Goal: Task Accomplishment & Management: Manage account settings

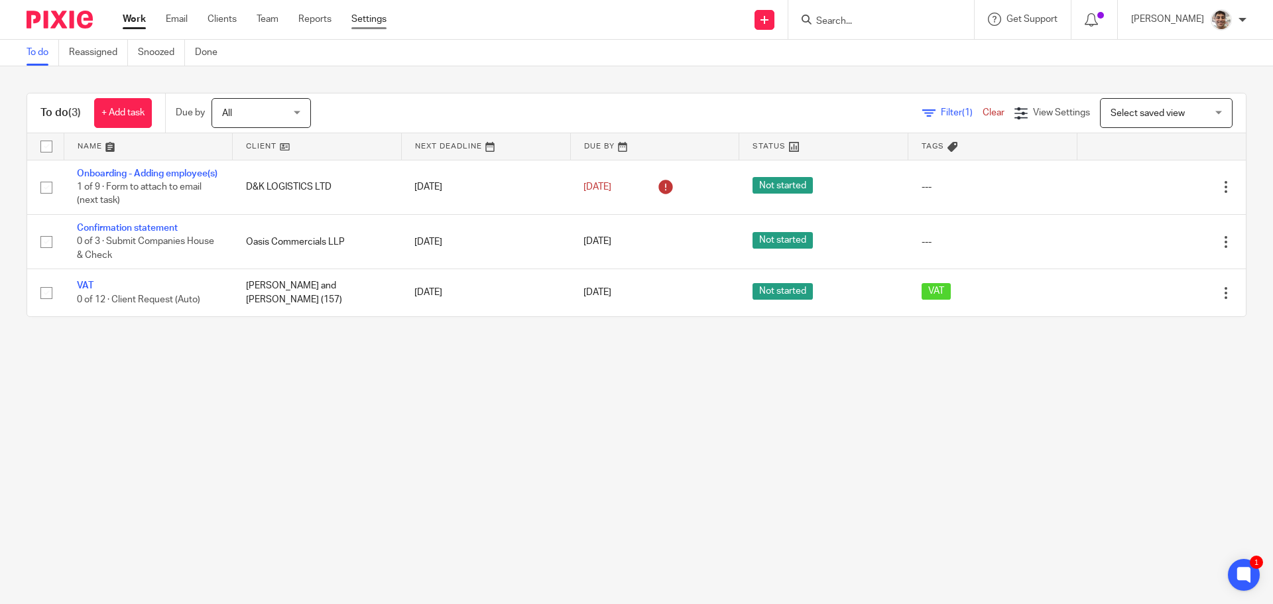
click at [363, 16] on link "Settings" at bounding box center [368, 19] width 35 height 13
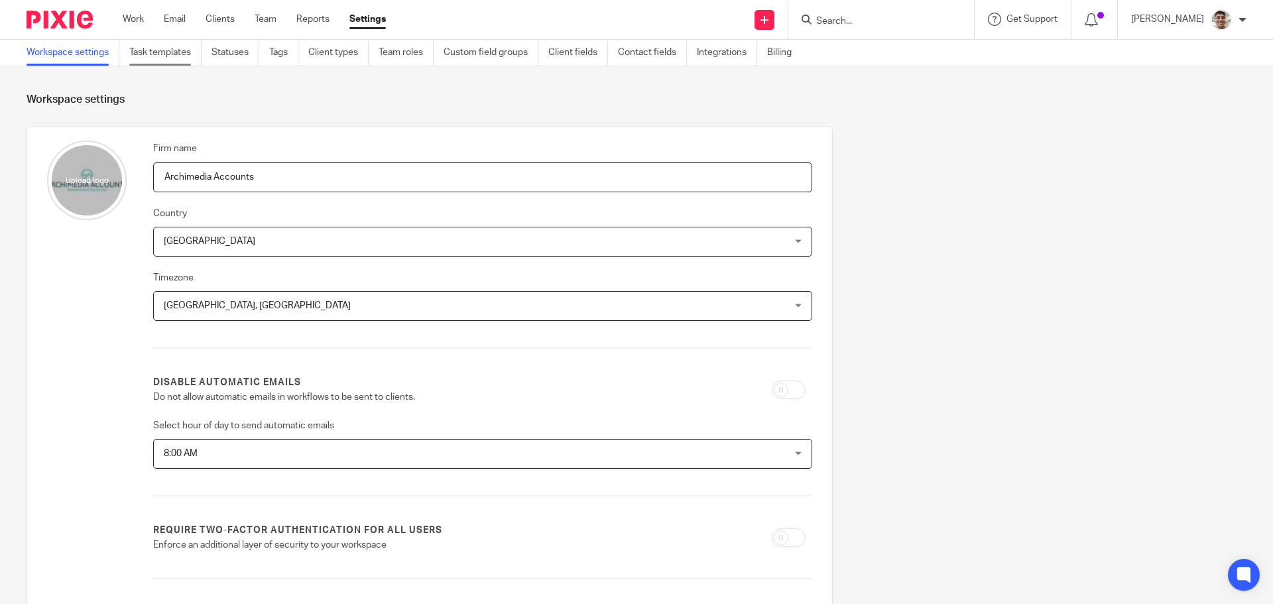
click at [147, 52] on link "Task templates" at bounding box center [165, 53] width 72 height 26
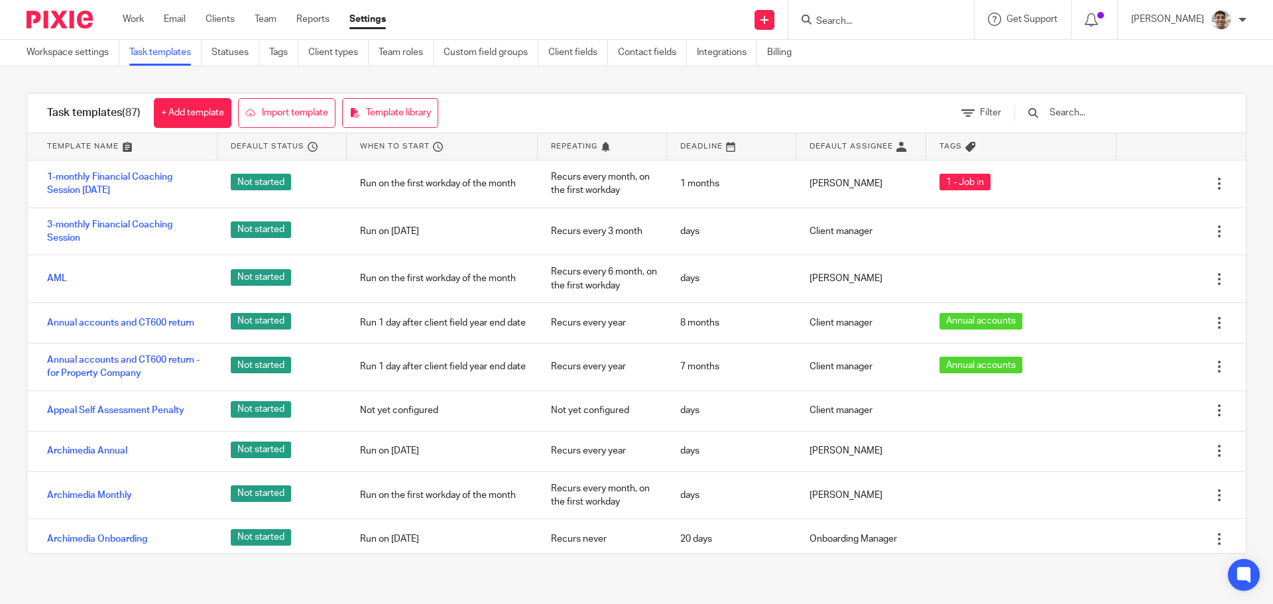
click at [1139, 113] on input "text" at bounding box center [1125, 112] width 154 height 15
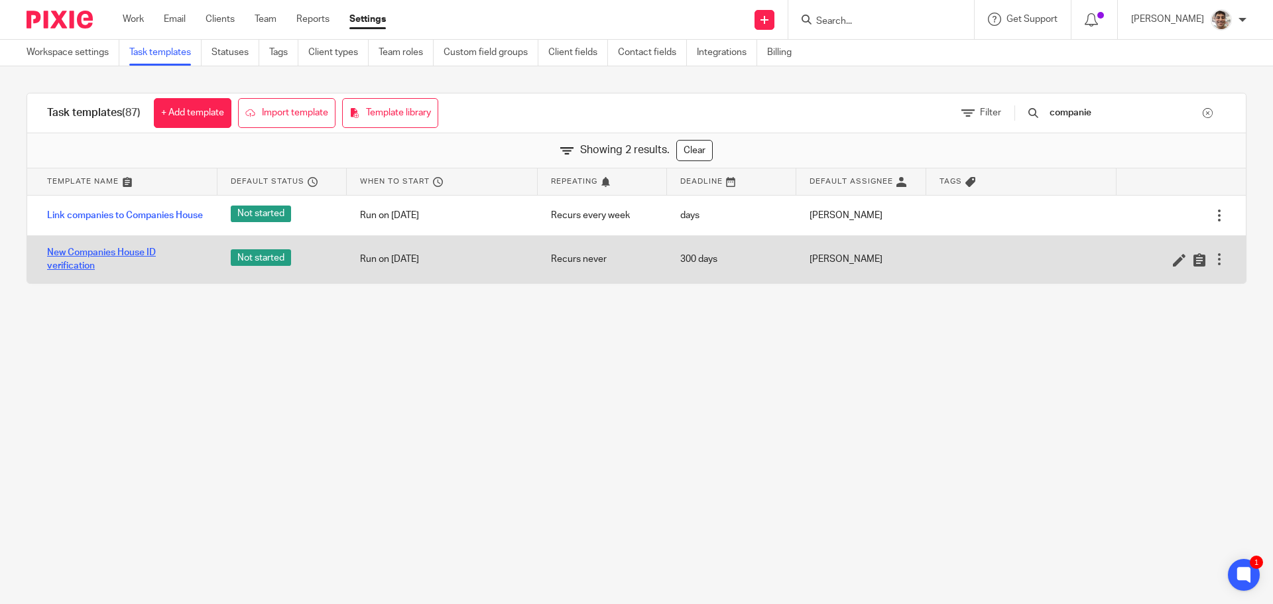
type input "companie"
click at [80, 253] on link "New Companies House ID verification" at bounding box center [125, 259] width 157 height 27
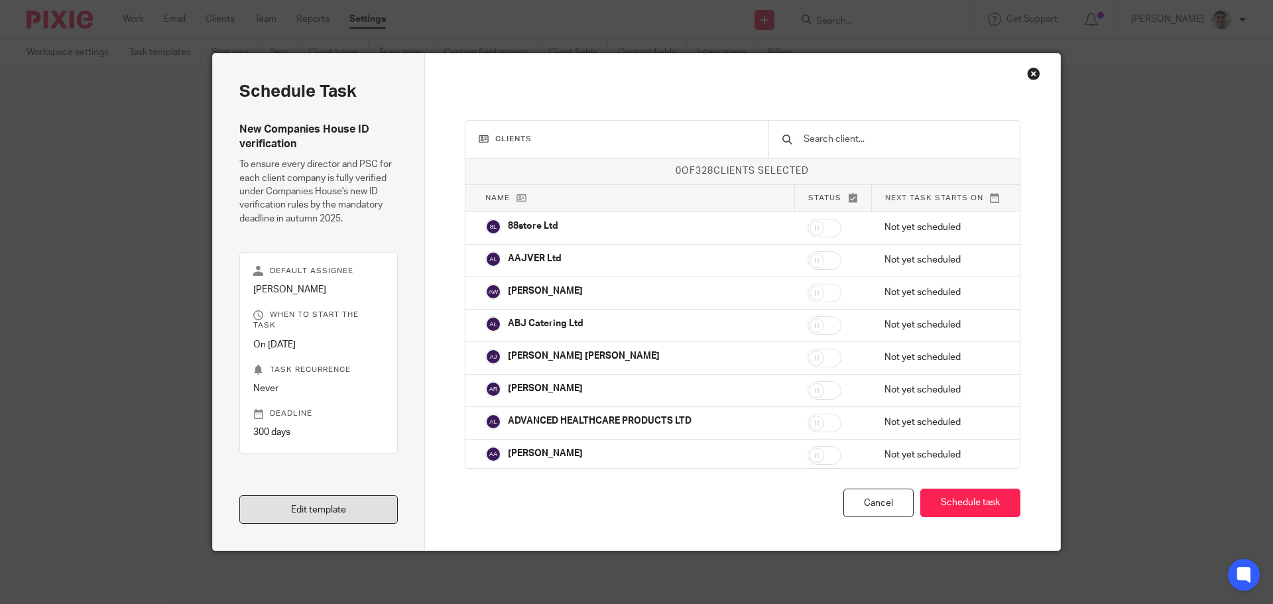
click at [326, 509] on link "Edit template" at bounding box center [318, 509] width 158 height 29
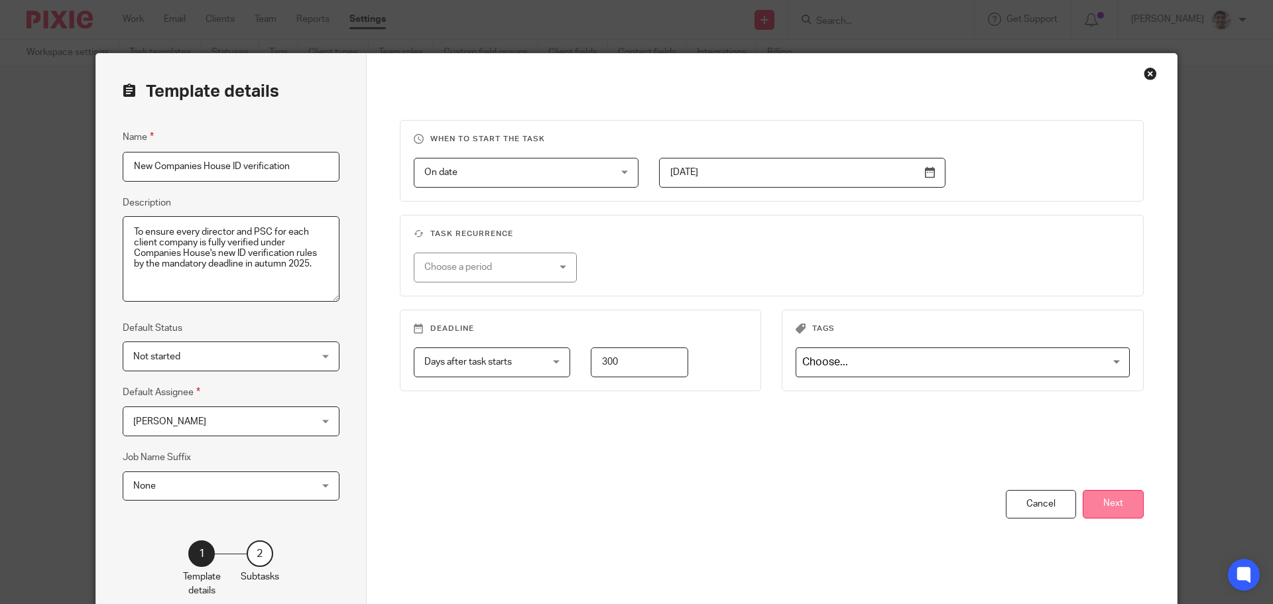
click at [1118, 508] on button "Next" at bounding box center [1112, 504] width 61 height 29
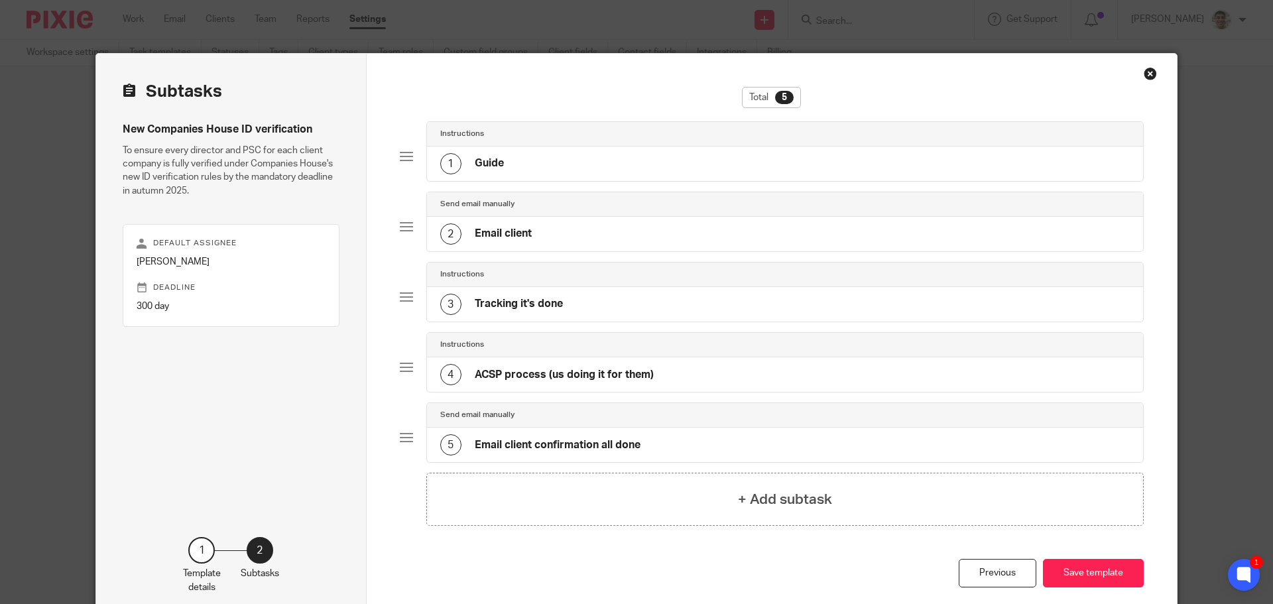
click at [606, 154] on div "1 Guide" at bounding box center [785, 163] width 717 height 34
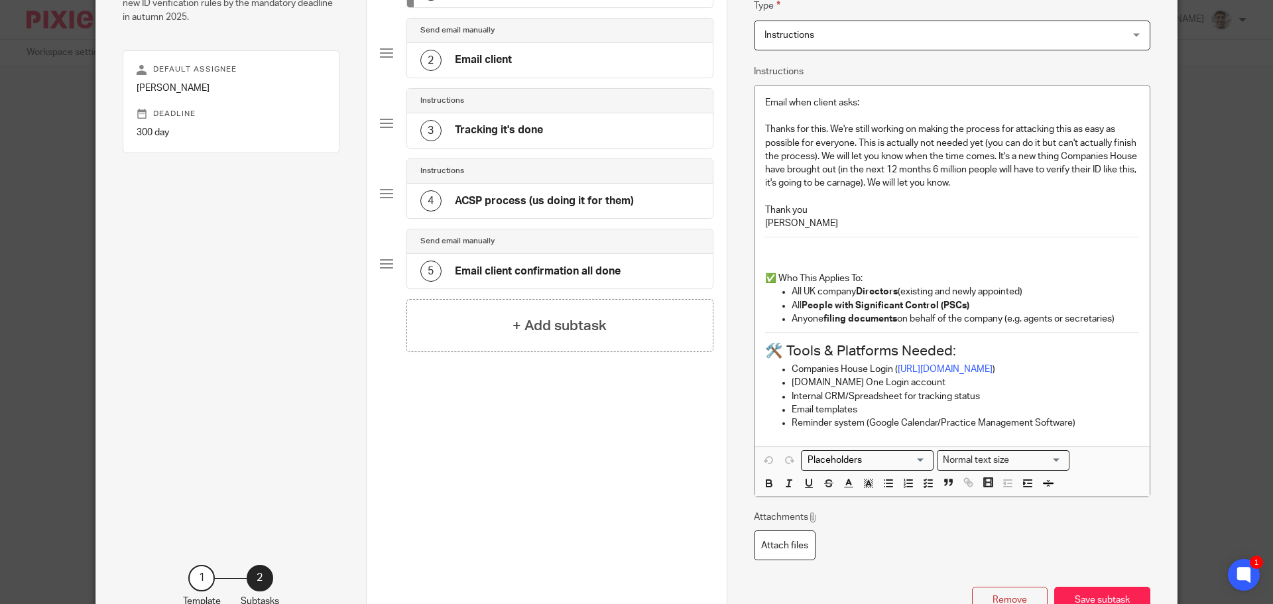
scroll to position [177, 0]
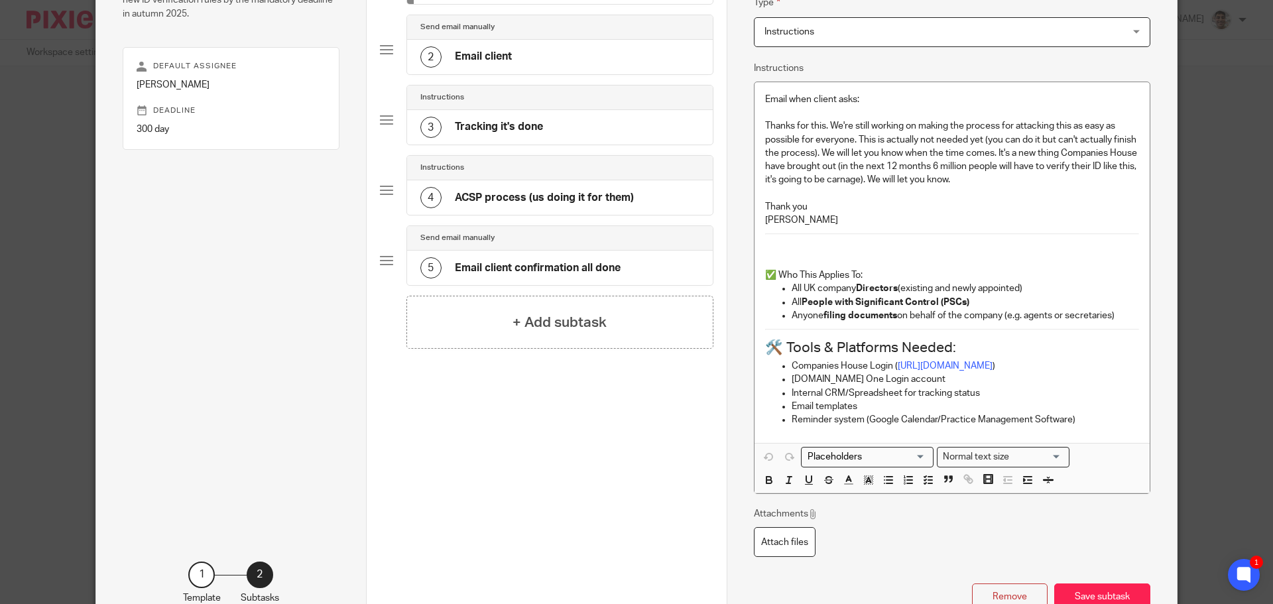
click at [579, 45] on div "2 Email client" at bounding box center [560, 57] width 306 height 34
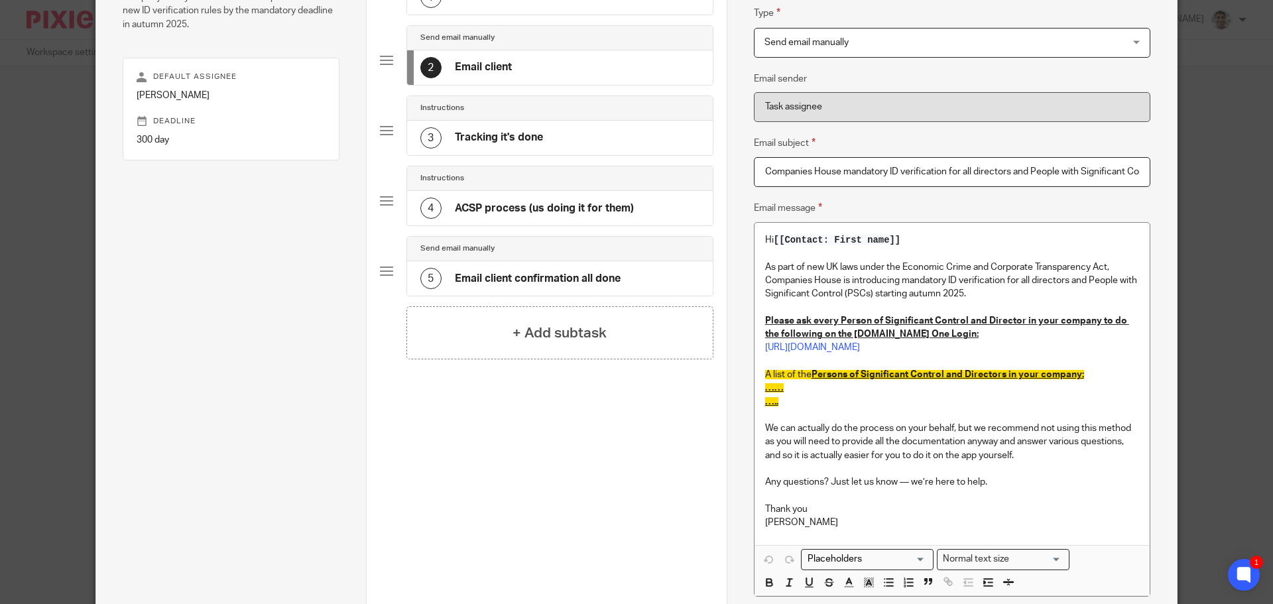
scroll to position [176, 0]
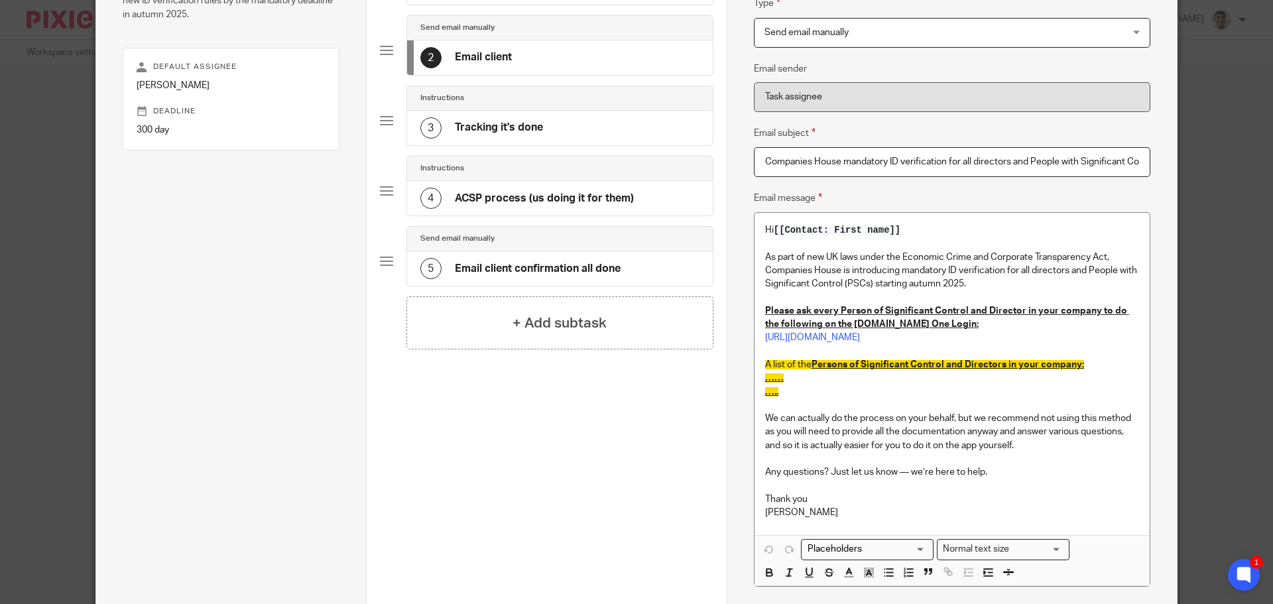
click at [563, 128] on div "3 Tracking it's done" at bounding box center [560, 128] width 306 height 34
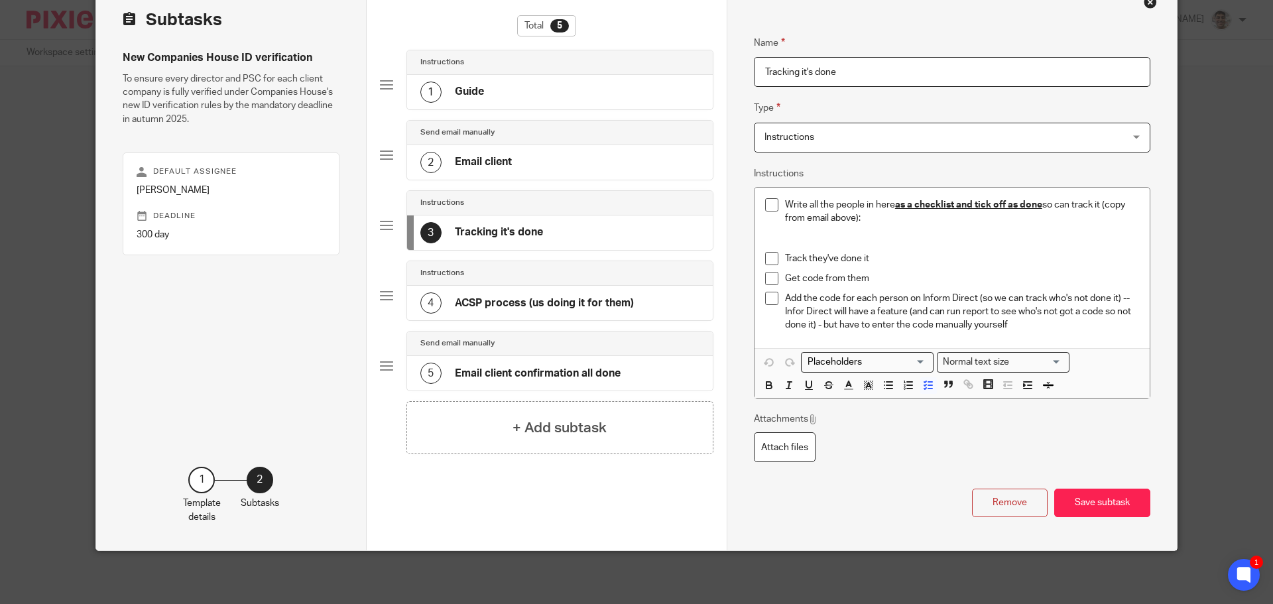
click at [580, 148] on div "2 Email client" at bounding box center [560, 162] width 306 height 34
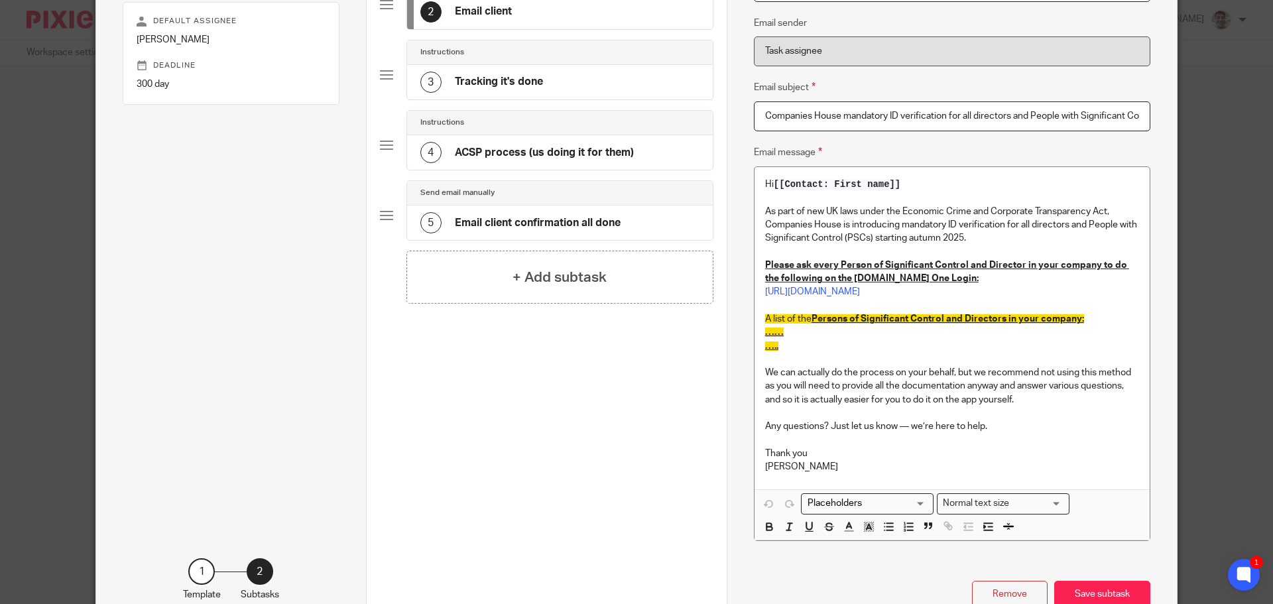
scroll to position [0, 0]
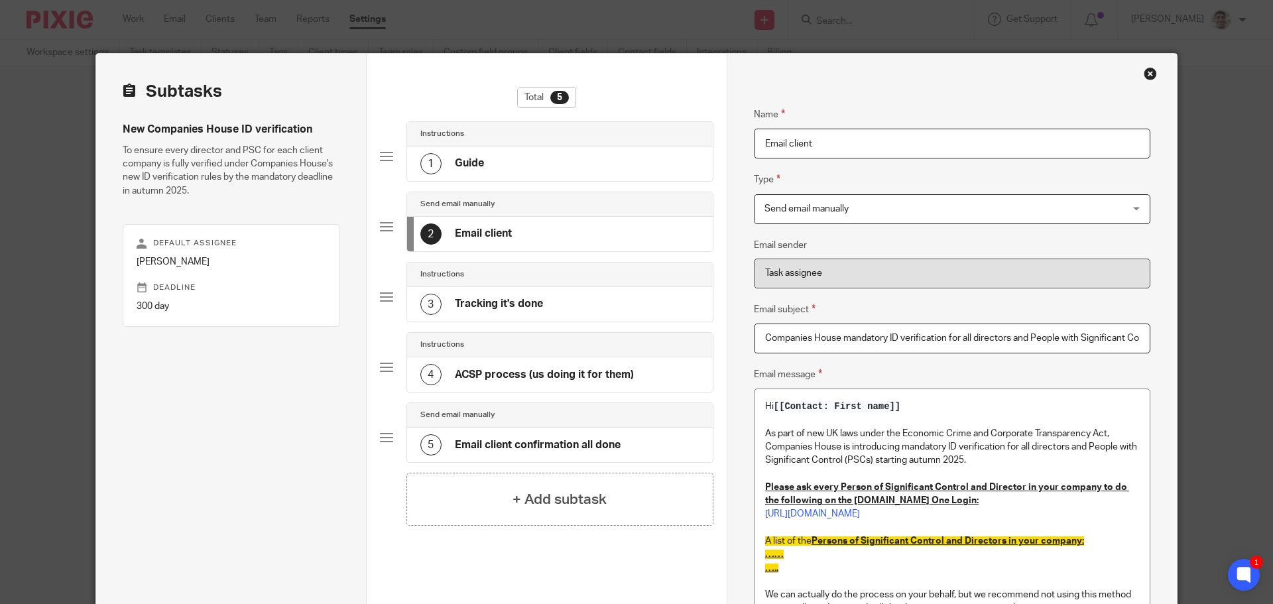
click at [562, 159] on div "1 Guide" at bounding box center [560, 163] width 306 height 34
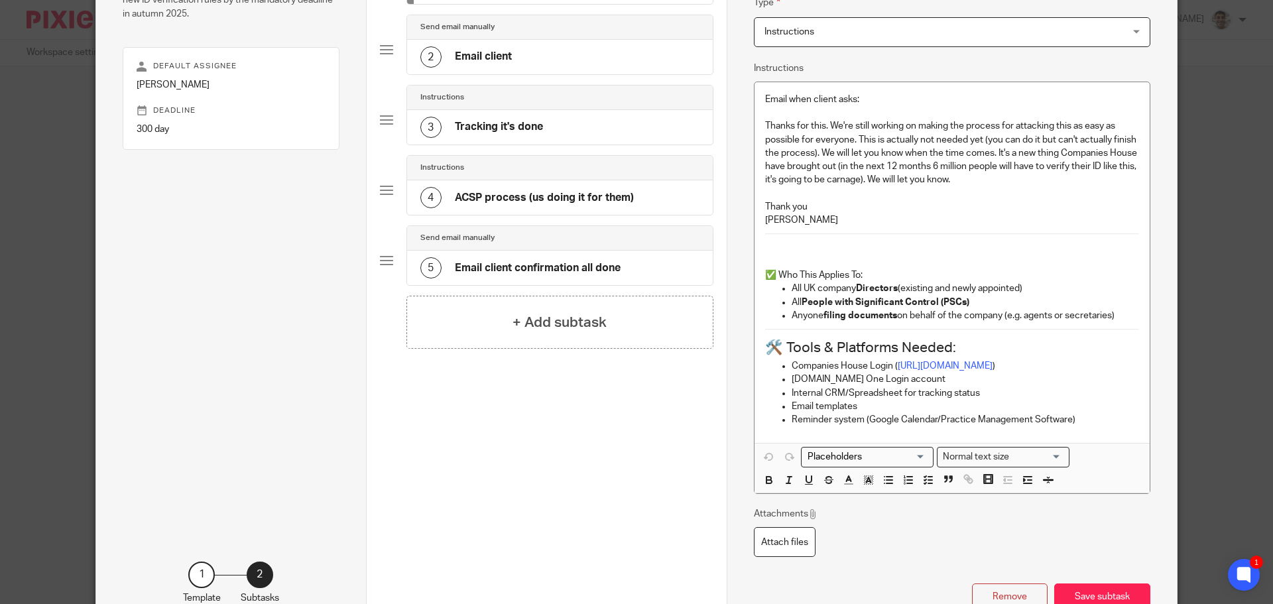
scroll to position [88, 0]
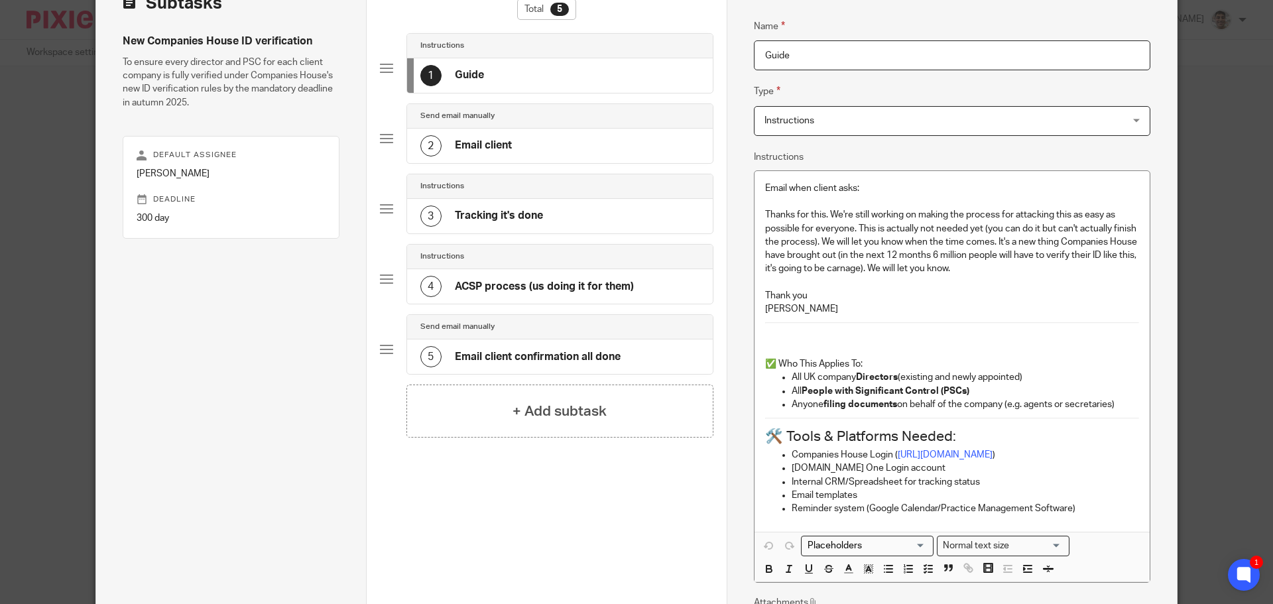
click at [598, 143] on div "2 Email client" at bounding box center [560, 146] width 306 height 34
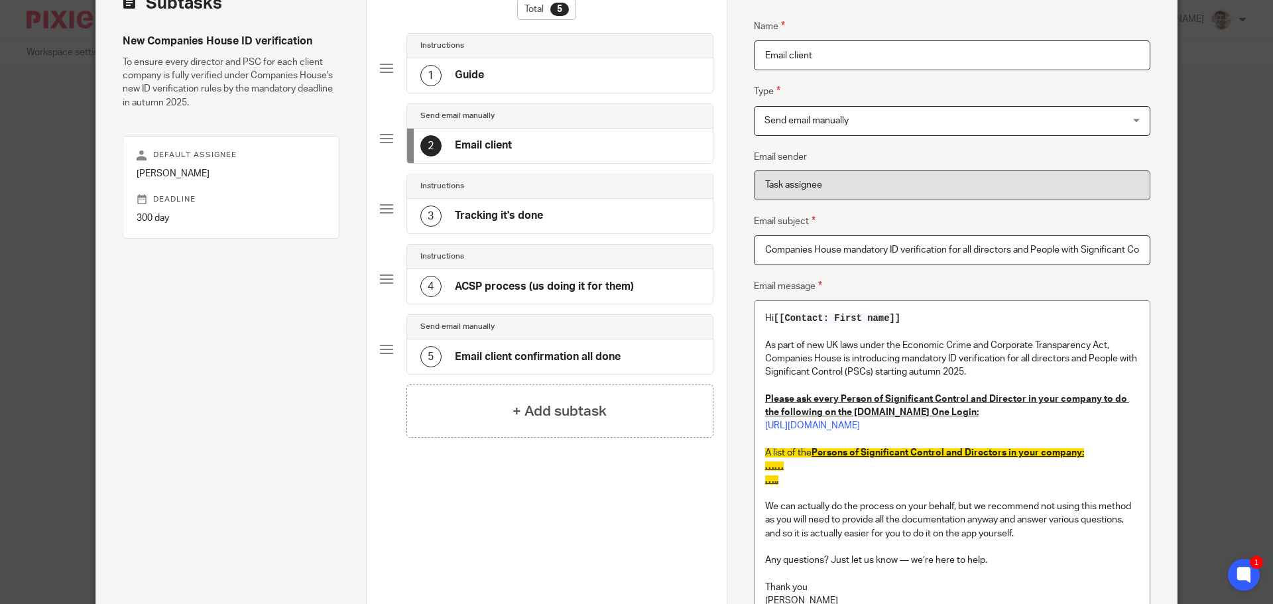
click at [610, 211] on div "3 Tracking it's done" at bounding box center [560, 216] width 306 height 34
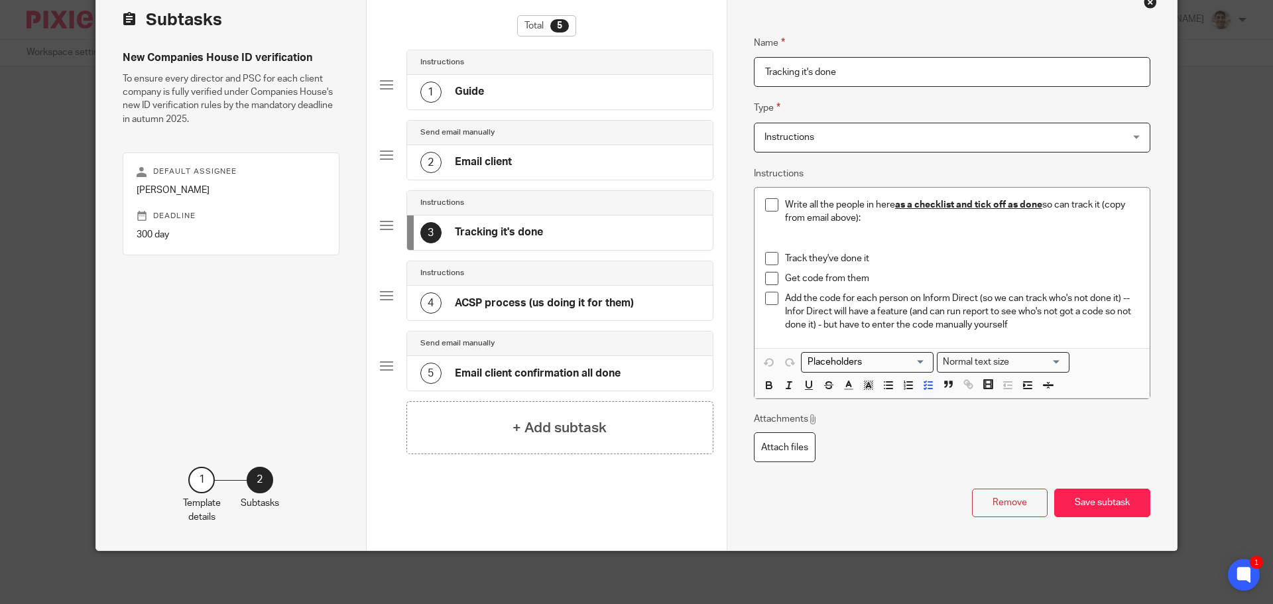
click at [618, 291] on div "4 ACSP process (us doing it for them)" at bounding box center [560, 303] width 306 height 34
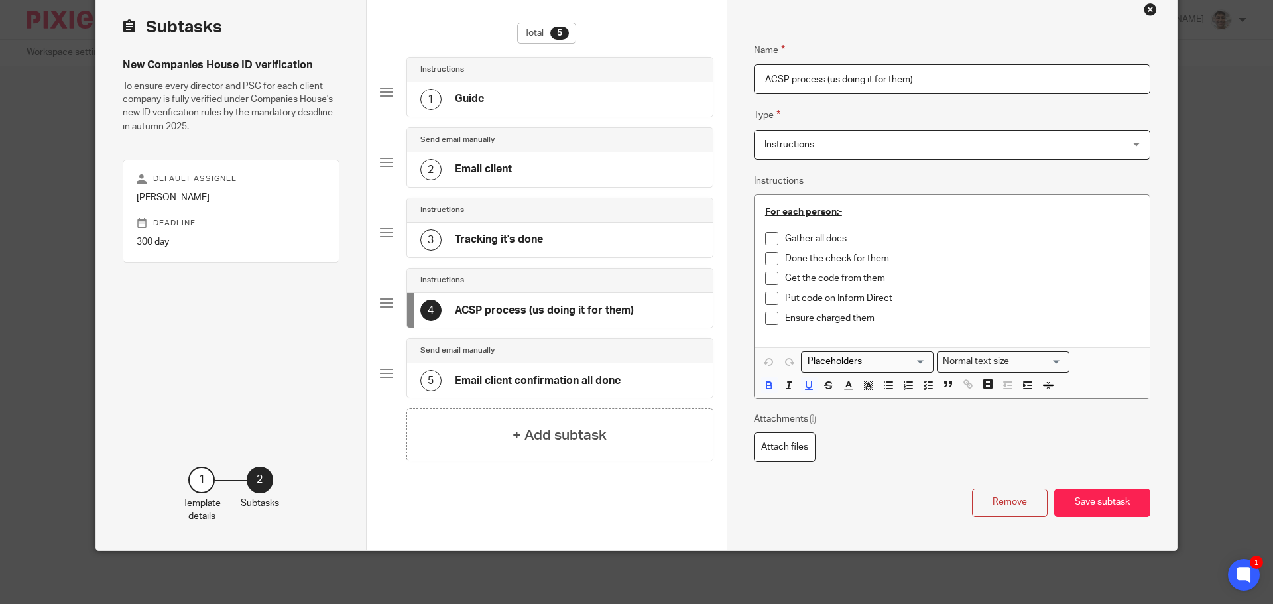
click at [618, 365] on div "5 Email client confirmation all done" at bounding box center [560, 380] width 306 height 34
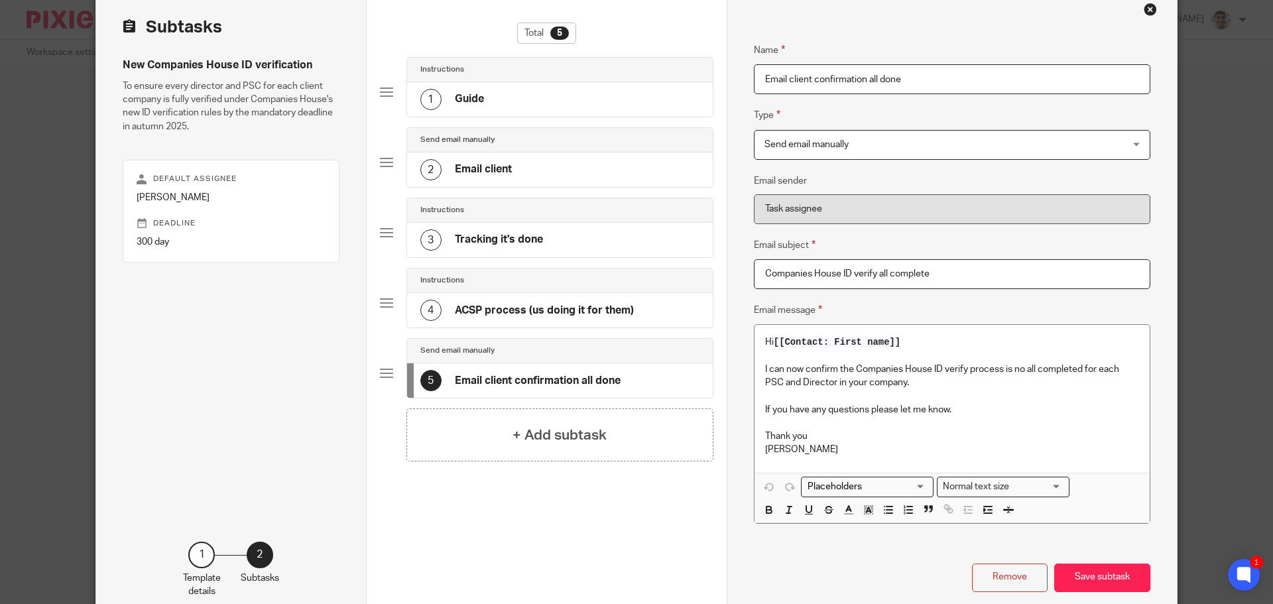
click at [556, 95] on div "1 Guide" at bounding box center [560, 99] width 306 height 34
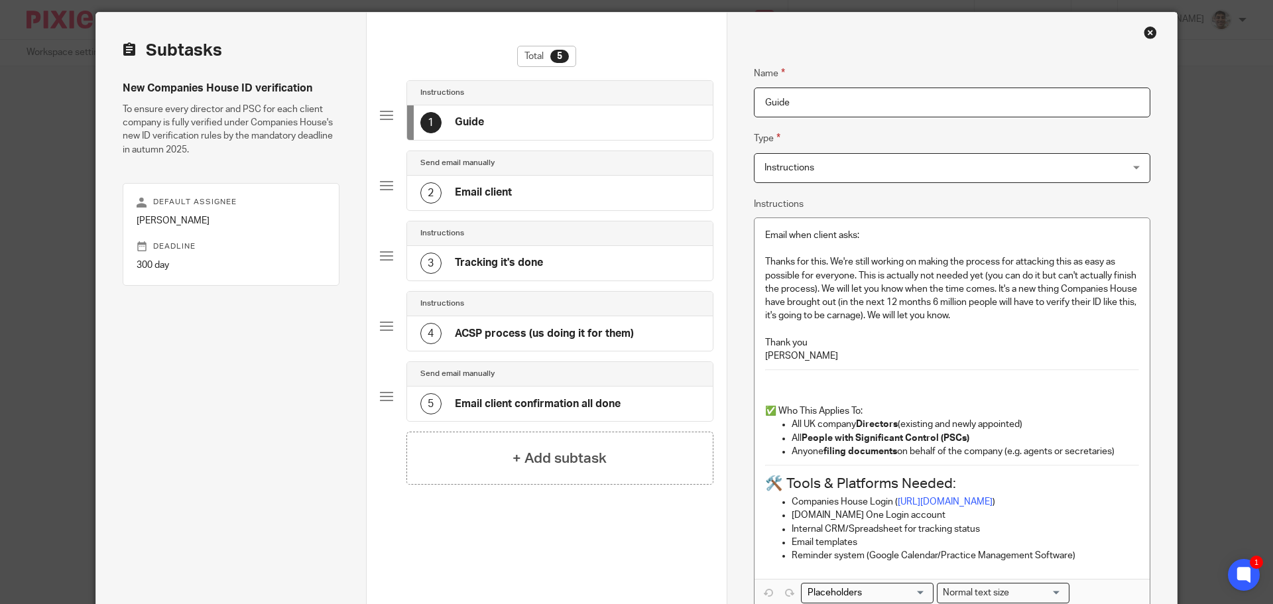
scroll to position [0, 0]
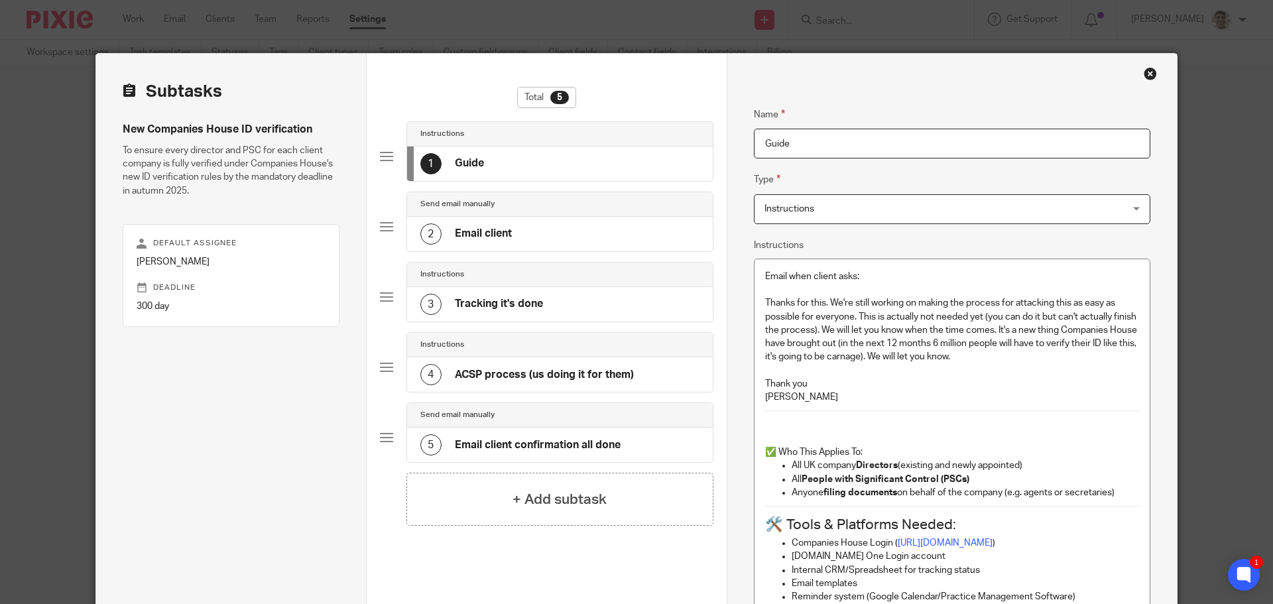
click at [1152, 71] on div "Name Guide Type Instructions Instructions Instructions Document signing - reque…" at bounding box center [952, 438] width 450 height 768
click at [1146, 74] on div "Close this dialog window" at bounding box center [1149, 73] width 13 height 13
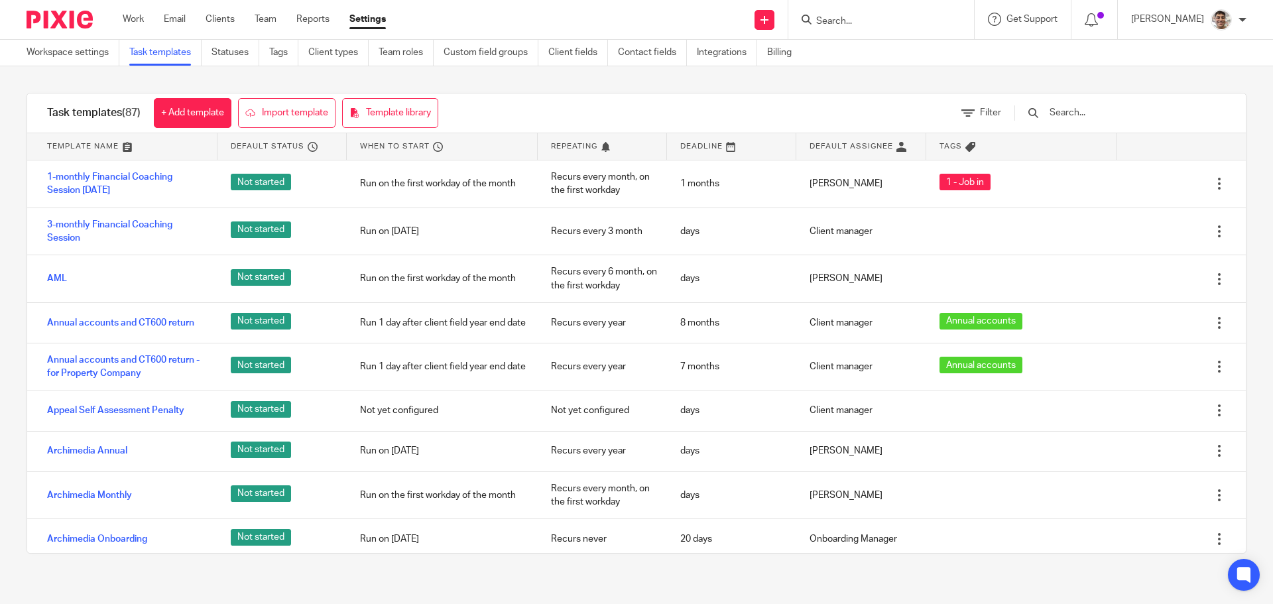
click at [900, 25] on input "Search" at bounding box center [874, 22] width 119 height 12
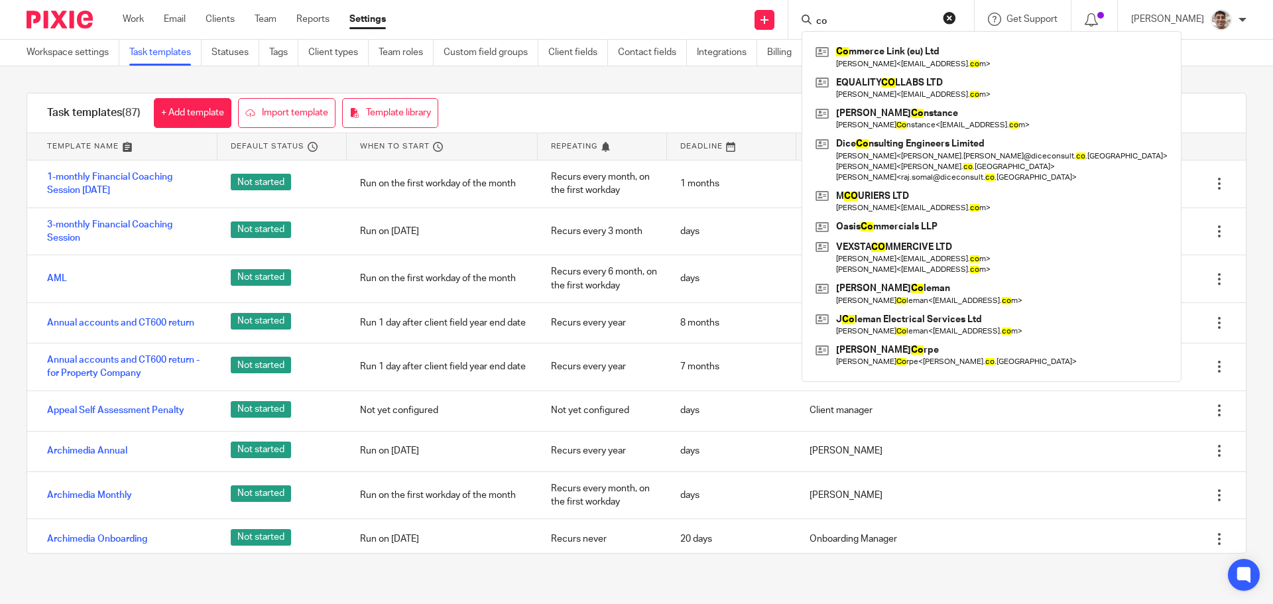
type input "c"
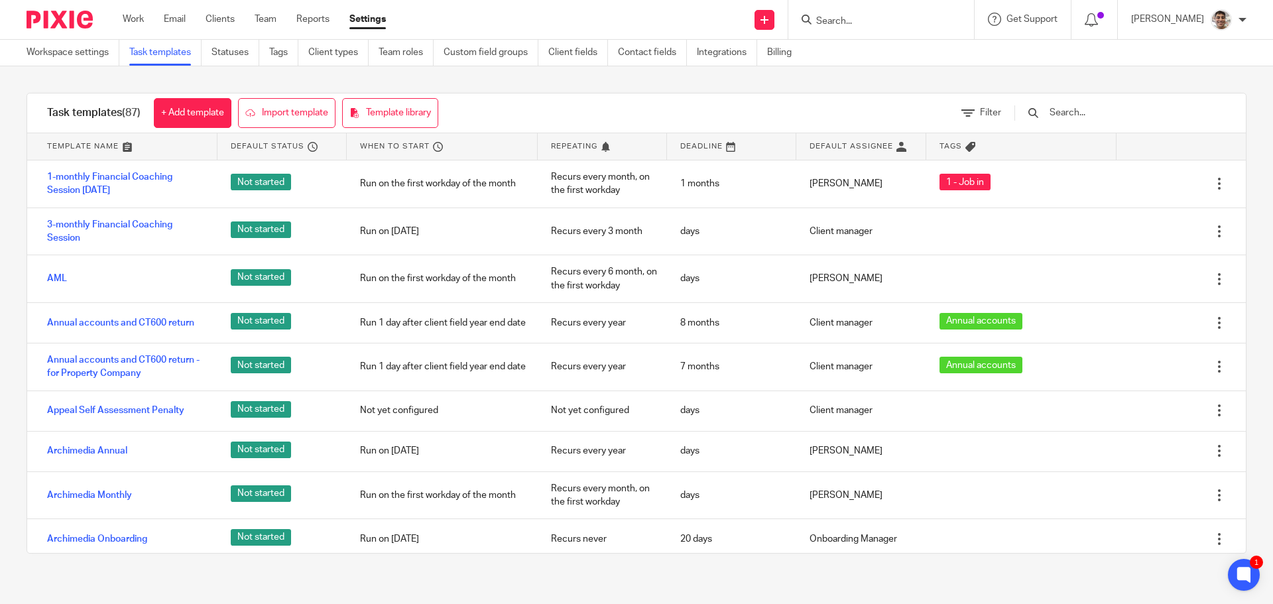
drag, startPoint x: 860, startPoint y: 91, endPoint x: 1150, endPoint y: 109, distance: 290.9
click at [860, 92] on div "Task templates (87) + Add template Import template Template library Filter Temp…" at bounding box center [636, 323] width 1273 height 514
click at [1151, 109] on input "text" at bounding box center [1125, 112] width 154 height 15
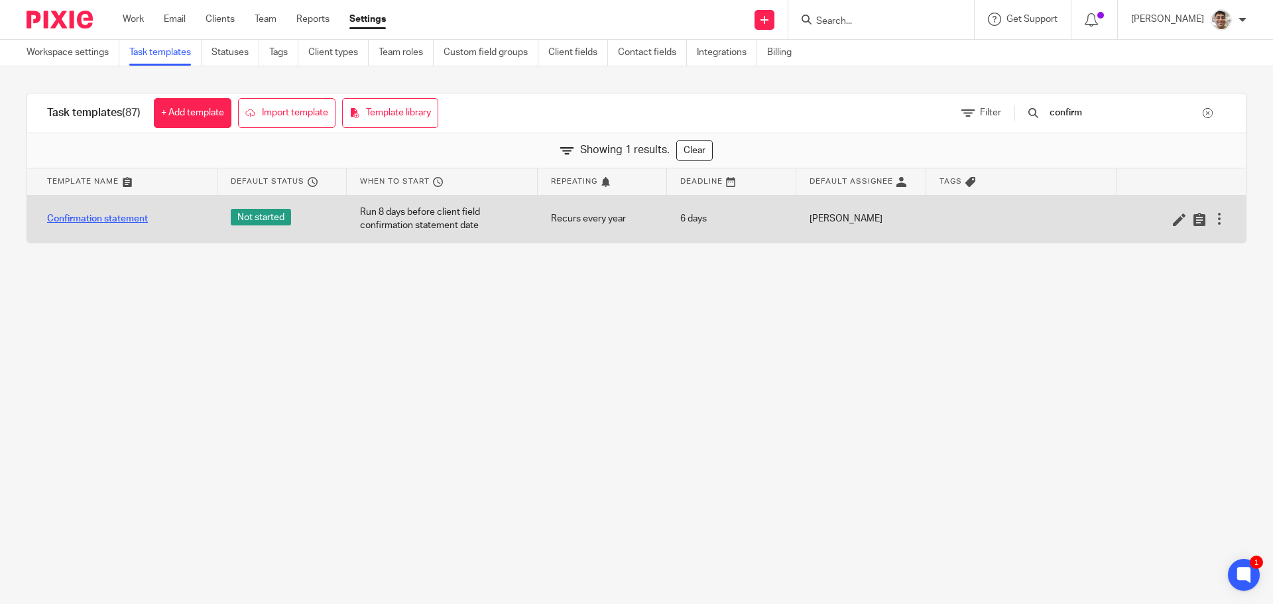
type input "confirm"
click at [129, 223] on link "Confirmation statement" at bounding box center [97, 218] width 101 height 13
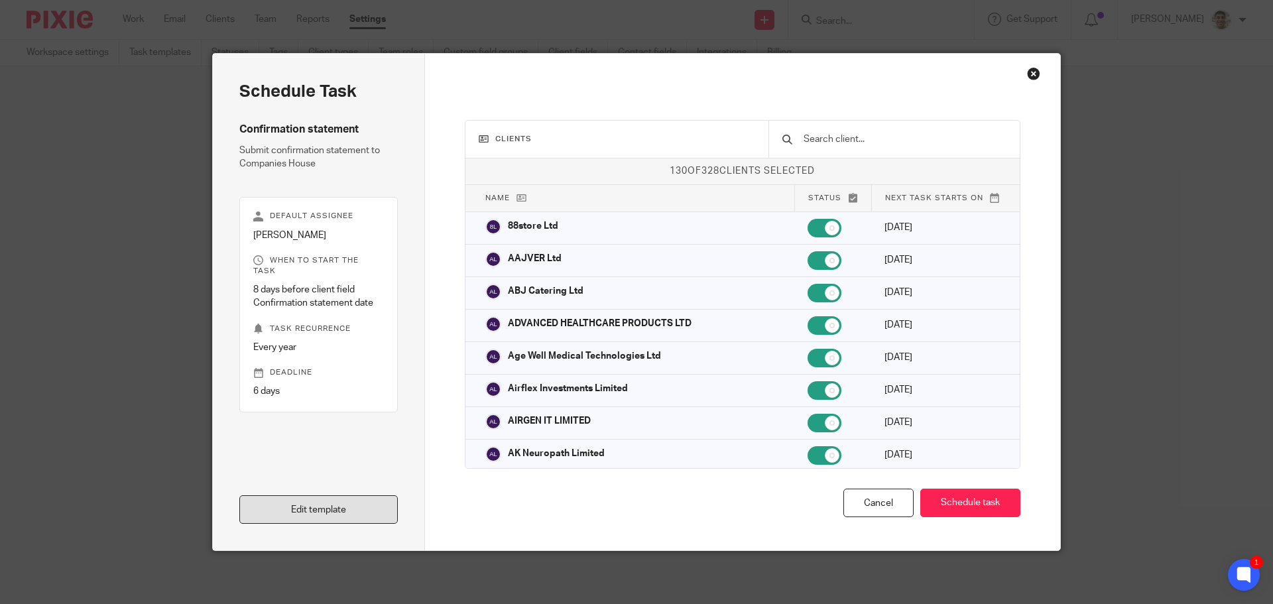
click at [293, 517] on link "Edit template" at bounding box center [318, 509] width 158 height 29
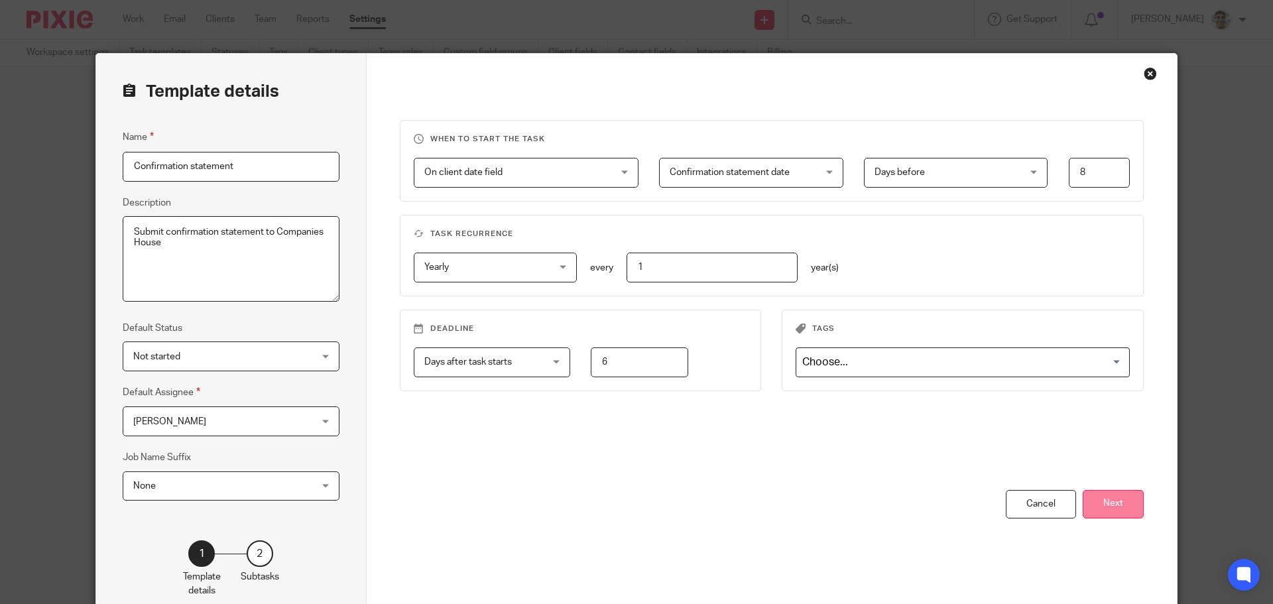
click at [1116, 502] on button "Next" at bounding box center [1112, 504] width 61 height 29
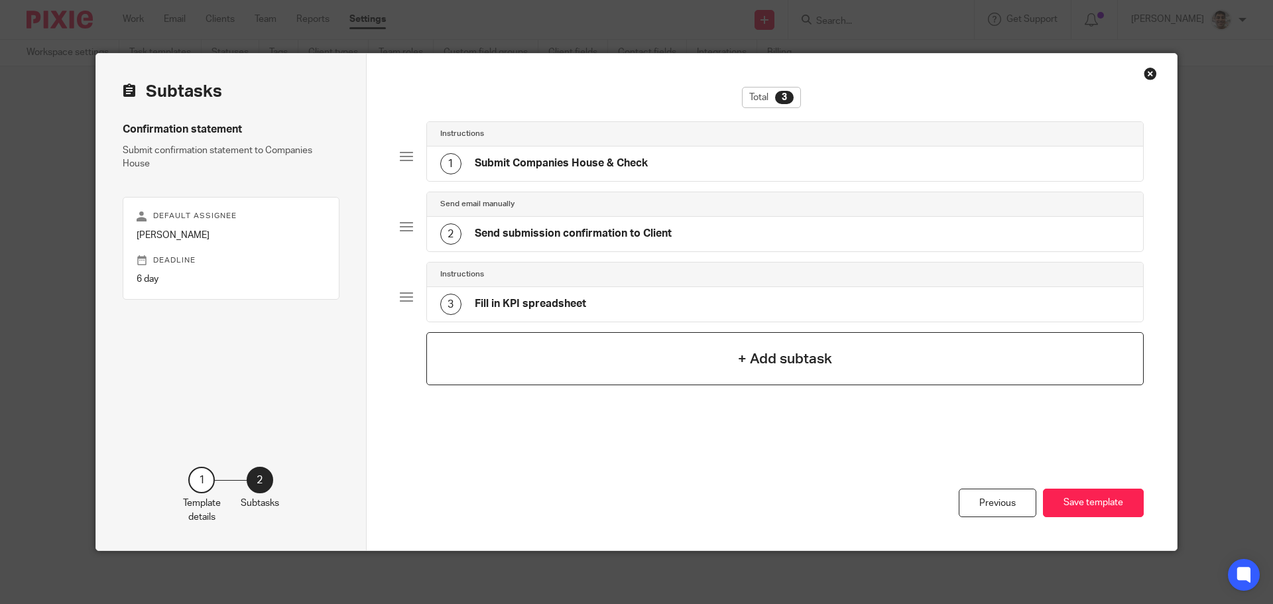
click at [797, 360] on h4 "+ Add subtask" at bounding box center [785, 359] width 94 height 21
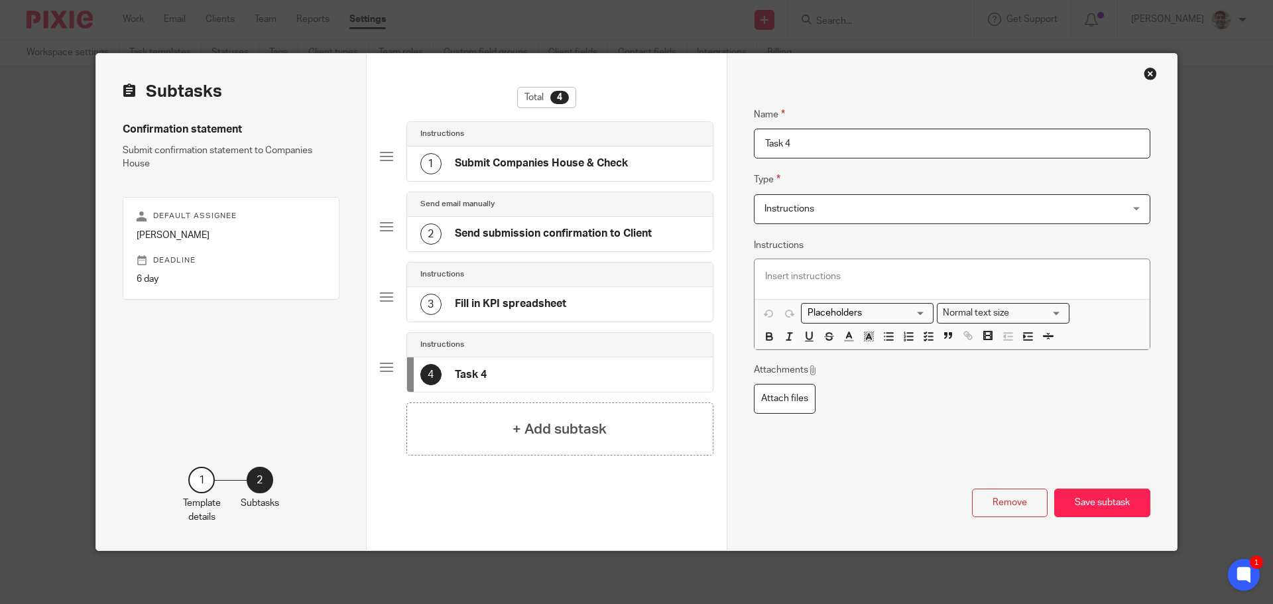
drag, startPoint x: 840, startPoint y: 141, endPoint x: 516, endPoint y: 141, distance: 323.5
click at [516, 141] on div "Subtasks Confirmation statement Submit confirmation statement to Companies Hous…" at bounding box center [636, 302] width 1081 height 497
type input "ID Checks"
click at [485, 148] on div "1 Submit Companies House & Check" at bounding box center [560, 163] width 306 height 34
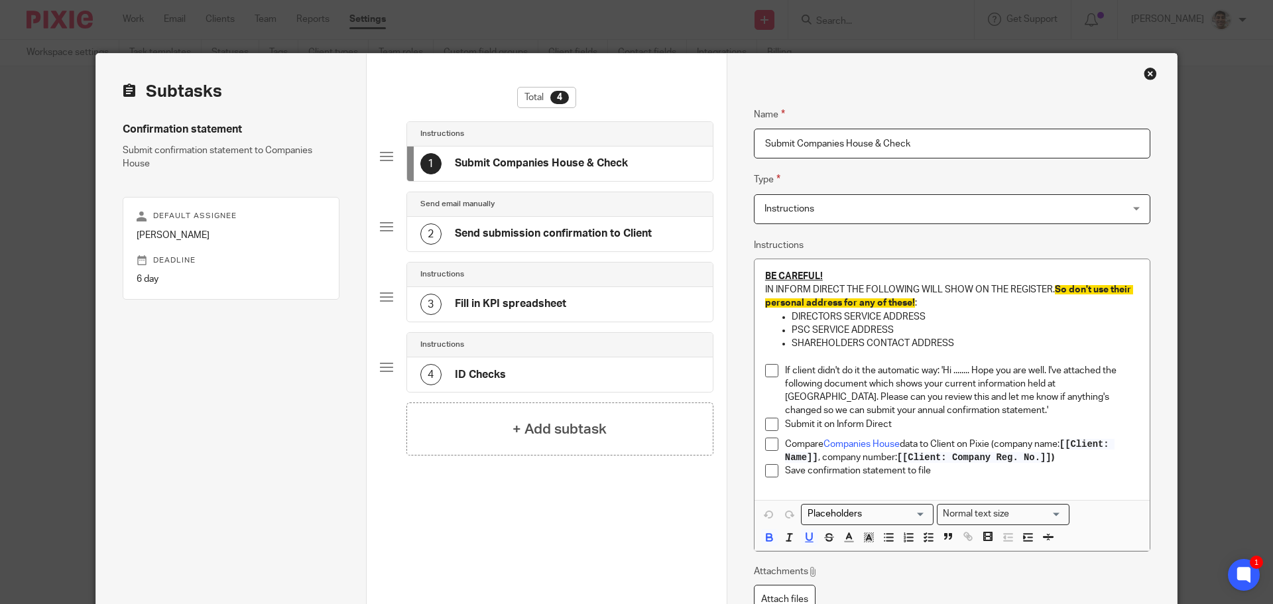
click at [507, 363] on div "4 ID Checks" at bounding box center [560, 374] width 306 height 34
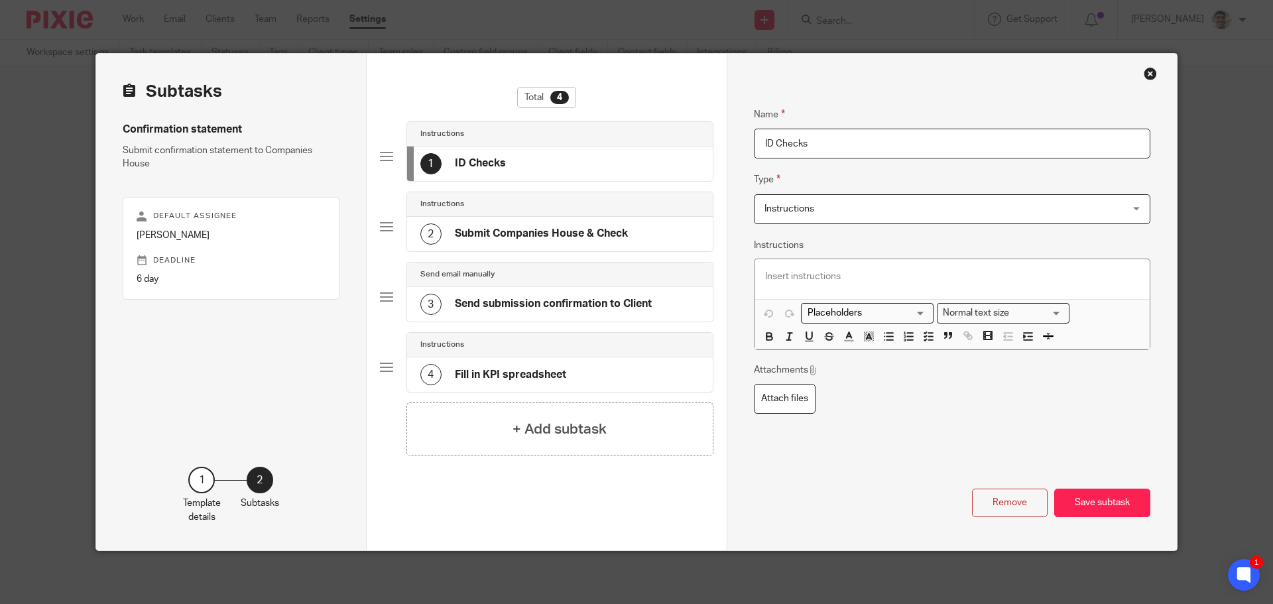
click at [847, 139] on input "ID Checks" at bounding box center [952, 144] width 396 height 30
click at [819, 270] on p at bounding box center [952, 276] width 374 height 13
click at [882, 312] on input "Search for option" at bounding box center [864, 313] width 123 height 14
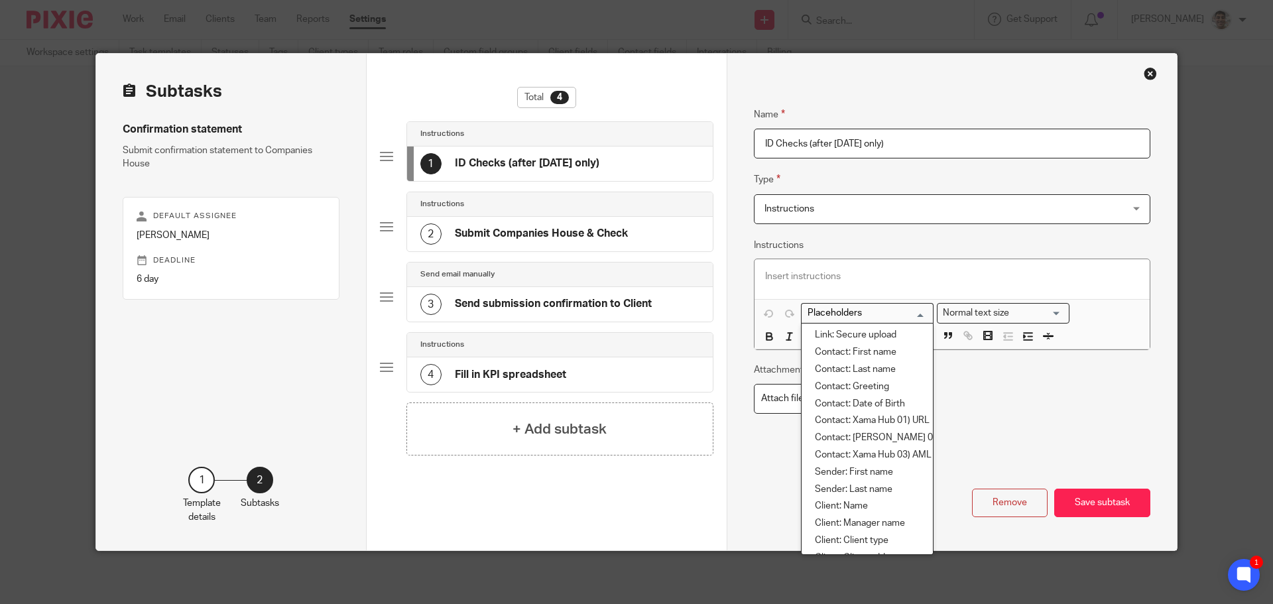
click at [882, 312] on input "Search for option" at bounding box center [864, 313] width 123 height 14
click at [983, 313] on div "Normal text size" at bounding box center [999, 312] width 125 height 17
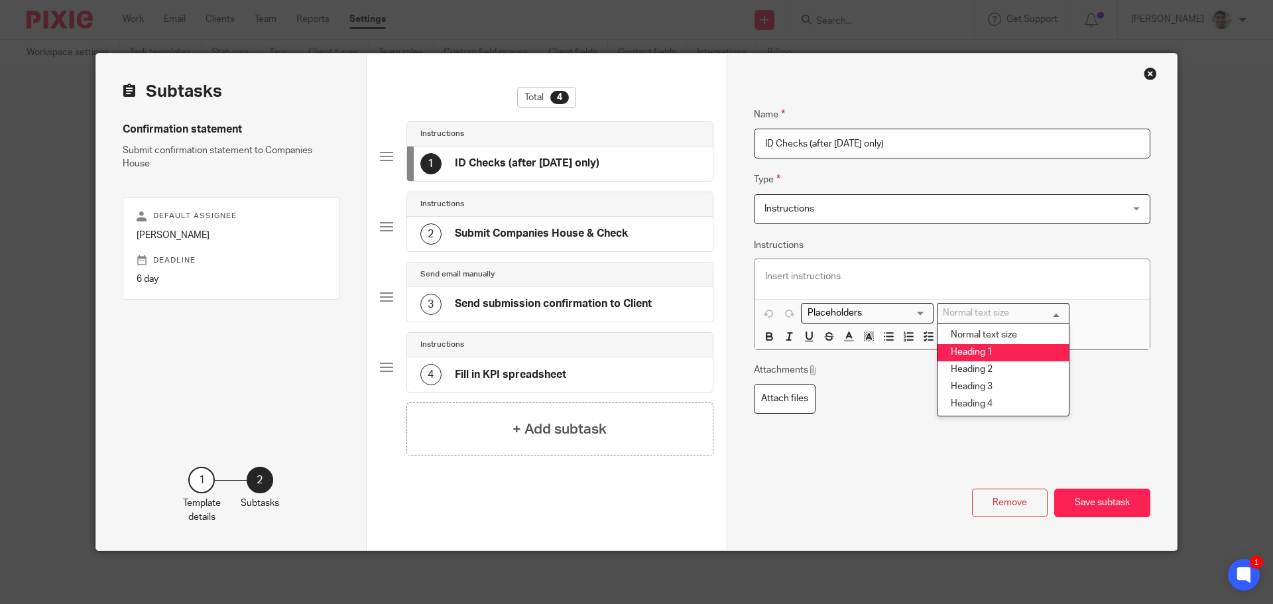
click at [986, 353] on li "Heading 1" at bounding box center [1002, 352] width 131 height 17
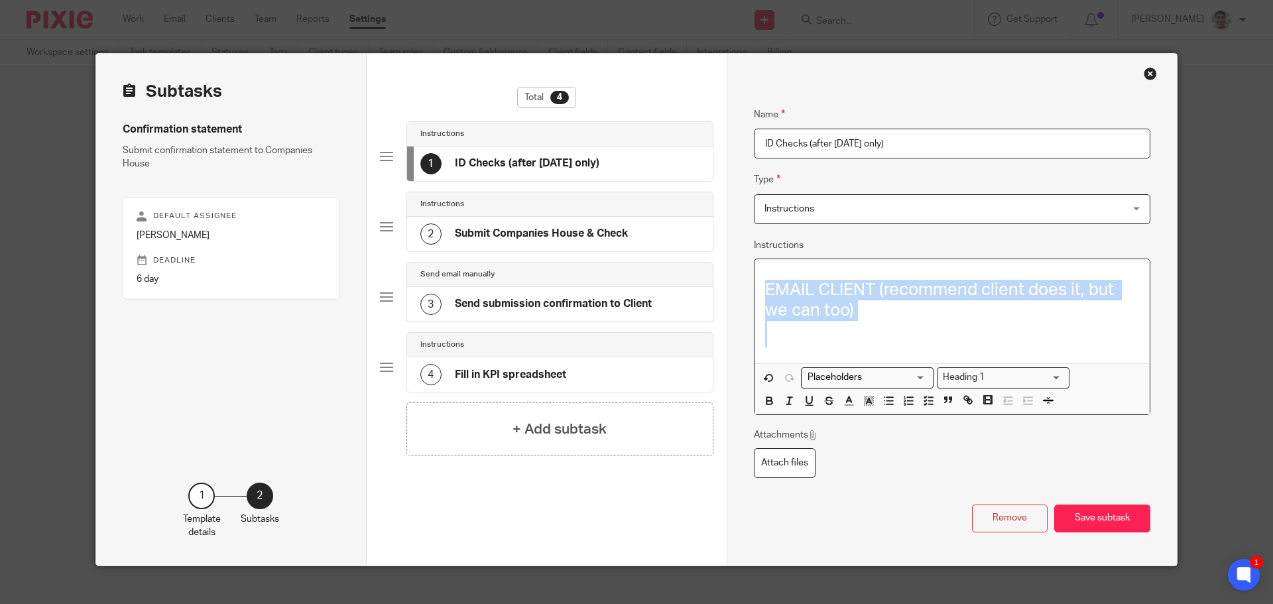
drag, startPoint x: 793, startPoint y: 346, endPoint x: 736, endPoint y: 261, distance: 102.2
click at [736, 261] on div "Name Submit Companies House & Check Type Instructions Instructions Instructions…" at bounding box center [952, 310] width 450 height 512
click at [878, 289] on h1 "EMAIL CLIENT (recommend client does it, but we can too)" at bounding box center [952, 300] width 374 height 41
drag, startPoint x: 851, startPoint y: 309, endPoint x: 742, endPoint y: 279, distance: 113.4
click at [742, 279] on div "Name Submit Companies House & Check Type Instructions Instructions Instructions…" at bounding box center [952, 310] width 450 height 512
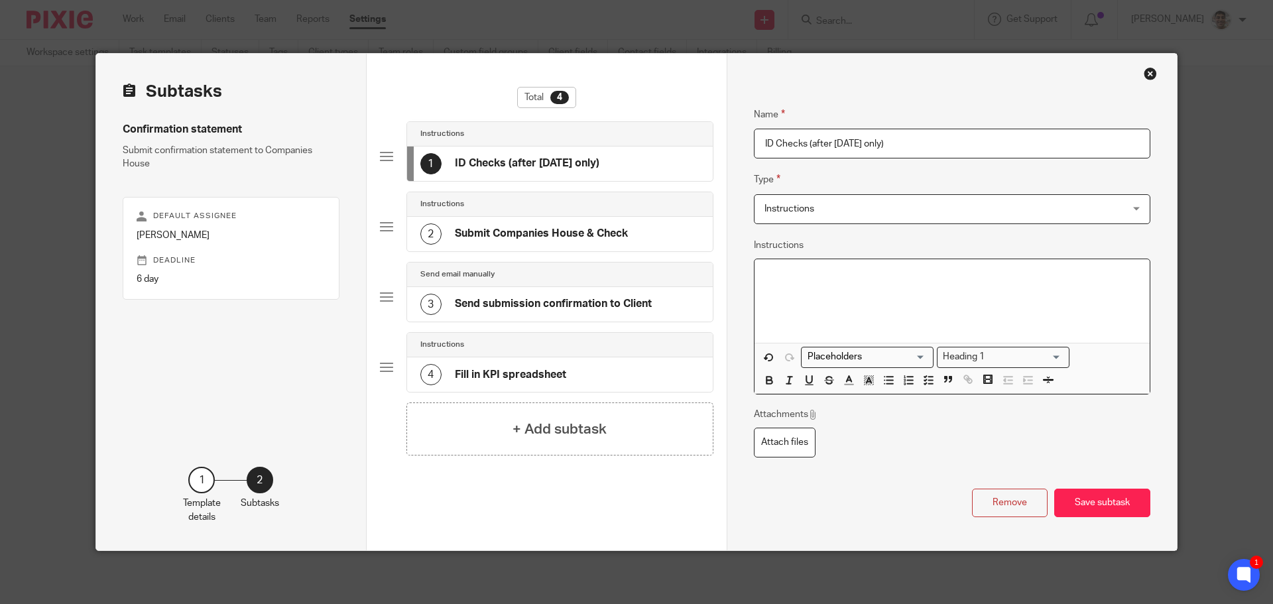
click at [943, 147] on input "ID Checks (after Nov25 only)" at bounding box center [952, 144] width 396 height 30
paste input "EMAIL CLIENT (recommend client does it, but we can too)"
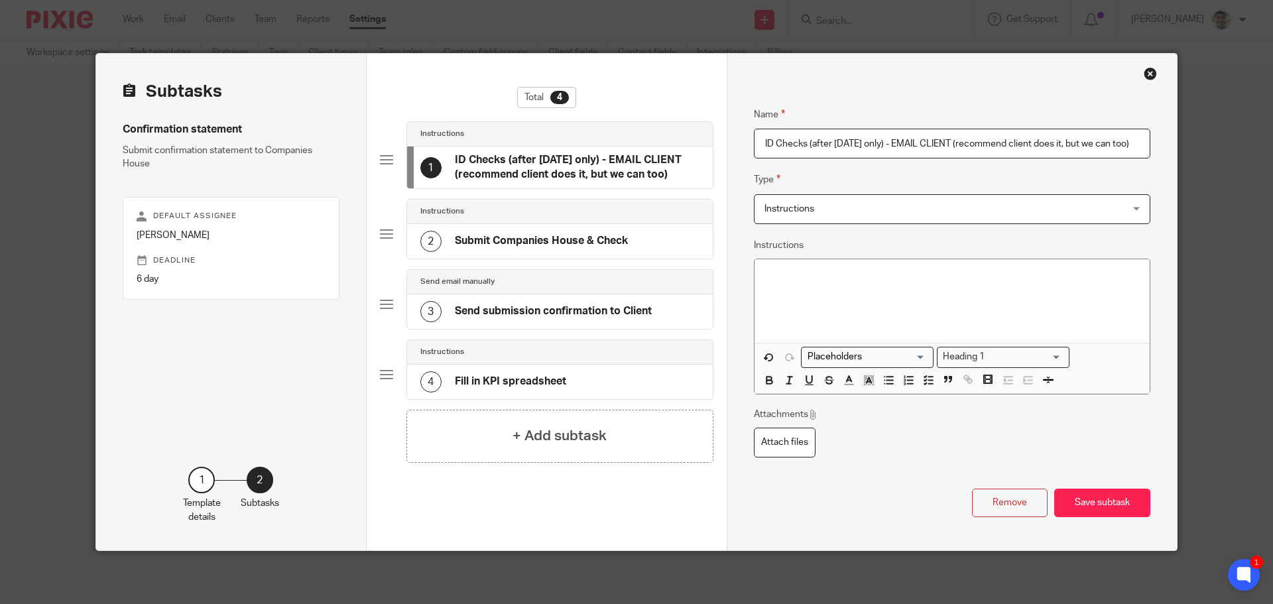
type input "ID Checks (after Nov25 only) - EMAIL CLIENT (recommend client does it, but we c…"
click at [867, 272] on div at bounding box center [951, 301] width 395 height 84
click at [919, 211] on span "Instructions" at bounding box center [918, 209] width 308 height 28
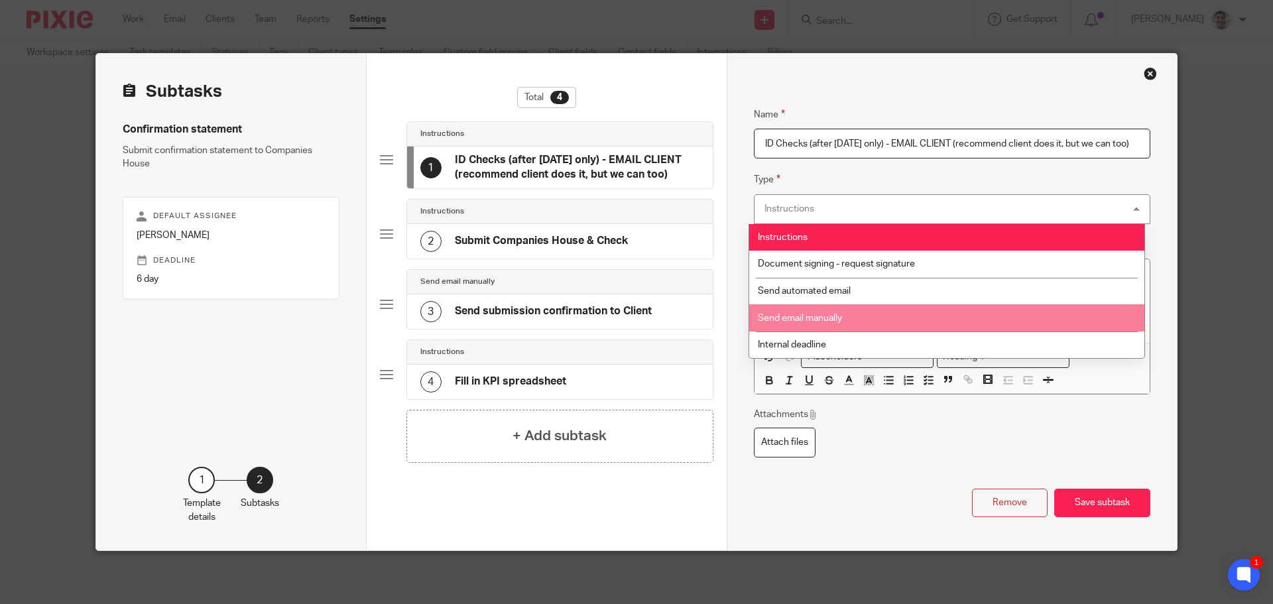
click at [848, 316] on li "Send email manually" at bounding box center [946, 317] width 395 height 27
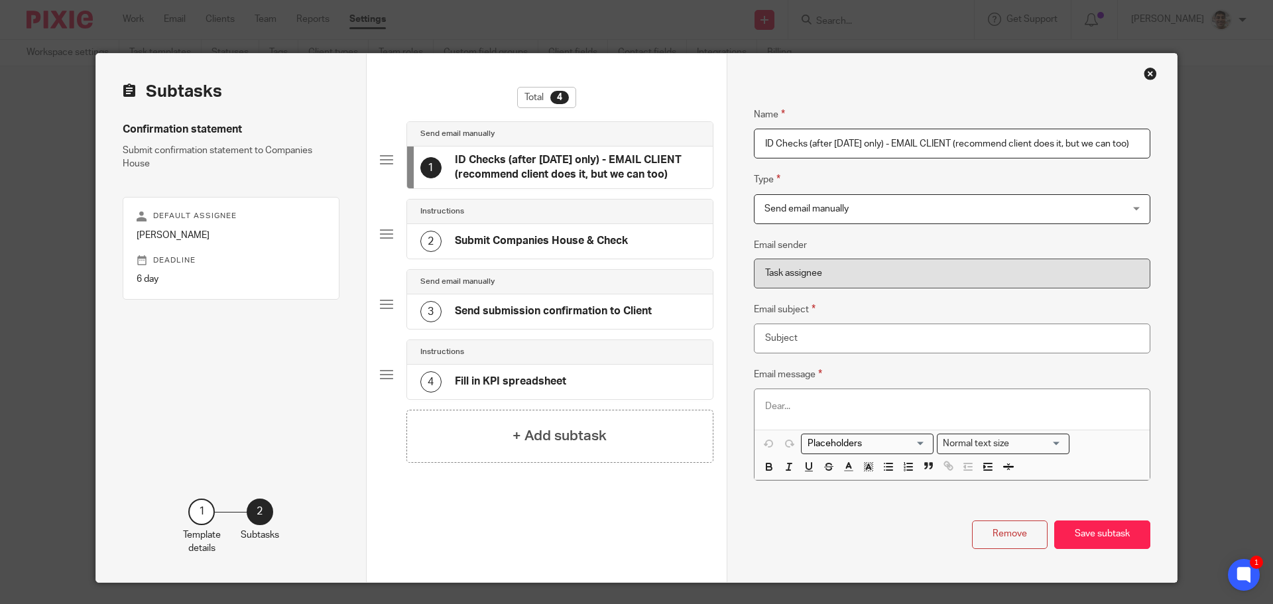
click at [835, 402] on p at bounding box center [952, 406] width 374 height 13
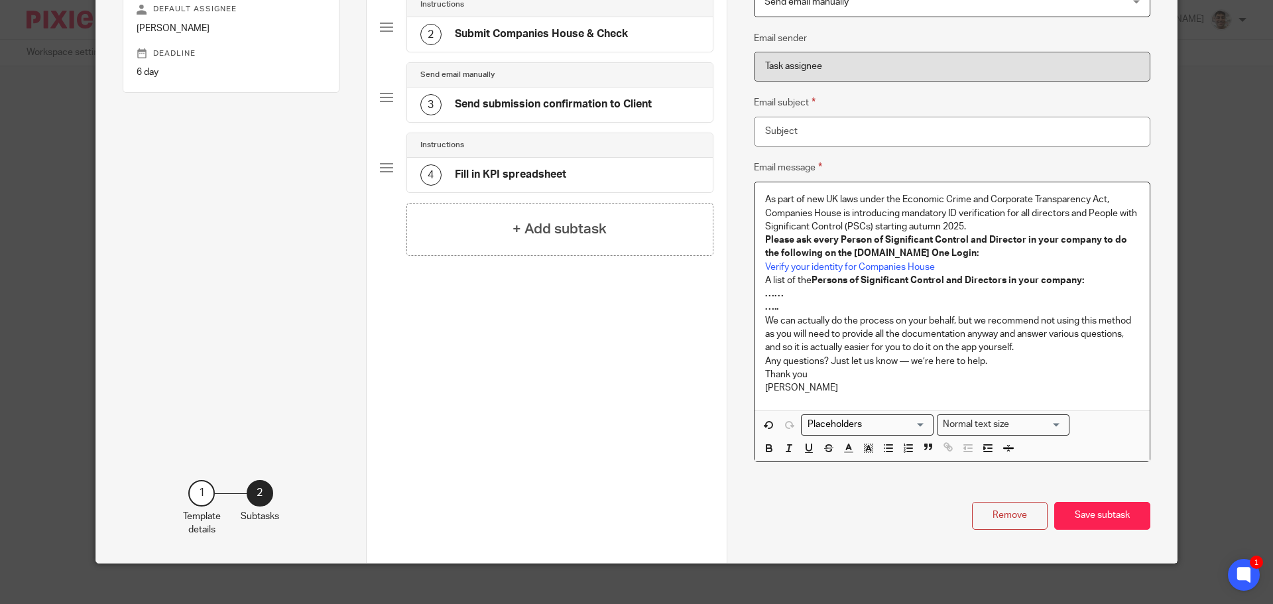
scroll to position [219, 0]
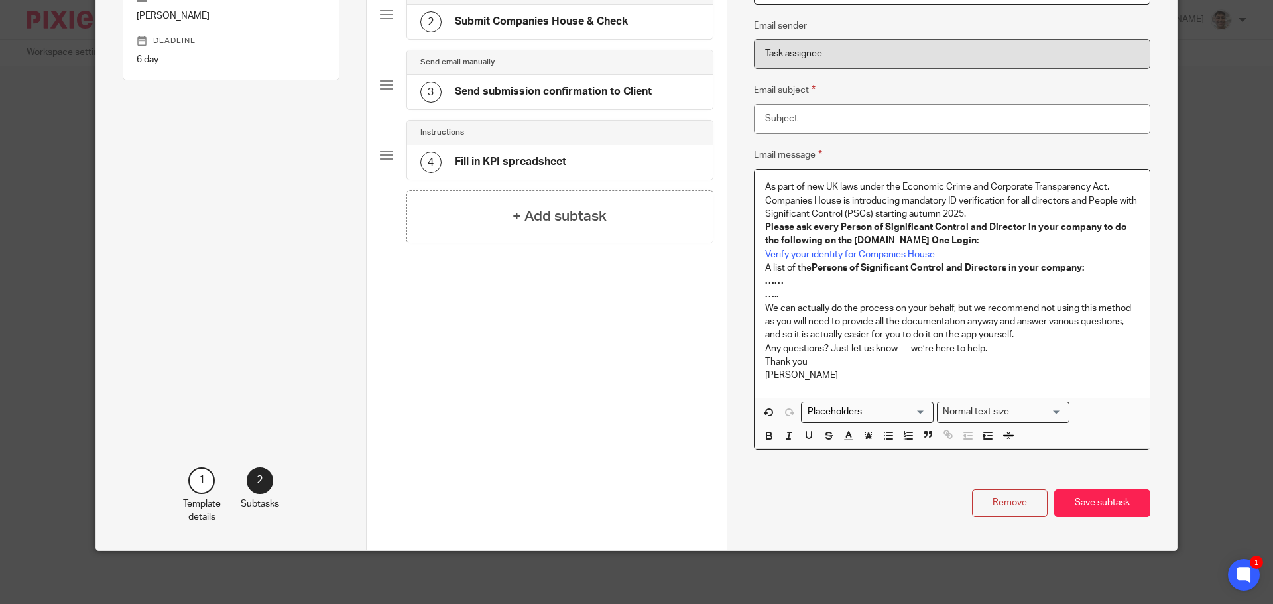
click at [756, 361] on div "As part of new UK laws under the Economic Crime and Corporate Transparency Act,…" at bounding box center [951, 284] width 395 height 228
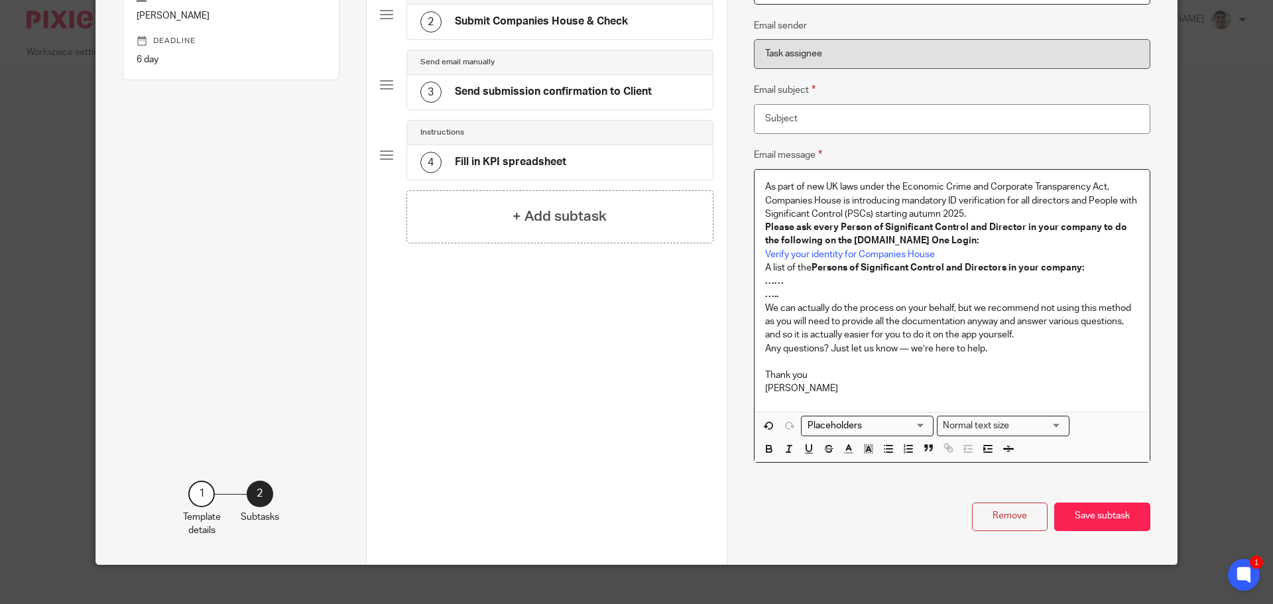
click at [765, 307] on p "We can actually do the process on your behalf, but we recommend not using this …" at bounding box center [952, 322] width 374 height 40
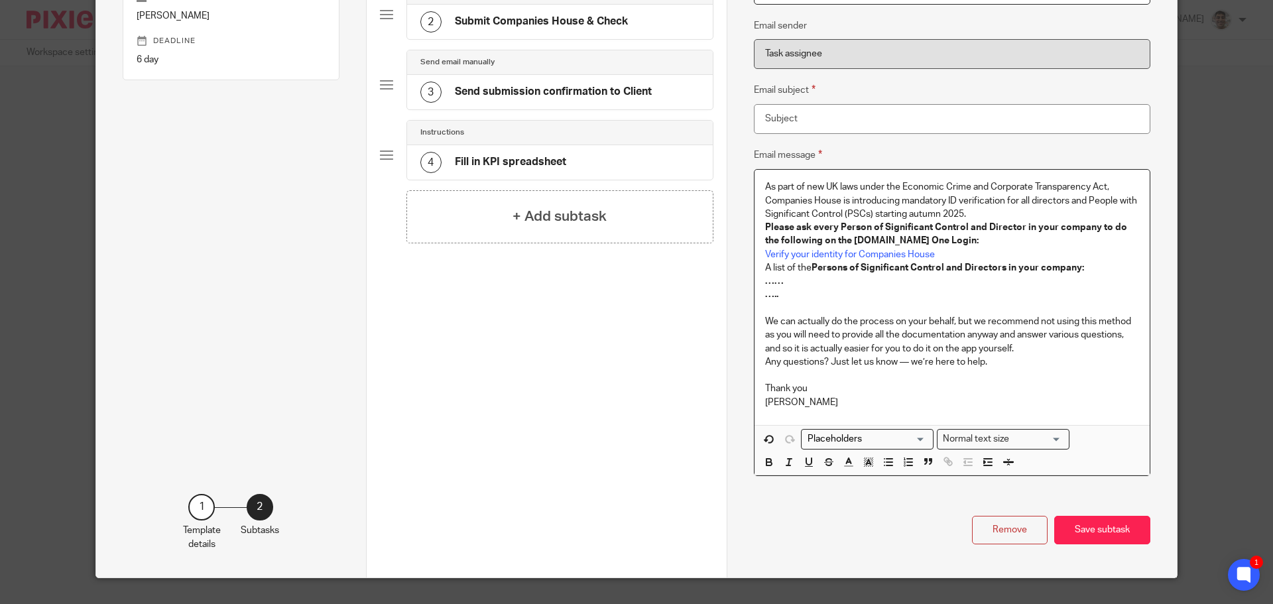
click at [757, 268] on div "As part of new UK laws under the Economic Crime and Corporate Transparency Act,…" at bounding box center [951, 297] width 395 height 255
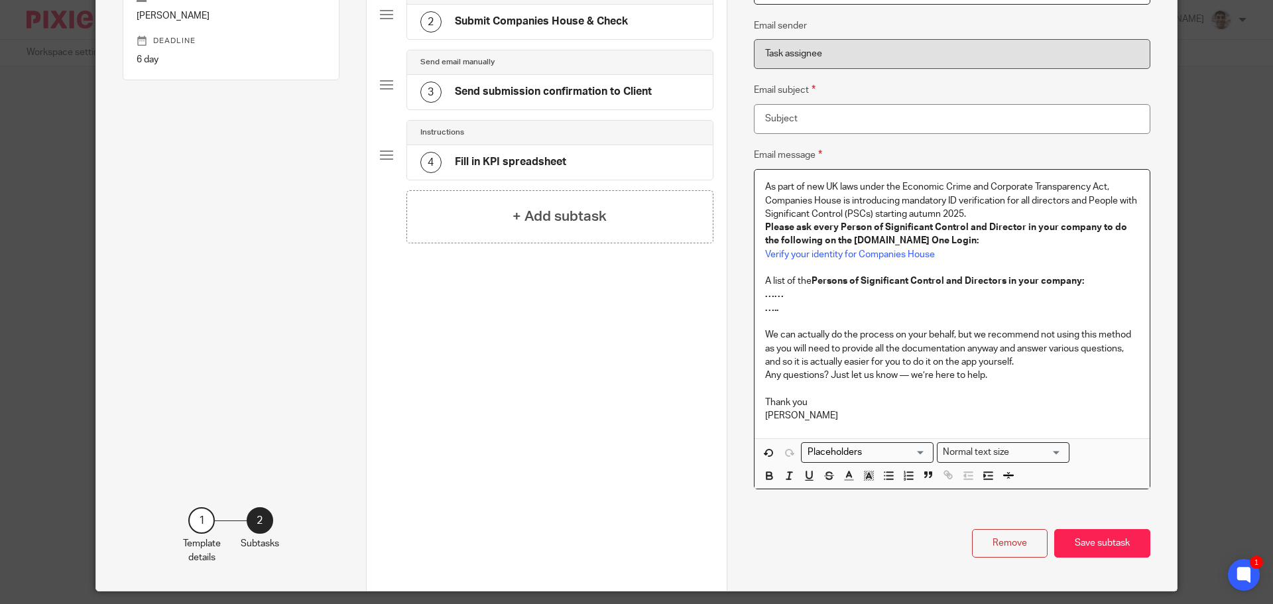
click at [756, 226] on div "As part of new UK laws under the Economic Crime and Corporate Transparency Act,…" at bounding box center [951, 304] width 395 height 268
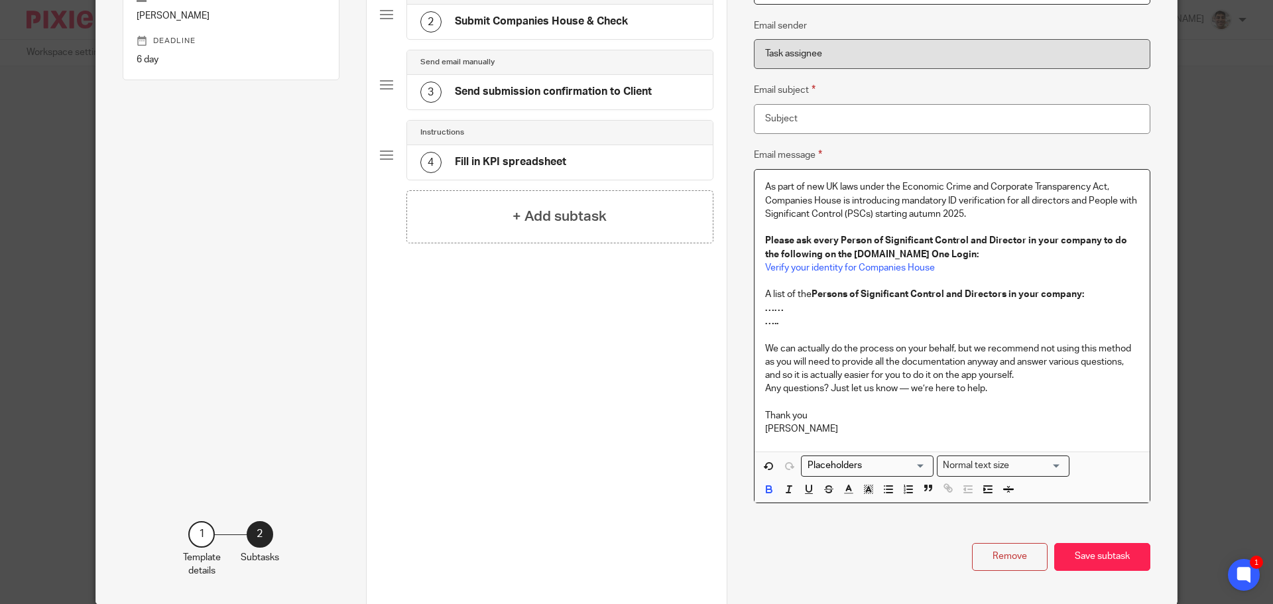
click at [765, 187] on p "As part of new UK laws under the Economic Crime and Corporate Transparency Act,…" at bounding box center [952, 200] width 374 height 40
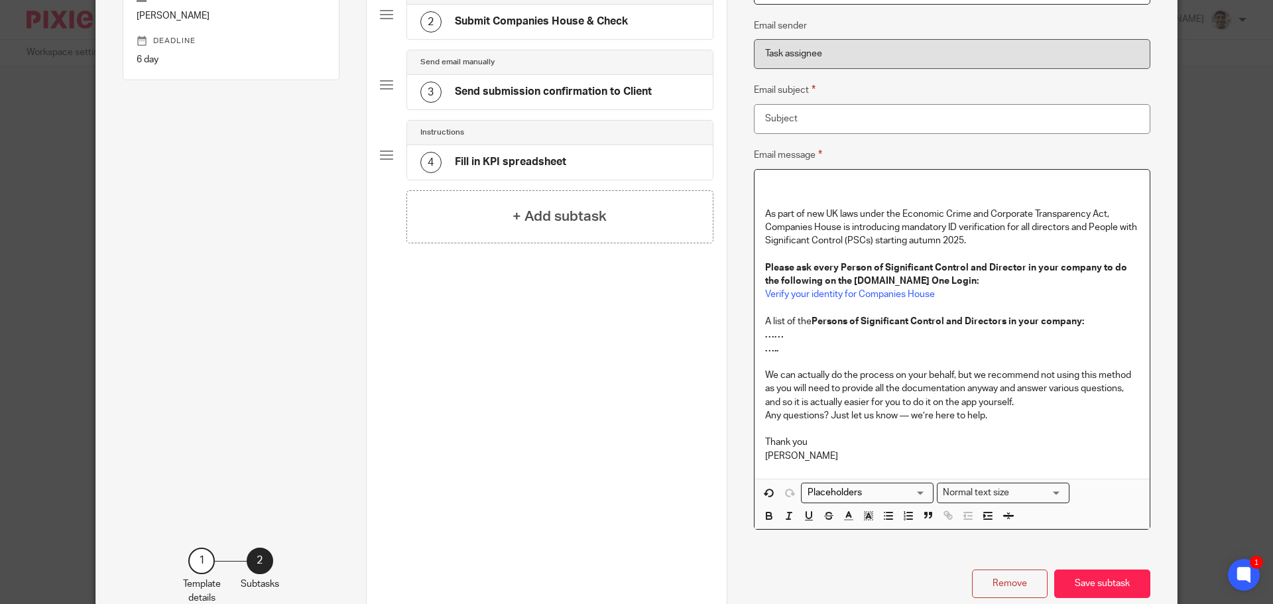
click at [796, 185] on p at bounding box center [952, 186] width 374 height 13
click at [883, 496] on input "Search for option" at bounding box center [864, 493] width 123 height 14
click at [862, 516] on li "Contact: First name" at bounding box center [866, 514] width 131 height 17
type input "name"
click at [1023, 346] on p "….." at bounding box center [952, 348] width 374 height 13
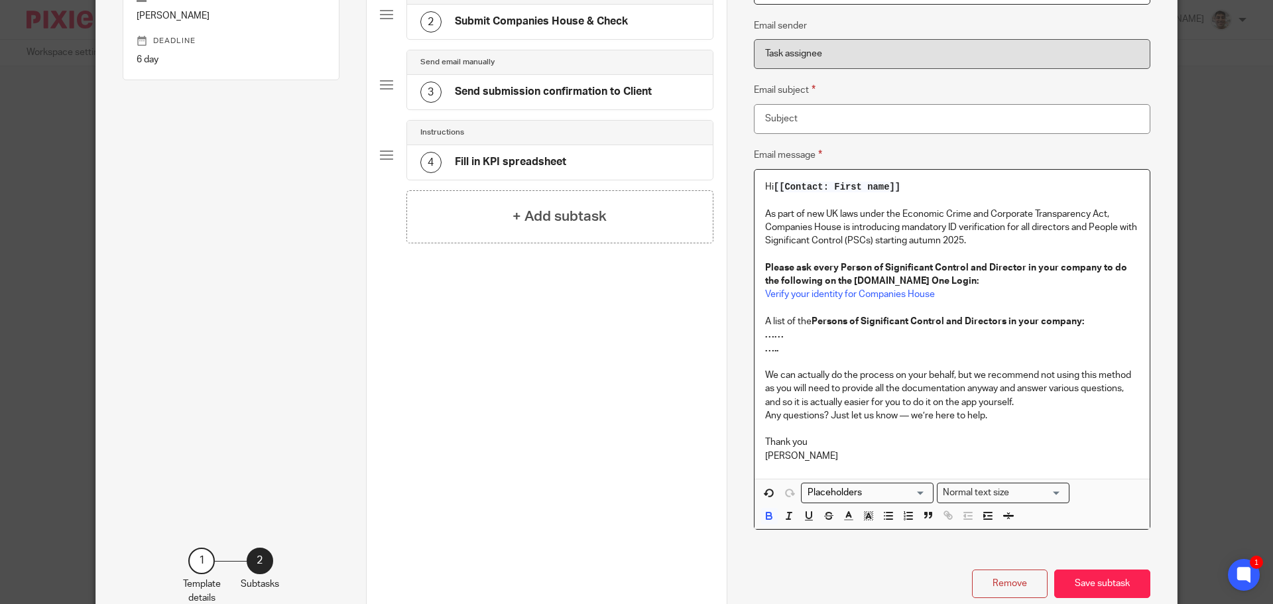
click at [964, 375] on p "We can actually do the process on your behalf, but we recommend not using this …" at bounding box center [952, 389] width 374 height 40
click at [969, 398] on p "We can actually do the process on your behalf, but we recommend not using this …" at bounding box center [952, 389] width 374 height 40
click at [1060, 382] on p "We can actually do the process on your behalf, but we recommend not using this …" at bounding box center [952, 389] width 374 height 40
click at [953, 409] on p "Any questions? Just let us know — we’re here to help." at bounding box center [952, 415] width 374 height 13
click at [1025, 396] on p "We can actually do the process on your behalf, but we recommend not using this …" at bounding box center [952, 389] width 374 height 40
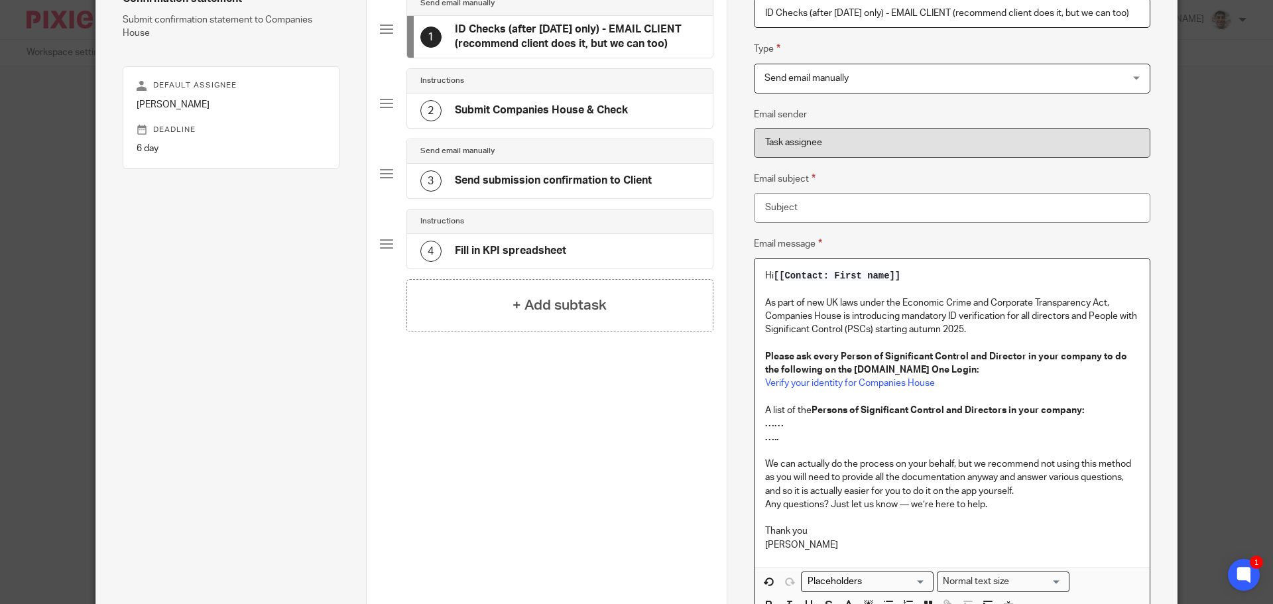
scroll to position [0, 0]
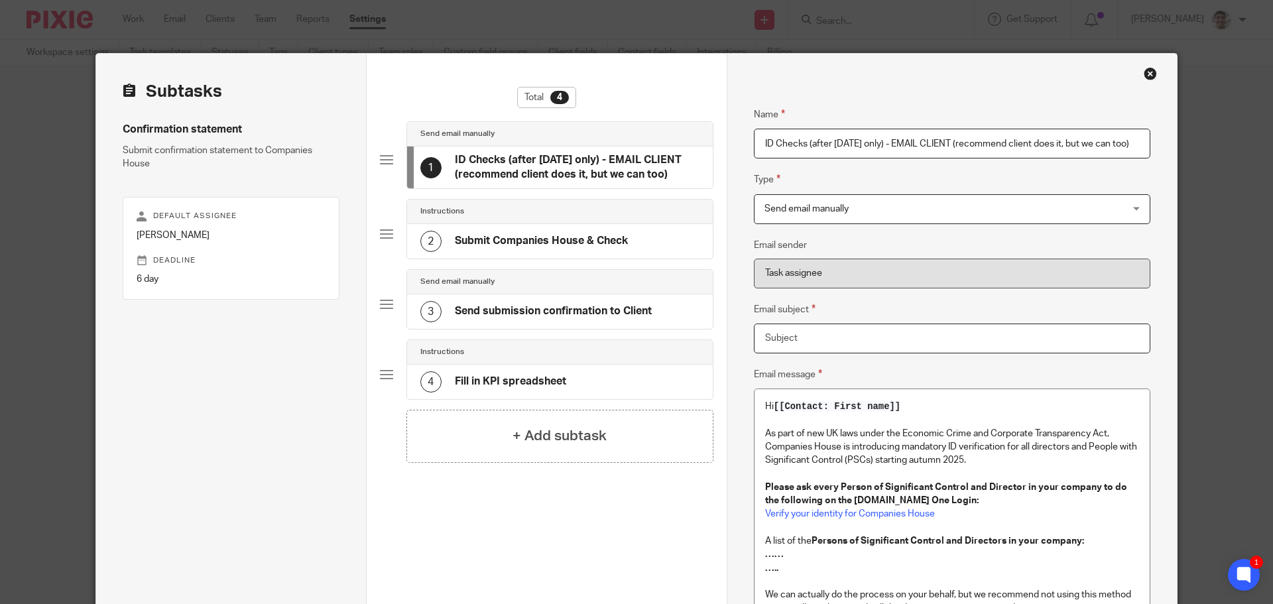
click at [836, 342] on input "Email subject" at bounding box center [952, 338] width 396 height 30
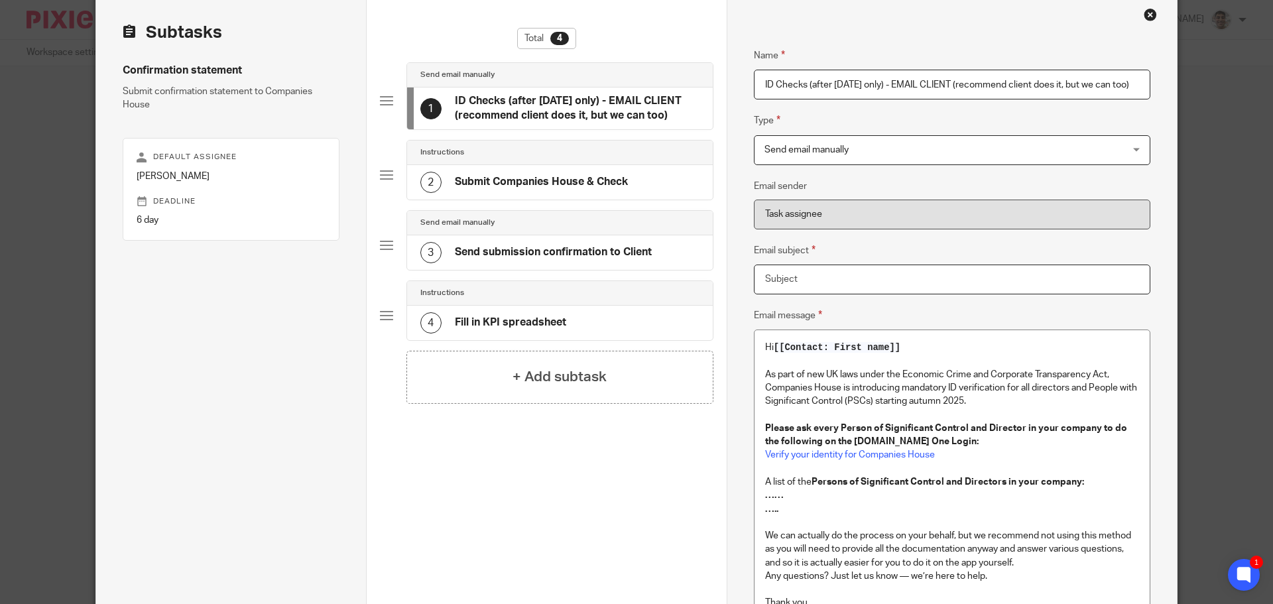
scroll to position [88, 0]
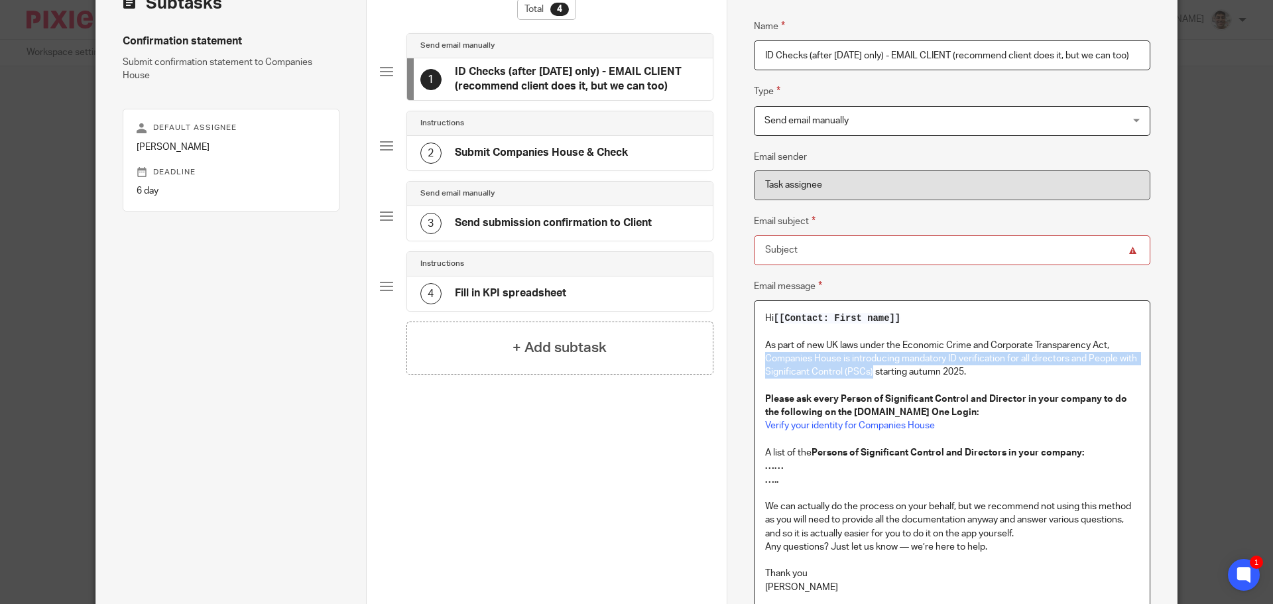
drag, startPoint x: 762, startPoint y: 355, endPoint x: 887, endPoint y: 372, distance: 126.4
click at [887, 372] on p "As part of new UK laws under the Economic Crime and Corporate Transparency Act,…" at bounding box center [952, 359] width 374 height 40
copy p "Companies House is introducing mandatory ID verification for all directors and …"
click at [880, 253] on input "Email subject" at bounding box center [952, 250] width 396 height 30
paste input "Companies House is introducing mandatory ID verification for all directors and …"
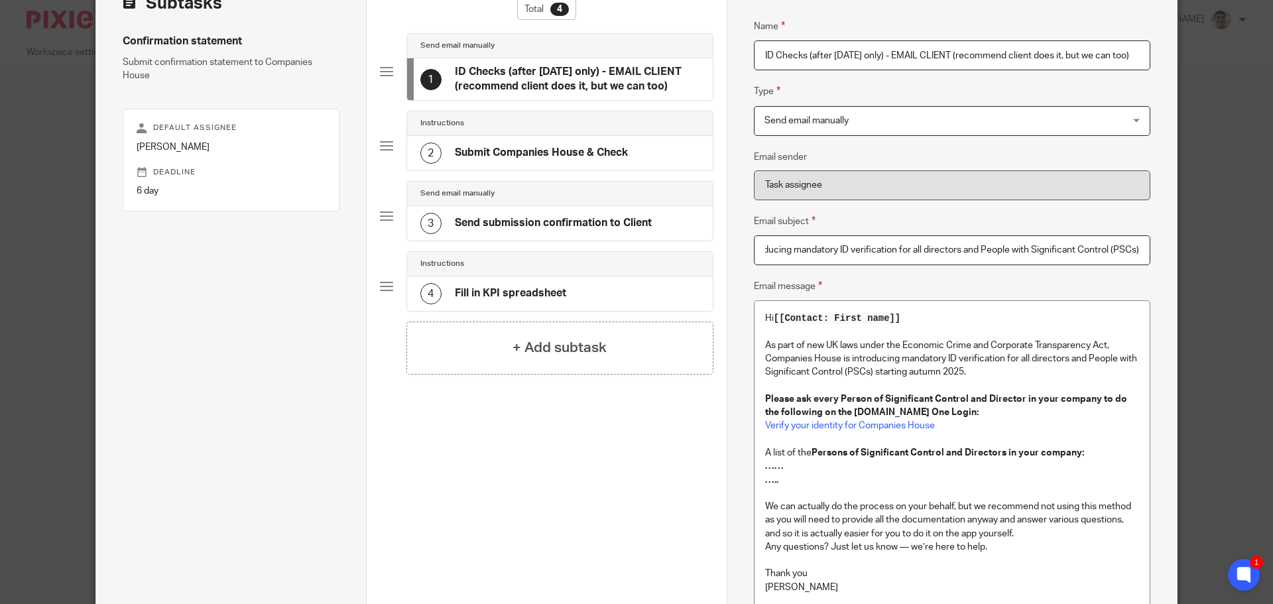
scroll to position [0, 0]
drag, startPoint x: 811, startPoint y: 249, endPoint x: 676, endPoint y: 261, distance: 135.0
click at [676, 261] on div "Subtasks Confirmation statement Submit confirmation statement to Companies Hous…" at bounding box center [636, 364] width 1081 height 797
click at [840, 255] on input "Companies House is introducing mandatory ID verification for all directors and …" at bounding box center [952, 250] width 396 height 30
drag, startPoint x: 838, startPoint y: 248, endPoint x: 899, endPoint y: 252, distance: 61.1
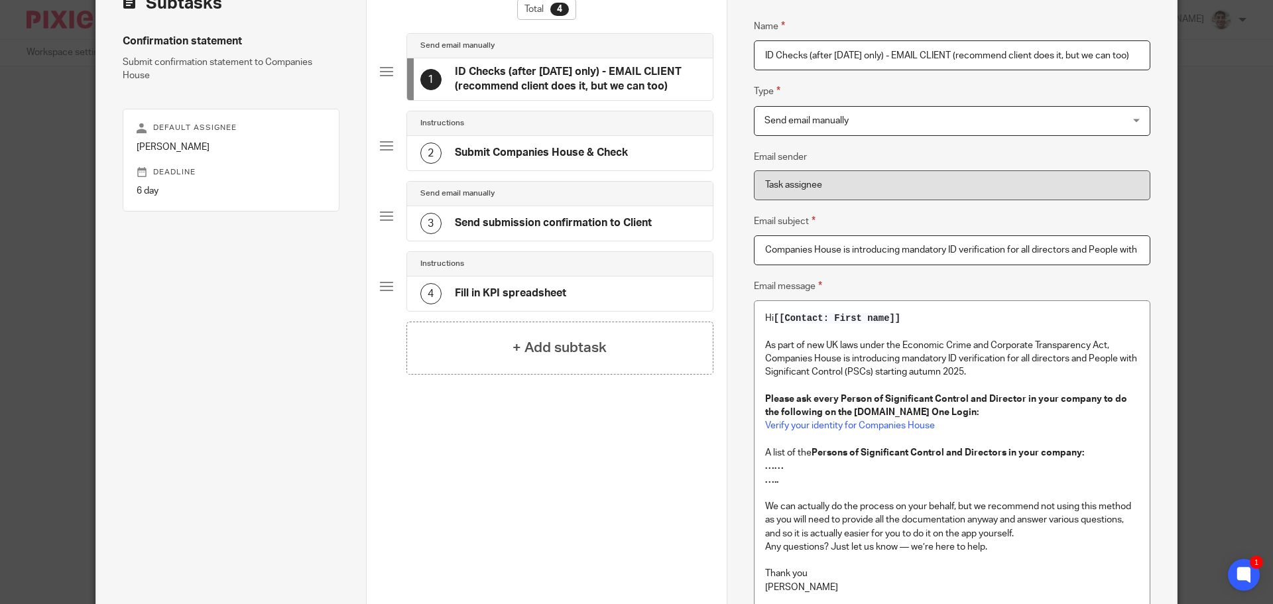
click at [899, 252] on input "Companies House is introducing mandatory ID verification for all directors and …" at bounding box center [952, 250] width 396 height 30
click at [933, 245] on input "Companies House mandatory ID verification for all directors and People with Sig…" at bounding box center [952, 250] width 396 height 30
click at [980, 245] on input "Companies House mandatory ID verification for all directors and People with Sig…" at bounding box center [952, 250] width 396 height 30
drag, startPoint x: 1016, startPoint y: 246, endPoint x: 1127, endPoint y: 251, distance: 111.5
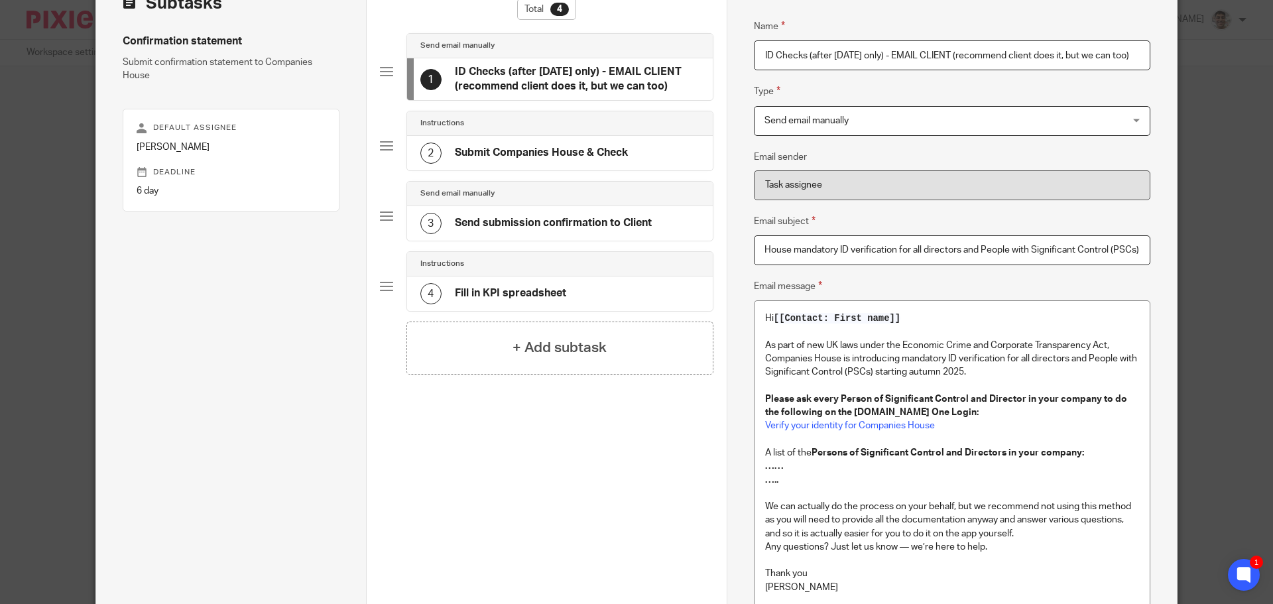
click at [1134, 250] on input "Companies House mandatory ID verification for all directors and People with Sig…" at bounding box center [952, 250] width 396 height 30
click at [1063, 253] on input "Companies House mandatory ID verification for all directors and People with Sig…" at bounding box center [952, 250] width 396 height 30
type input "Companies House mandatory ID verification for all directors and People with Sig…"
click at [966, 329] on p at bounding box center [952, 331] width 374 height 13
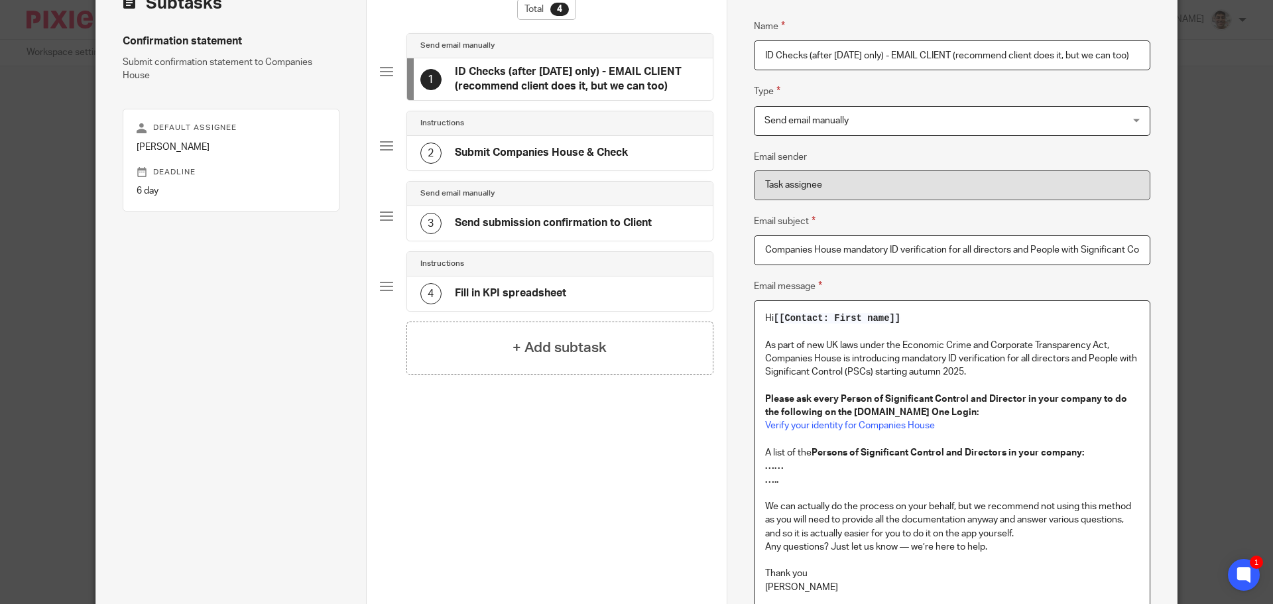
click at [945, 356] on p "As part of new UK laws under the Economic Crime and Corporate Transparency Act,…" at bounding box center [952, 359] width 374 height 40
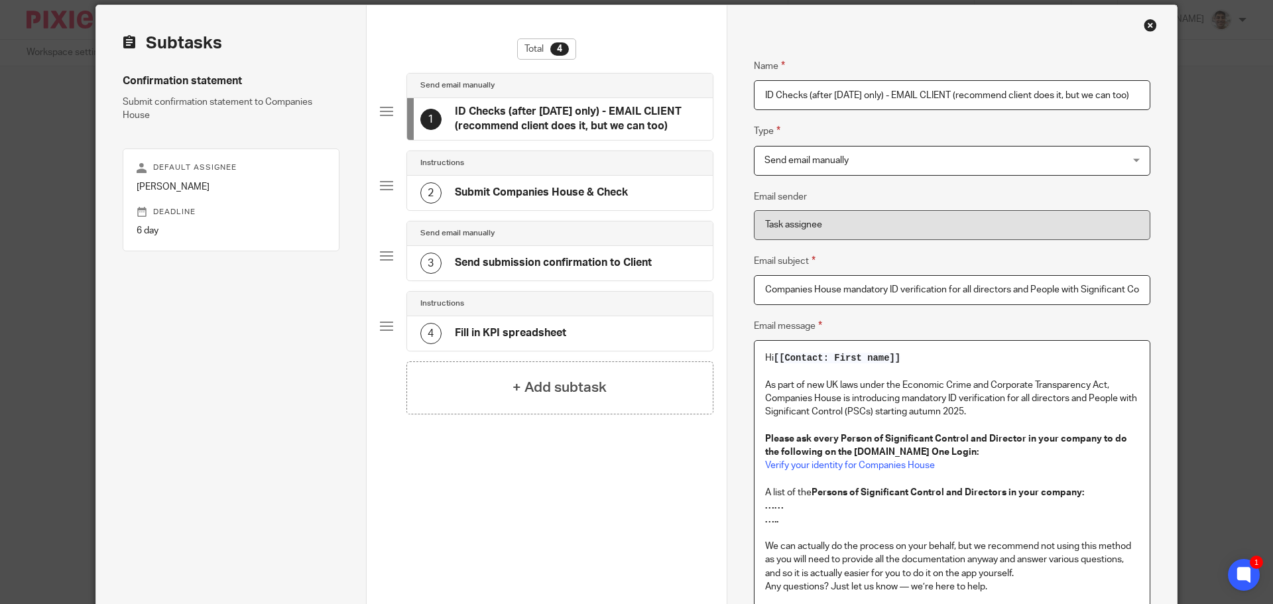
scroll to position [88, 0]
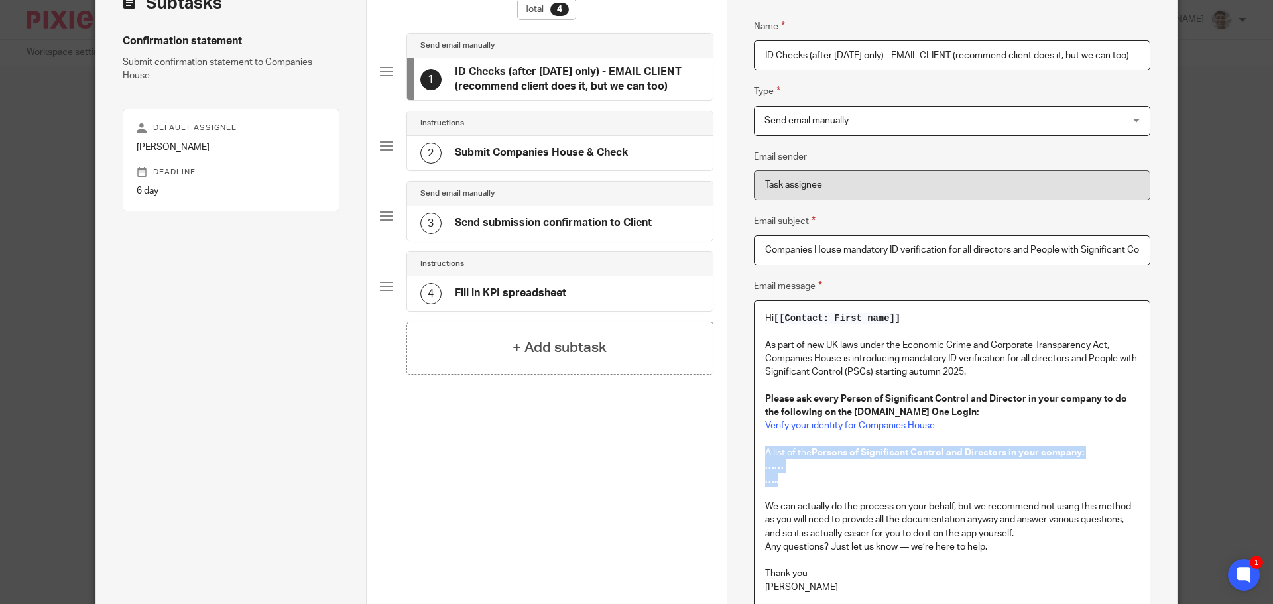
drag, startPoint x: 800, startPoint y: 484, endPoint x: 754, endPoint y: 456, distance: 54.1
click at [754, 456] on div "Hi [[Contact: First name]] As part of new UK laws under the Economic Crime and …" at bounding box center [951, 455] width 395 height 309
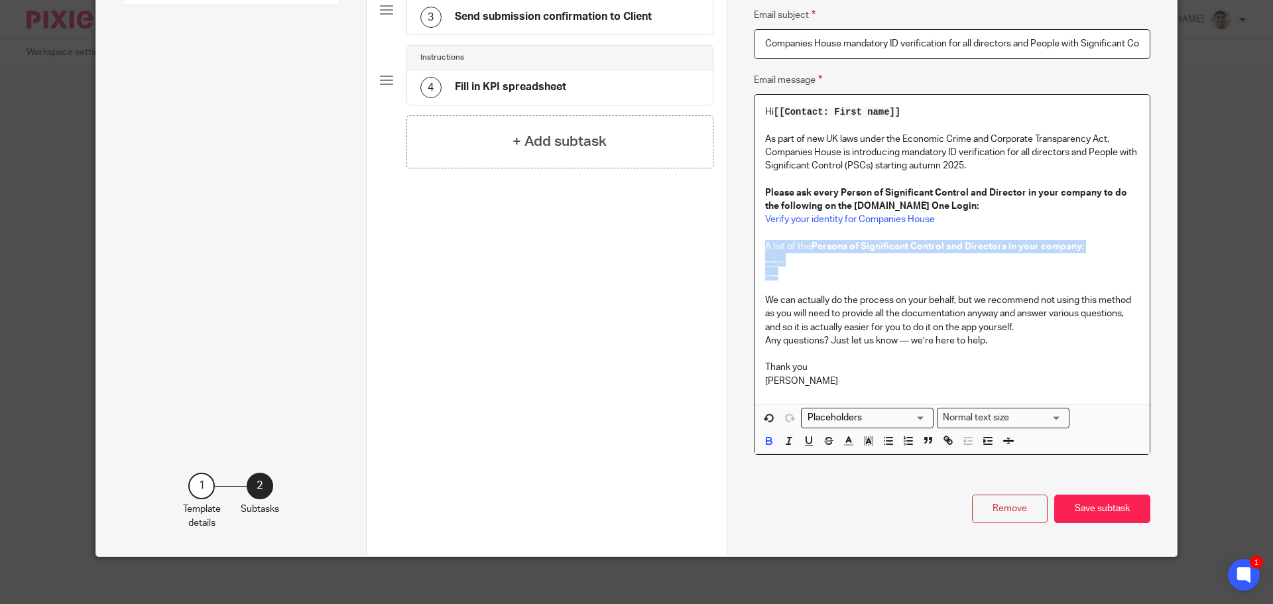
scroll to position [300, 0]
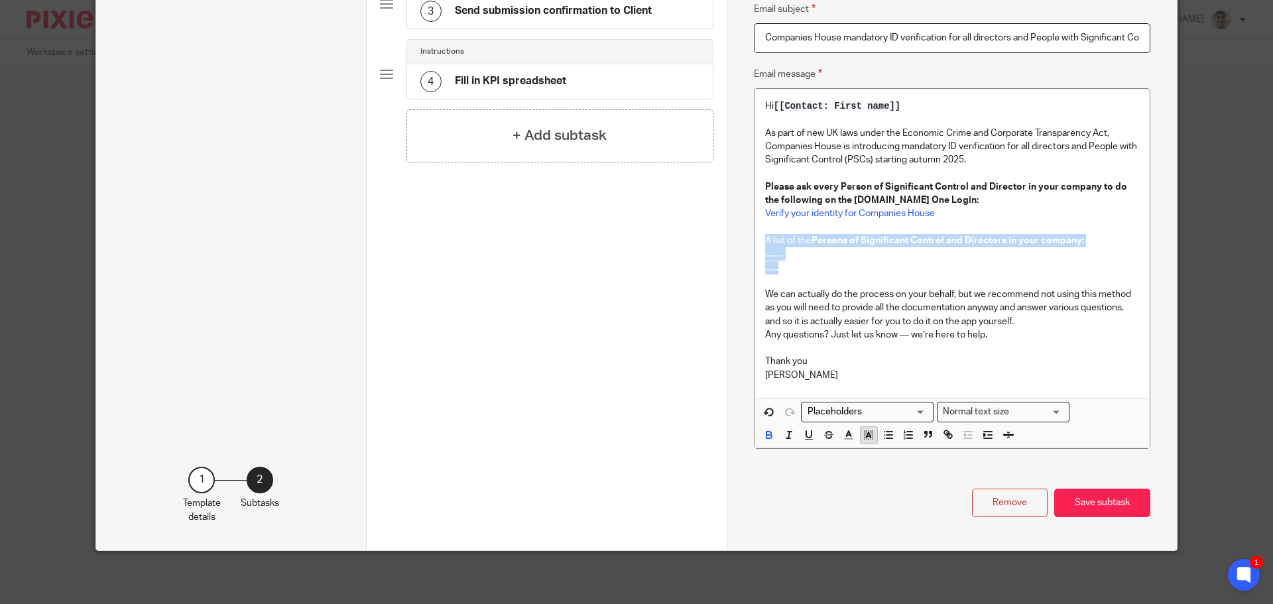
click at [866, 436] on polyline "button" at bounding box center [868, 434] width 5 height 5
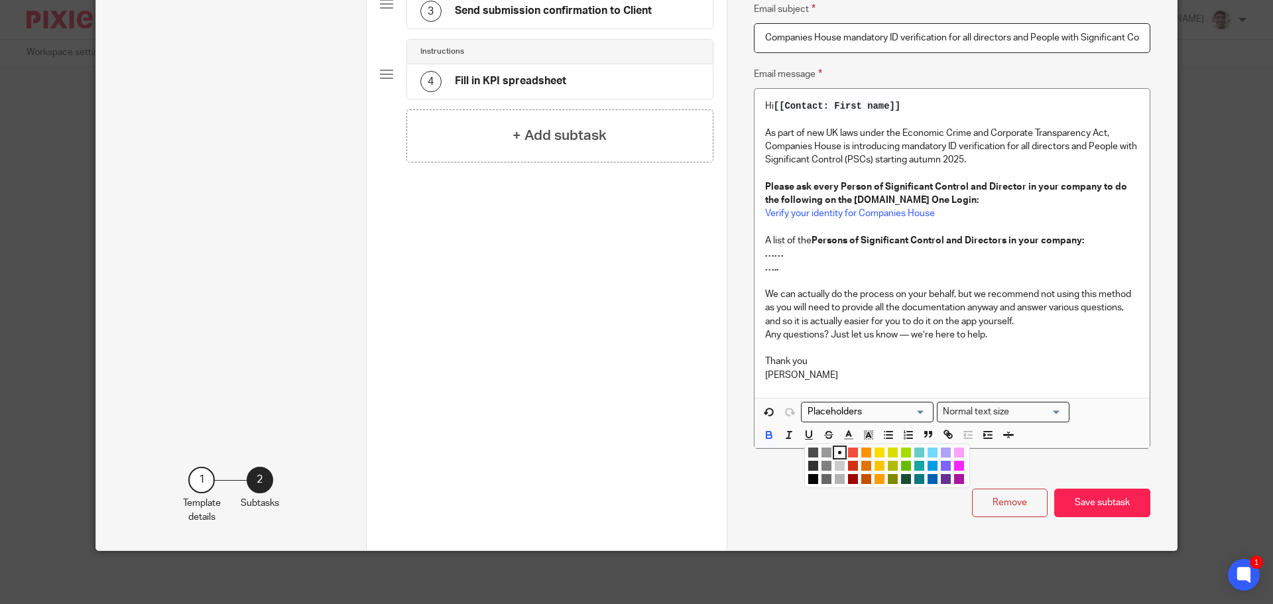
click at [874, 449] on li "color:#FCDC00" at bounding box center [879, 452] width 10 height 10
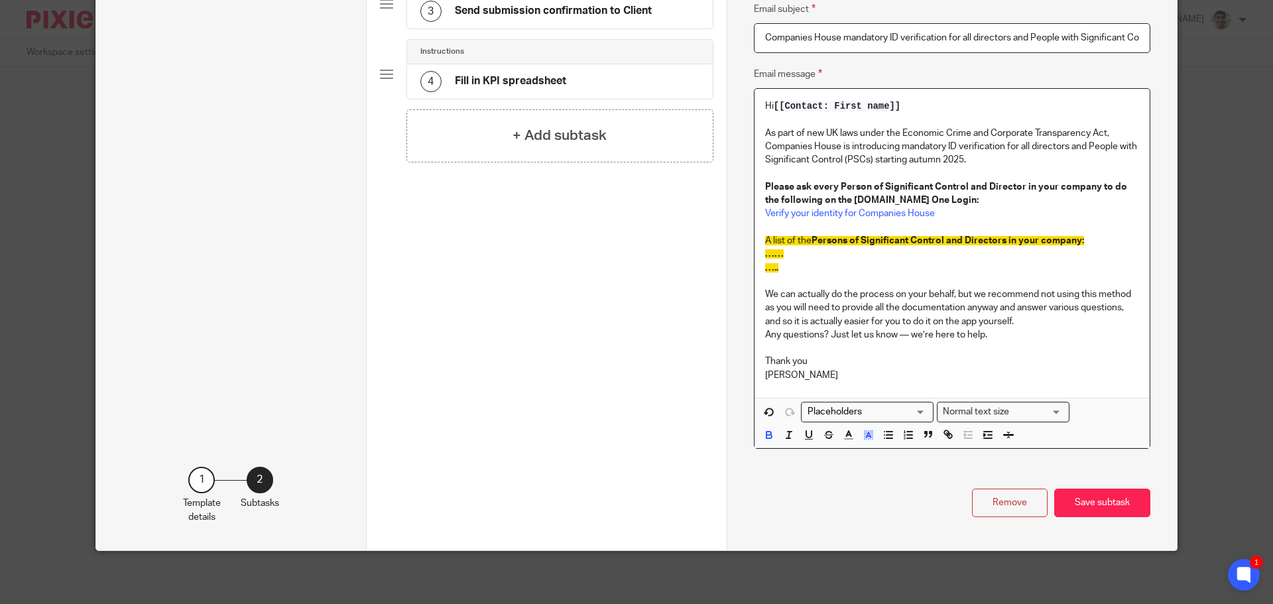
click at [916, 338] on p "Any questions? Just let us know — we’re here to help." at bounding box center [952, 334] width 374 height 13
click at [1104, 502] on button "Save subtask" at bounding box center [1102, 503] width 96 height 29
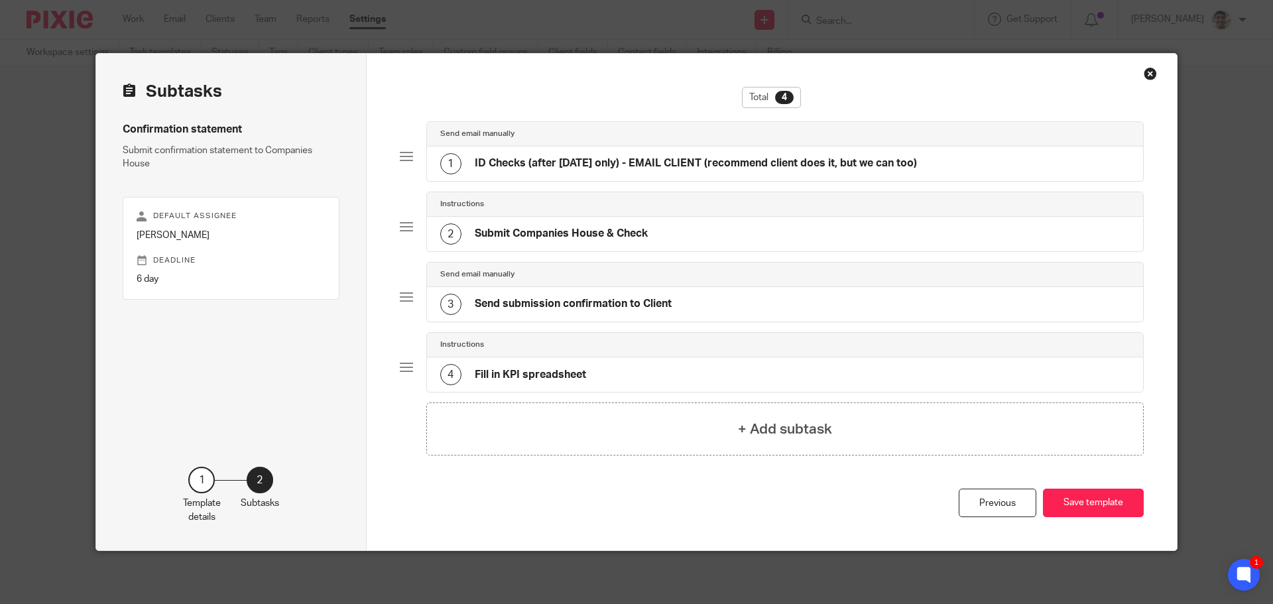
click at [646, 167] on h4 "ID Checks (after Nov25 only) - EMAIL CLIENT (recommend client does it, but we c…" at bounding box center [696, 163] width 442 height 14
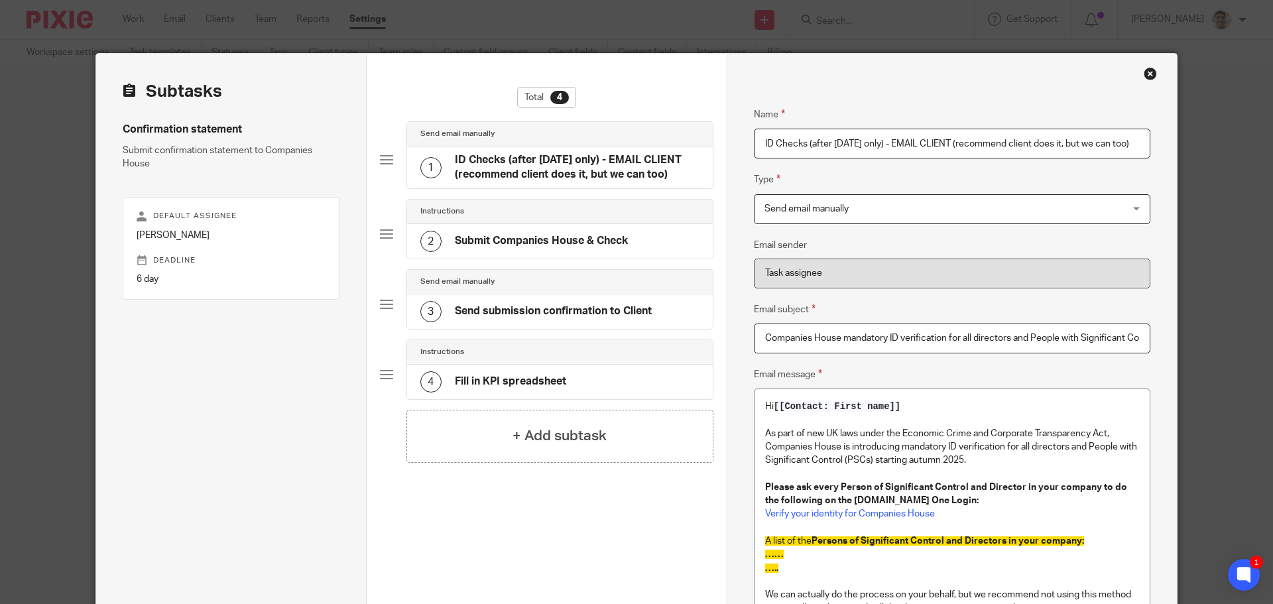
drag, startPoint x: 759, startPoint y: 144, endPoint x: 879, endPoint y: 143, distance: 120.0
click at [879, 143] on input "ID Checks (after Nov25 only) - EMAIL CLIENT (recommend client does it, but we c…" at bounding box center [952, 144] width 396 height 30
click at [514, 439] on h4 "+ Add subtask" at bounding box center [559, 436] width 94 height 21
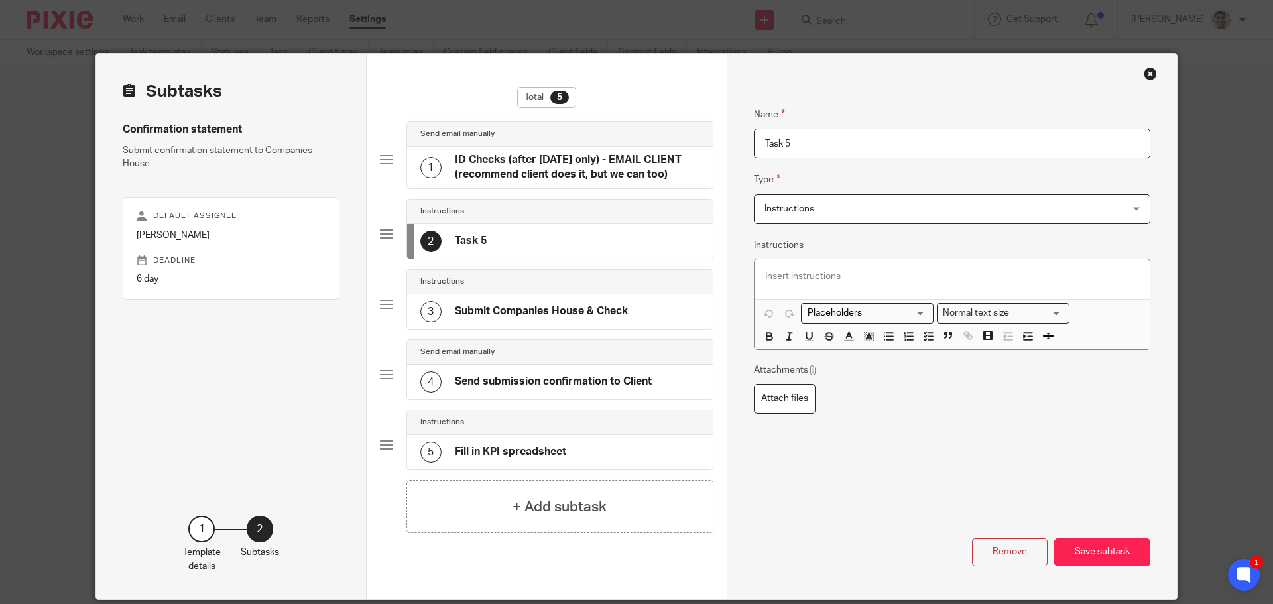
drag, startPoint x: 852, startPoint y: 146, endPoint x: 493, endPoint y: 101, distance: 362.2
click at [493, 101] on div "Subtasks Confirmation statement Submit confirmation statement to Companies Hous…" at bounding box center [636, 327] width 1081 height 546
paste input "ID Checks (after Nov25 only)"
type input "ID Checks (after Nov25 only)"
click at [876, 276] on p at bounding box center [952, 276] width 374 height 13
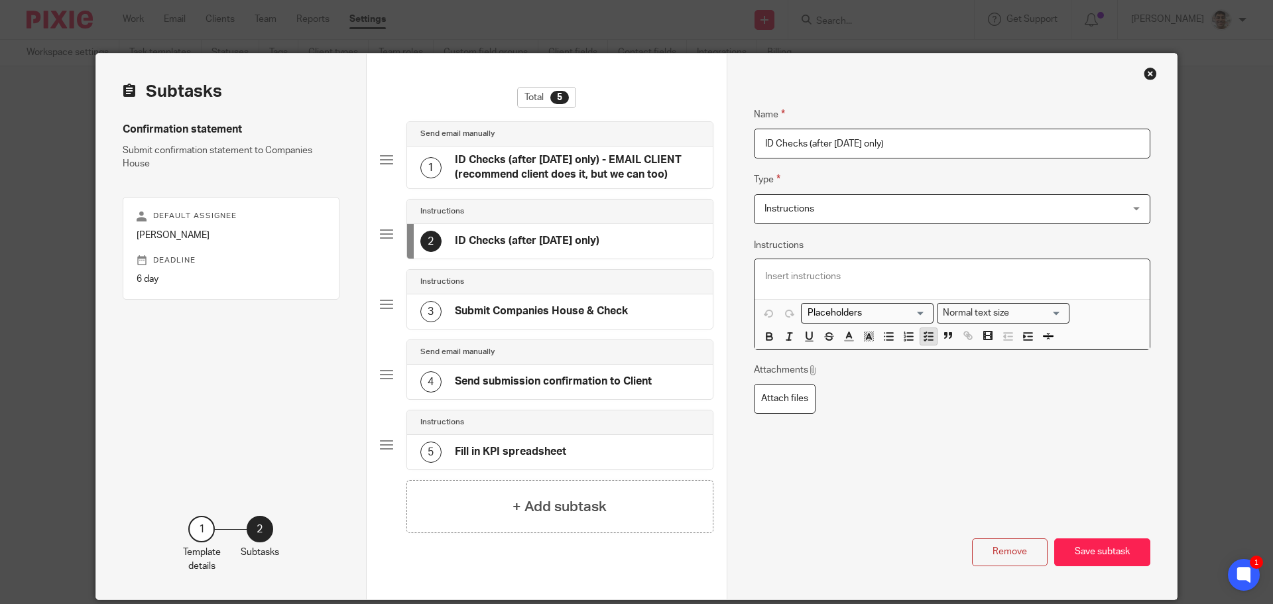
click at [928, 333] on line "button" at bounding box center [930, 333] width 4 height 0
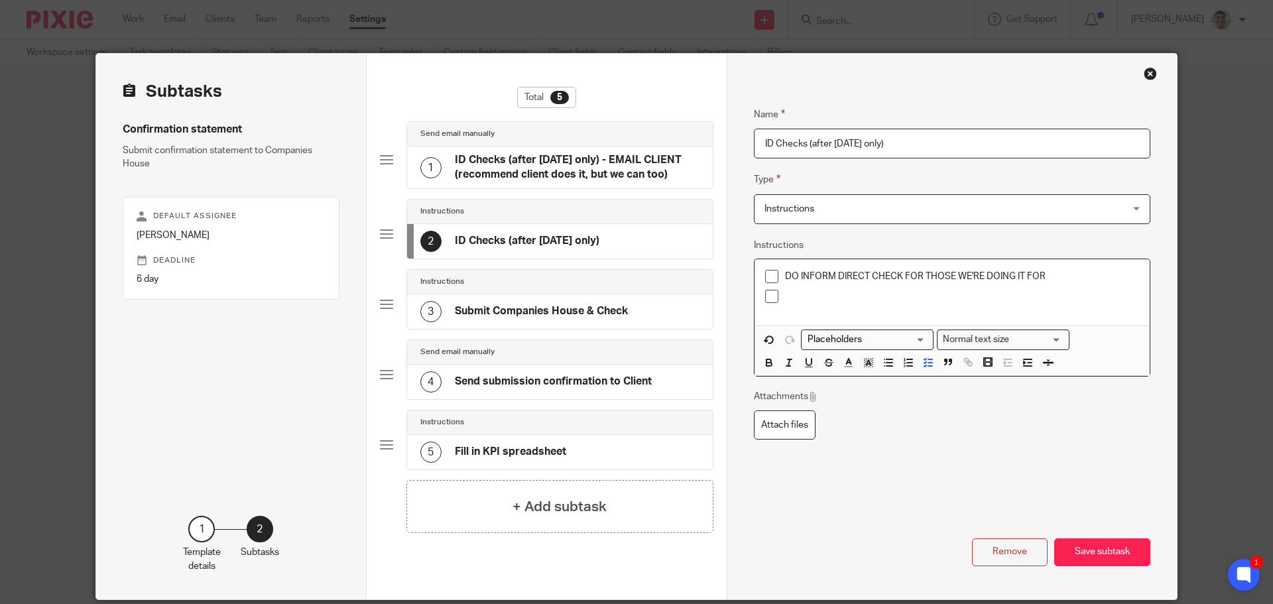
click at [1090, 274] on p "DO INFORM DIRECT CHECK FOR THOSE WE'RE DOING IT FOR" at bounding box center [962, 276] width 354 height 13
click at [785, 277] on p "DO INFORM DIRECT CHECK FOR THOSE WE'RE DOING IT FOR" at bounding box center [962, 276] width 354 height 13
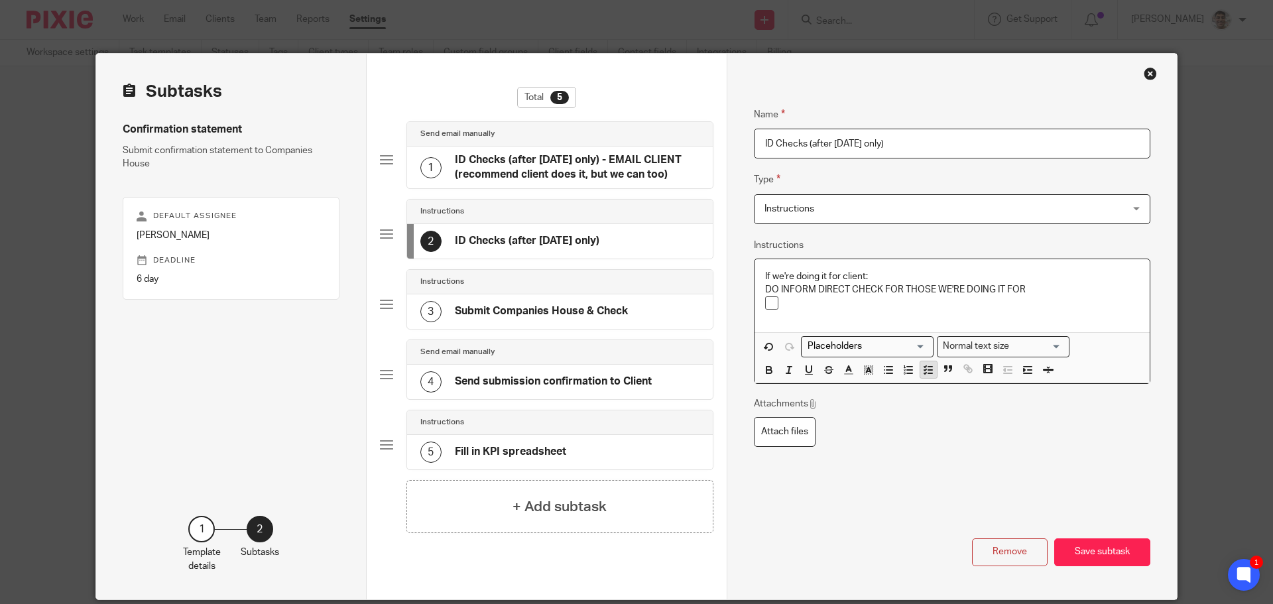
click at [928, 370] on line "button" at bounding box center [930, 370] width 4 height 0
click at [839, 304] on p at bounding box center [962, 309] width 354 height 13
click at [1055, 308] on p "then ADD PERSON TO COMPANIES HOUSE PORTAL" at bounding box center [962, 309] width 354 height 13
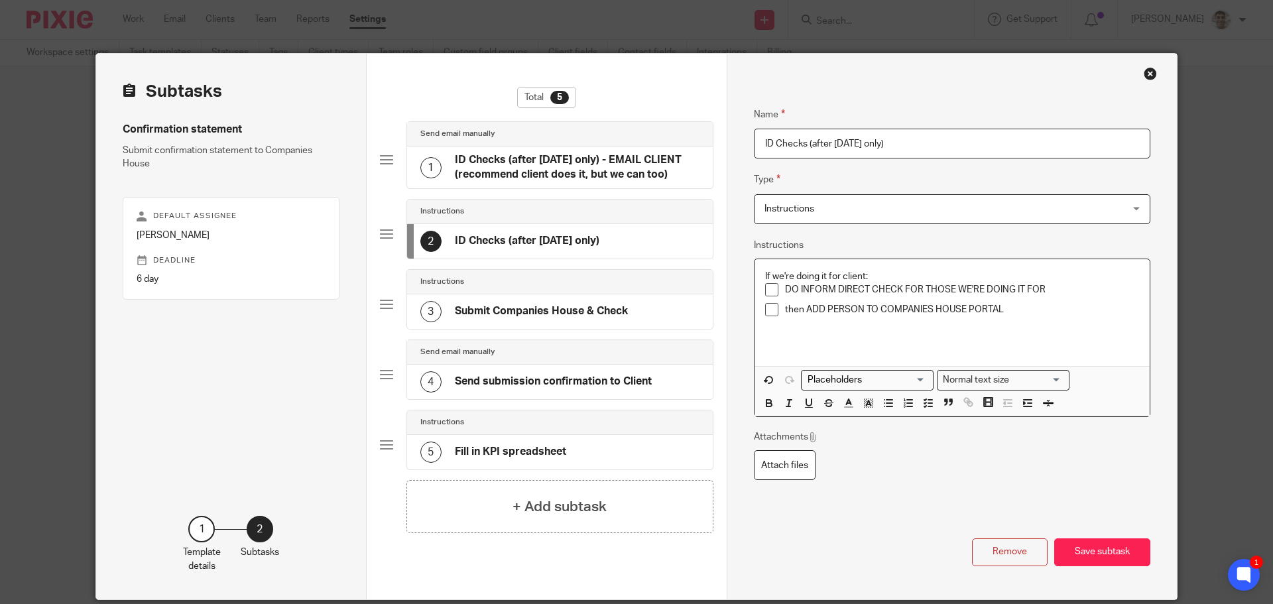
click at [1022, 301] on div "DO INFORM DIRECT CHECK FOR THOSE WE'RE DOING IT FOR" at bounding box center [962, 293] width 354 height 20
click at [1025, 310] on p "then ADD PERSON TO COMPANIES HOUSE PORTAL" at bounding box center [962, 309] width 354 height 13
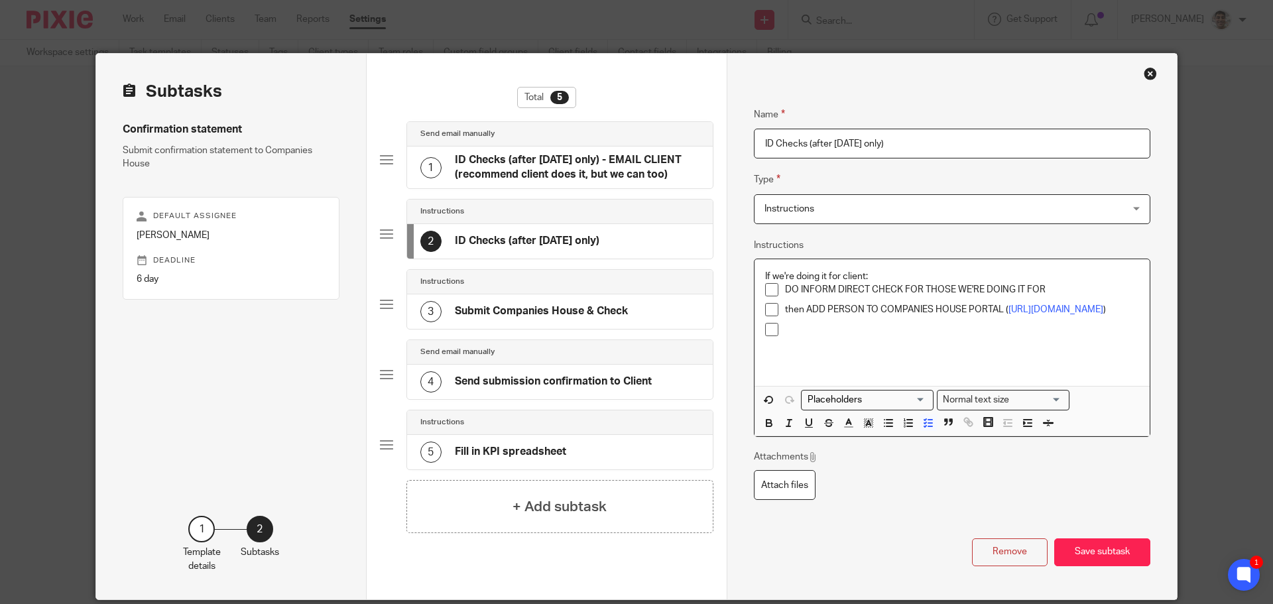
click at [1082, 316] on p "then ADD PERSON TO COMPANIES HOUSE PORTAL ( https://find-and-update.company-inf…" at bounding box center [962, 309] width 354 height 13
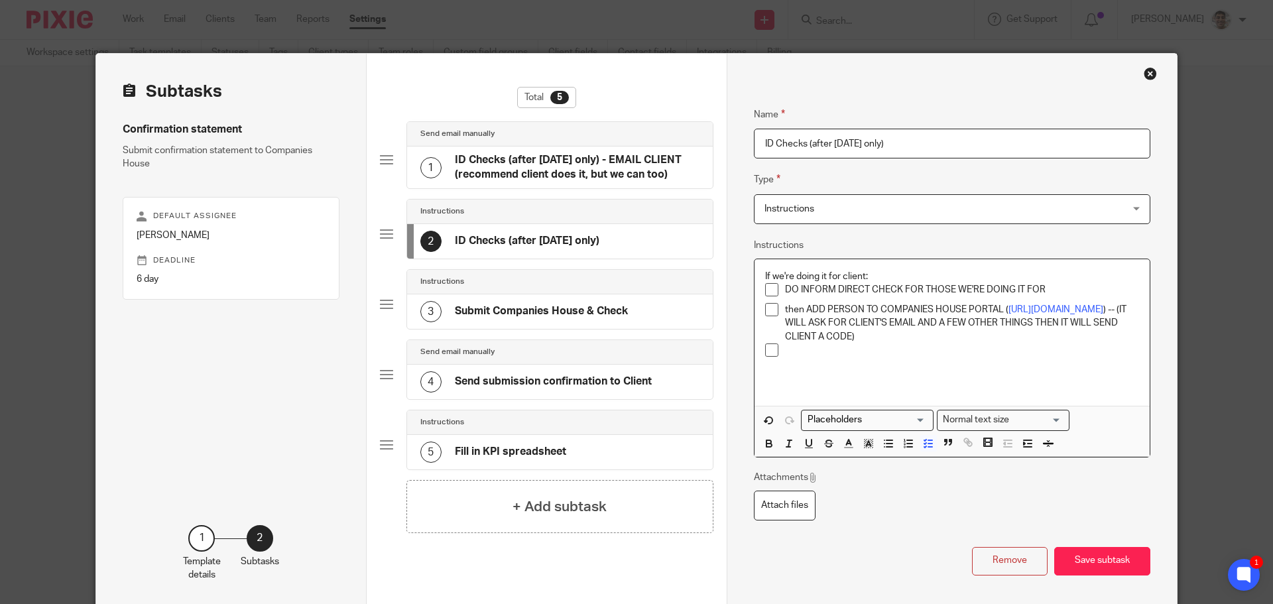
click at [799, 355] on p at bounding box center [962, 349] width 354 height 13
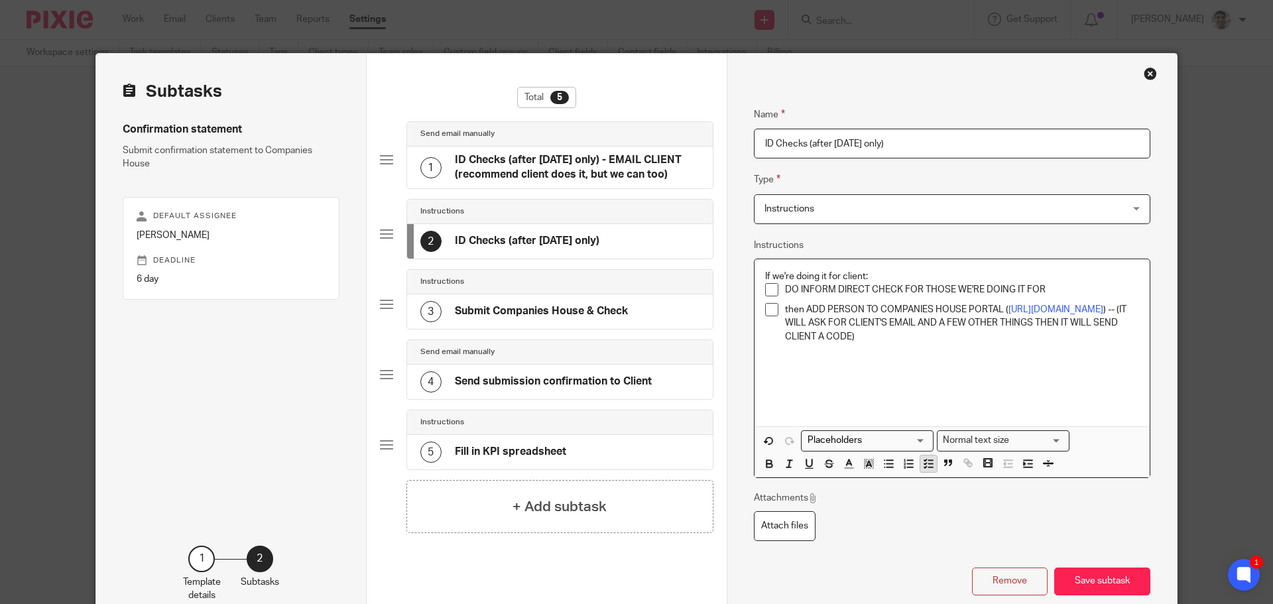
click at [928, 464] on line "button" at bounding box center [930, 464] width 4 height 0
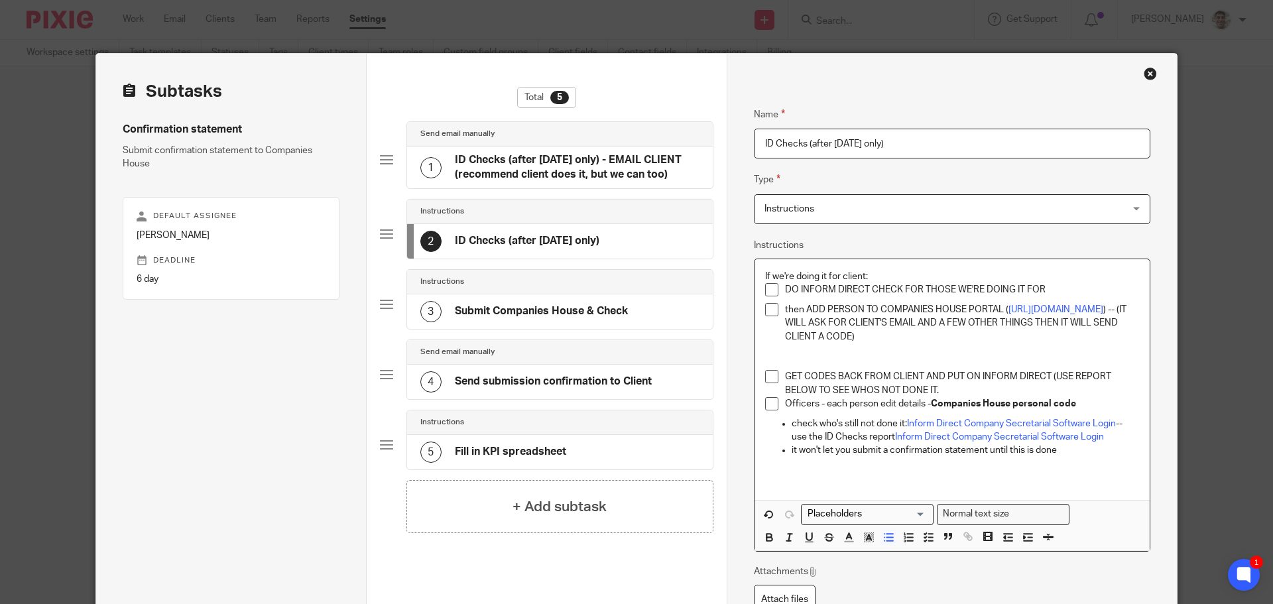
click at [791, 423] on p "check who's still not done it: Inform Direct Company Secretarial Software Login…" at bounding box center [964, 430] width 347 height 27
click at [784, 451] on ul "it won't let you submit a confirmation statement until this is done" at bounding box center [952, 449] width 374 height 13
click at [1037, 448] on p "it won't let you submit a confirmation statement until this is done" at bounding box center [962, 449] width 354 height 13
click at [1102, 453] on p "it won't let you submit a confirmation statement until this is done" at bounding box center [962, 449] width 354 height 13
click at [793, 433] on p "check who's still not done it: Inform Direct Company Secretarial Software Login…" at bounding box center [962, 430] width 354 height 27
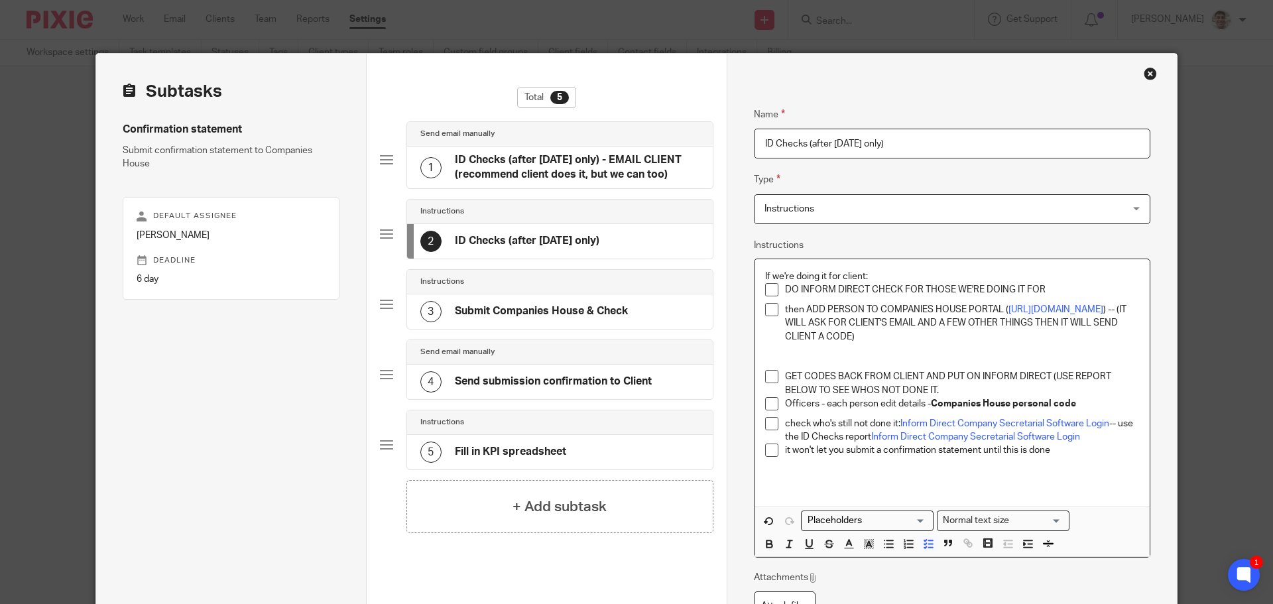
click at [785, 422] on p "check who's still not done it: Inform Direct Company Secretarial Software Login…" at bounding box center [962, 430] width 354 height 27
click at [808, 425] on p "check who's still not done it: Inform Direct Company Secretarial Software Login…" at bounding box center [962, 430] width 354 height 27
click at [779, 419] on li "check who's still not done it: Inform Direct Company Secretarial Software Login…" at bounding box center [952, 430] width 374 height 27
click at [1059, 453] on p "it won't let you submit a confirmation statement until this is done" at bounding box center [962, 449] width 354 height 13
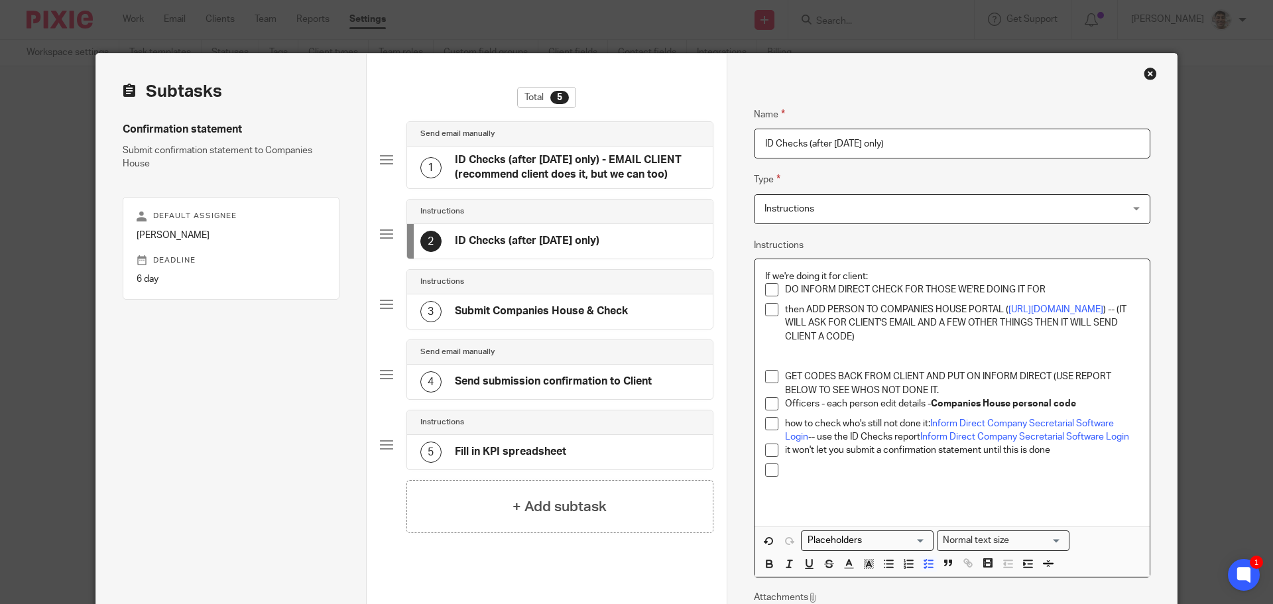
click at [939, 389] on p "GET CODES BACK FROM CLIENT AND PUT ON INFORM DIRECT (USE REPORT BELOW TO SEE WH…" at bounding box center [962, 383] width 354 height 27
drag, startPoint x: 944, startPoint y: 386, endPoint x: 1047, endPoint y: 377, distance: 103.9
click at [1047, 377] on p "GET CODES BACK FROM CLIENT AND PUT ON INFORM DIRECT (USE REPORT BELOW TO SEE WH…" at bounding box center [962, 383] width 354 height 27
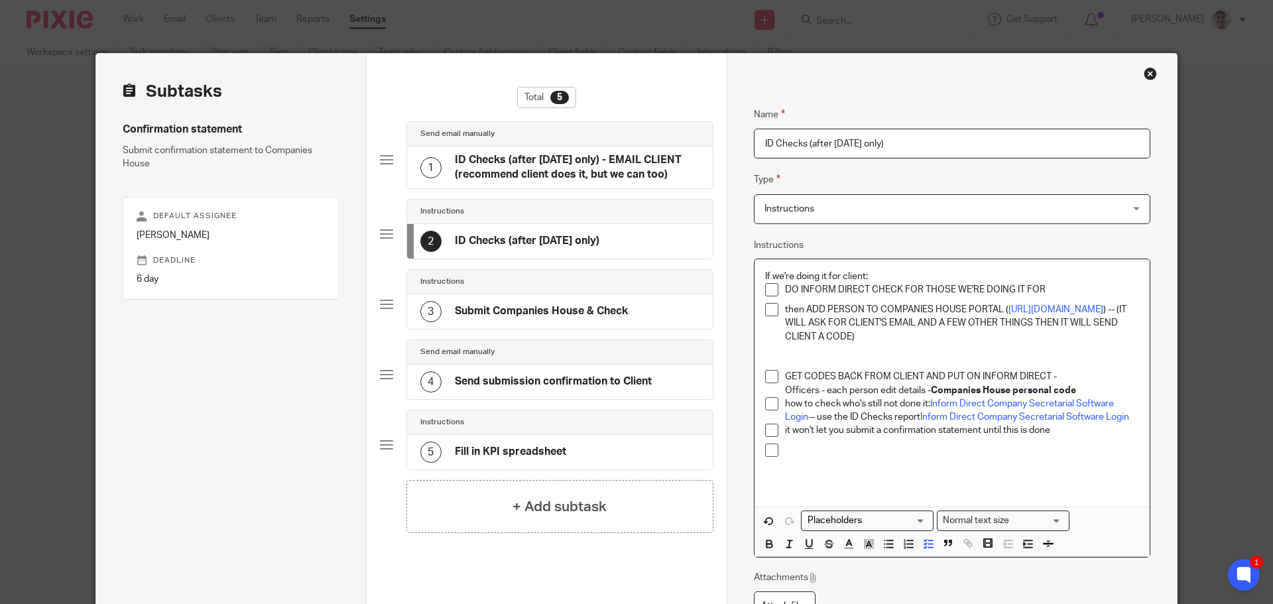
click at [814, 388] on p "Officers - each person edit details - Companies House personal code" at bounding box center [962, 390] width 354 height 13
click at [918, 384] on p "Officers - each person edit details - Companies House personal code" at bounding box center [962, 390] width 354 height 13
click at [996, 384] on p "Officers - each person edit details - Companies House personal code" at bounding box center [962, 390] width 354 height 13
click at [1071, 386] on strong "Companies House personal code" at bounding box center [1003, 390] width 145 height 9
click at [919, 387] on p "Officers - each person edit details - Companies House personal code" at bounding box center [962, 390] width 354 height 13
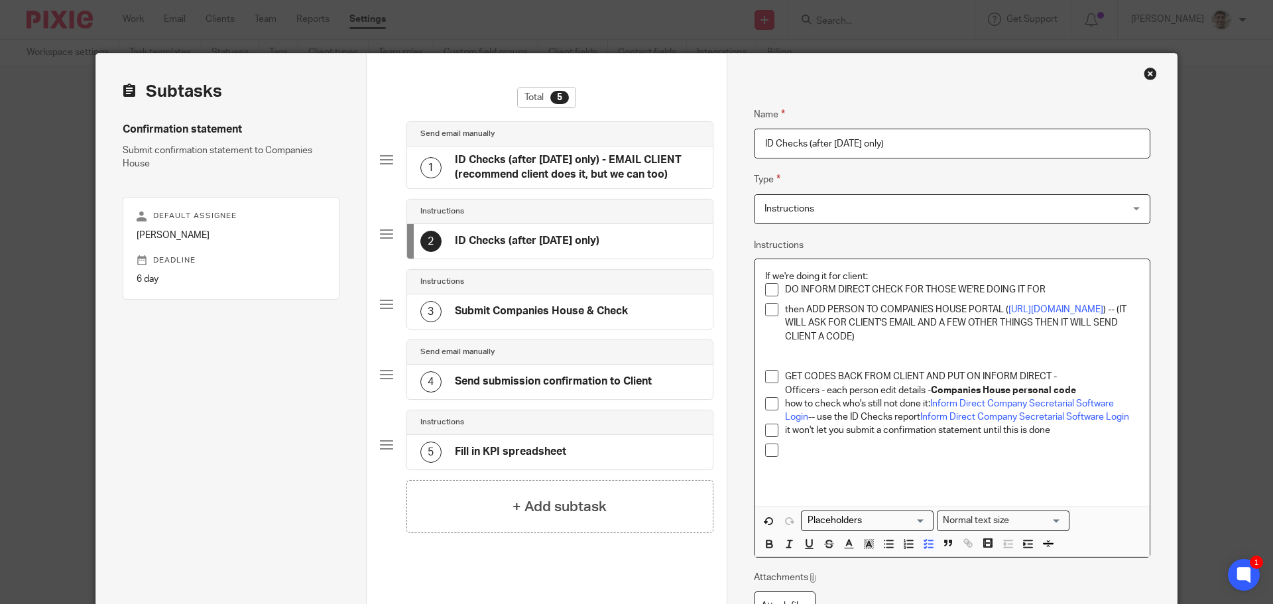
click at [988, 387] on strong "Companies House personal code" at bounding box center [1003, 390] width 145 height 9
click at [865, 453] on p at bounding box center [962, 449] width 354 height 13
click at [977, 145] on input "ID Checks (after Nov25 only)" at bounding box center [952, 144] width 396 height 30
click at [1000, 143] on input "ID Checks (after Nov25 only)" at bounding box center [952, 144] width 396 height 30
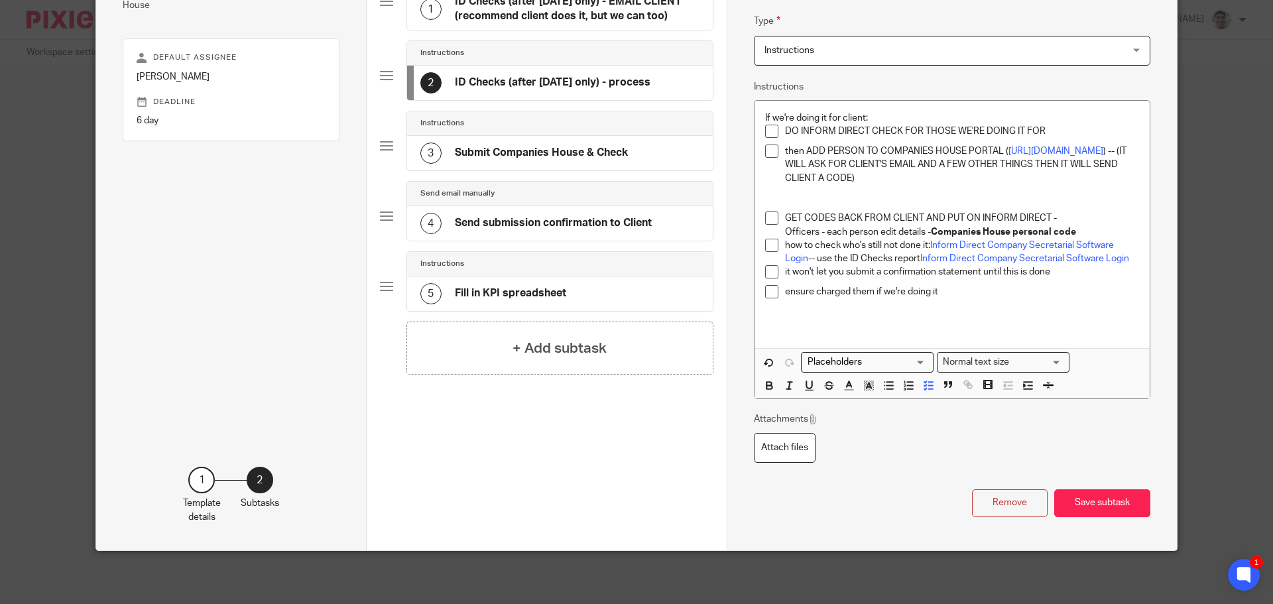
type input "ID Checks (after Nov25 only) - process"
click at [607, 141] on div "3 Submit Companies House & Check" at bounding box center [560, 153] width 306 height 34
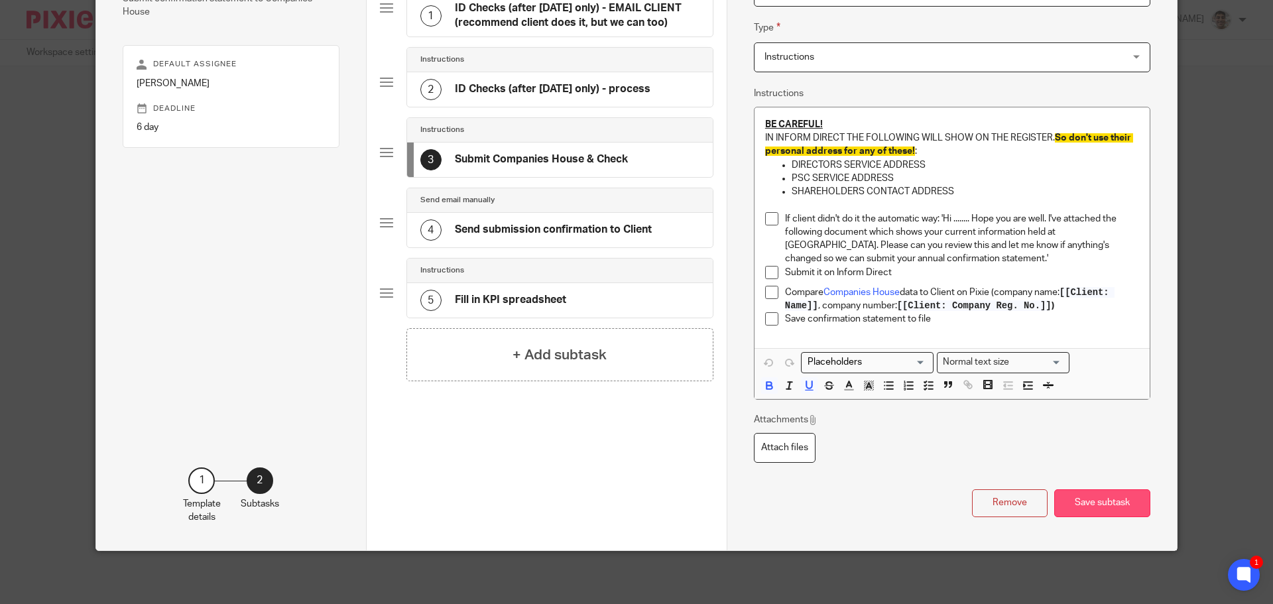
click at [1116, 498] on button "Save subtask" at bounding box center [1102, 503] width 96 height 29
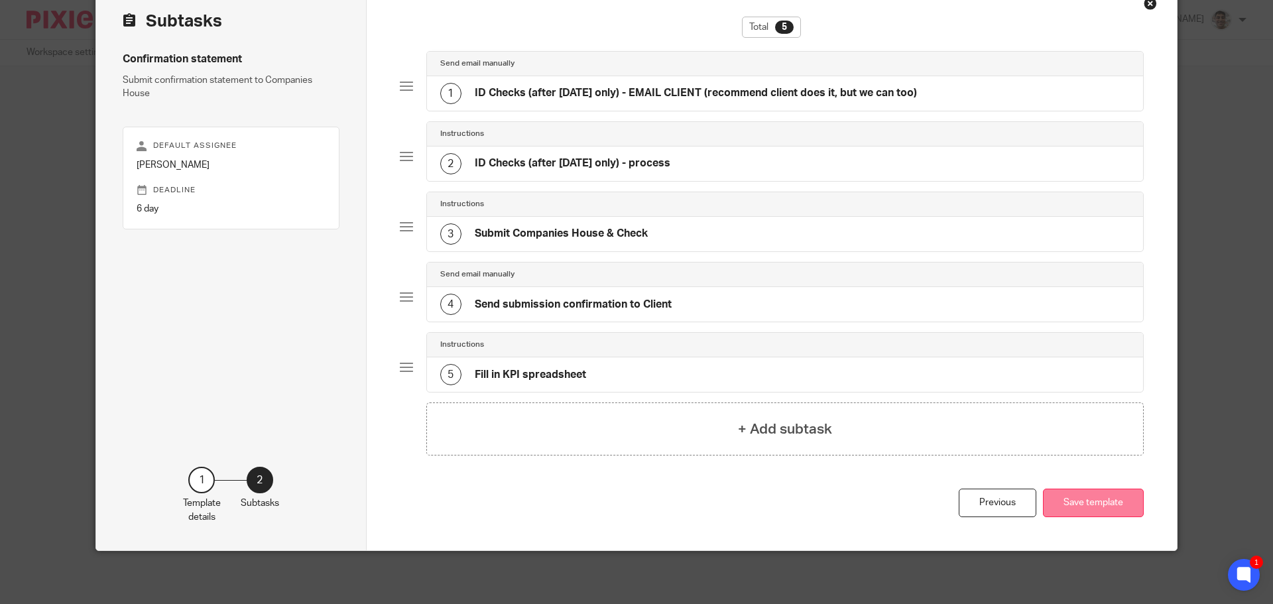
click at [1082, 500] on button "Save template" at bounding box center [1093, 503] width 101 height 29
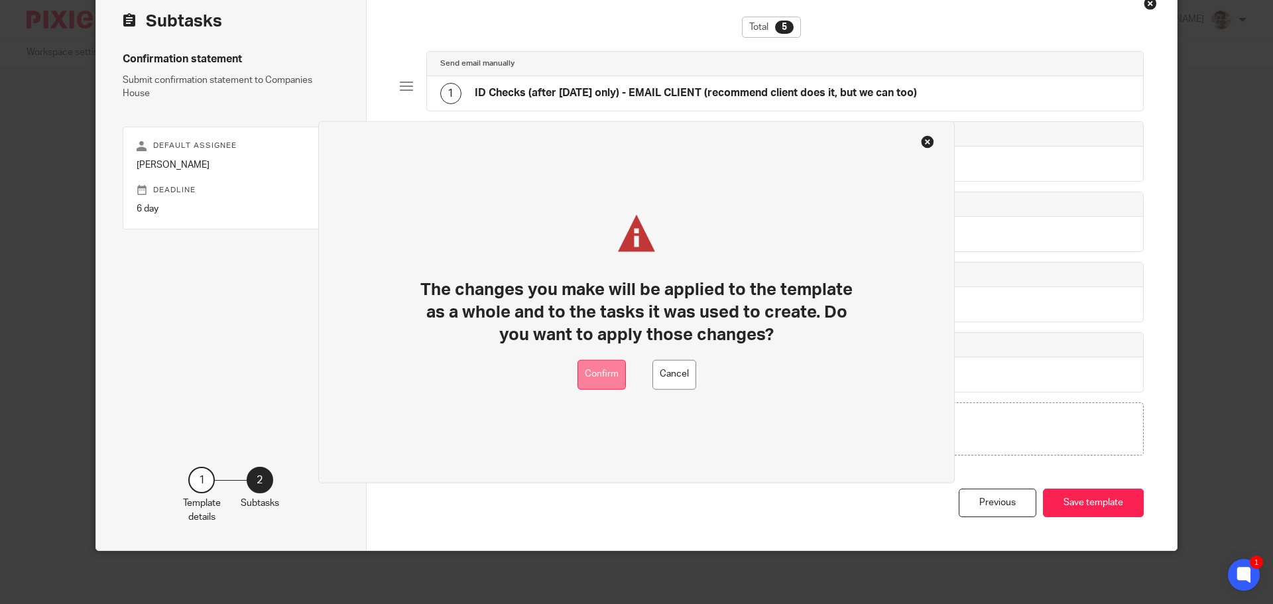
click at [586, 374] on button "Confirm" at bounding box center [601, 374] width 48 height 30
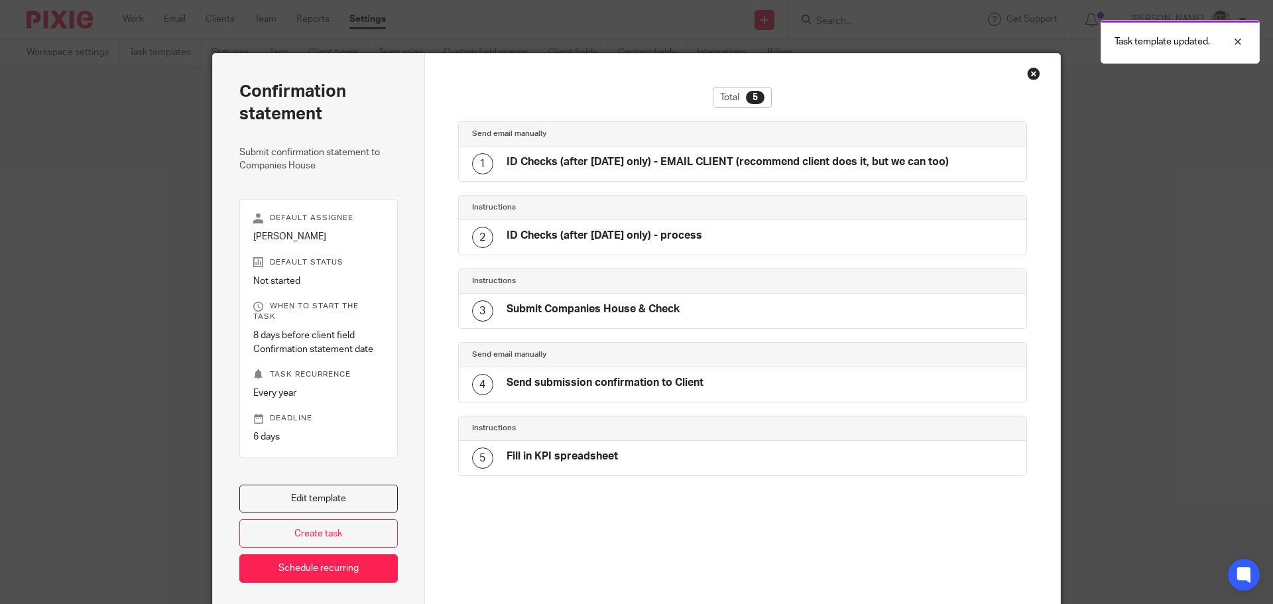
drag, startPoint x: 1028, startPoint y: 75, endPoint x: 1004, endPoint y: 86, distance: 26.7
click at [1028, 75] on div "Close this dialog window" at bounding box center [1033, 73] width 13 height 13
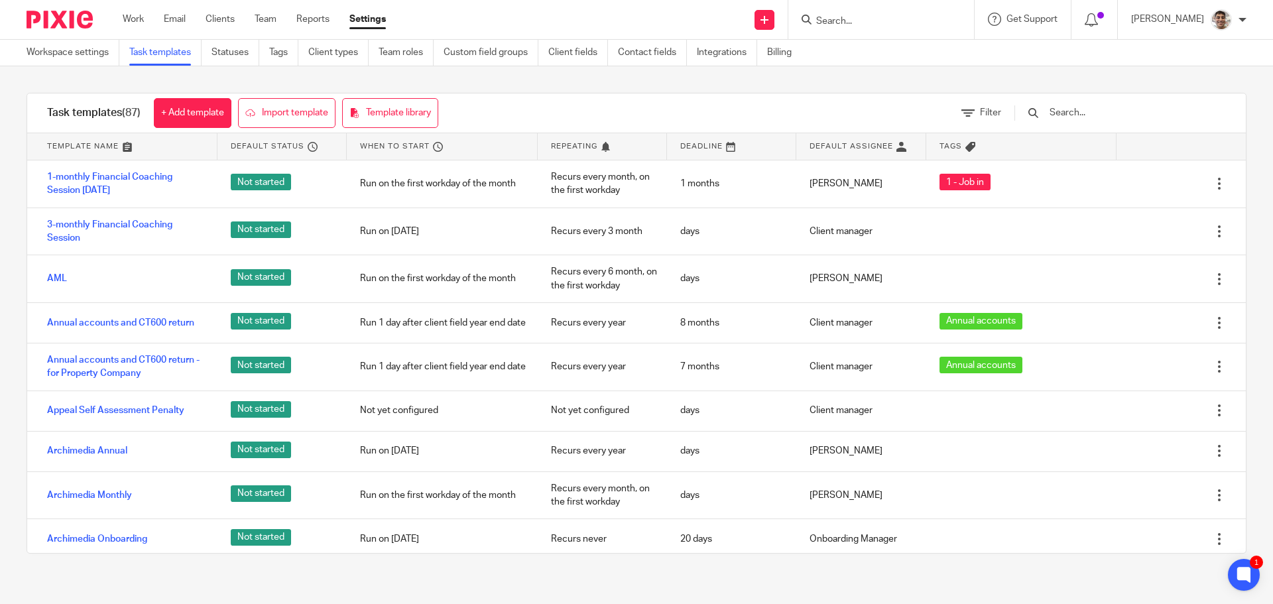
click at [1125, 108] on input "text" at bounding box center [1125, 112] width 154 height 15
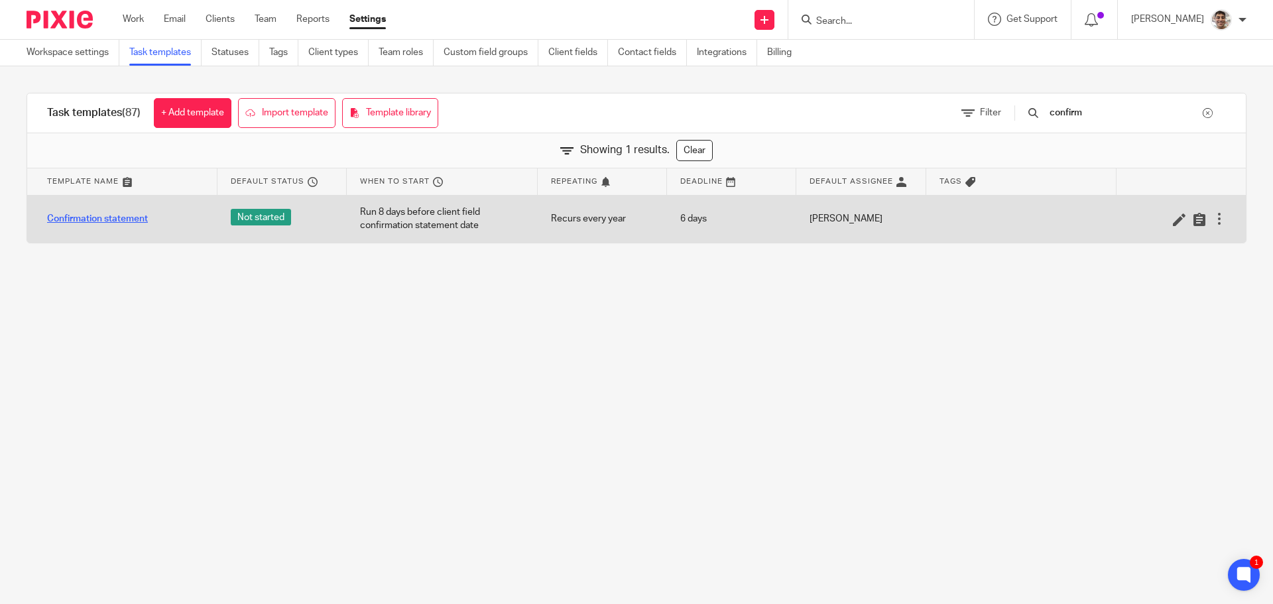
type input "confirm"
click at [94, 215] on link "Confirmation statement" at bounding box center [97, 218] width 101 height 13
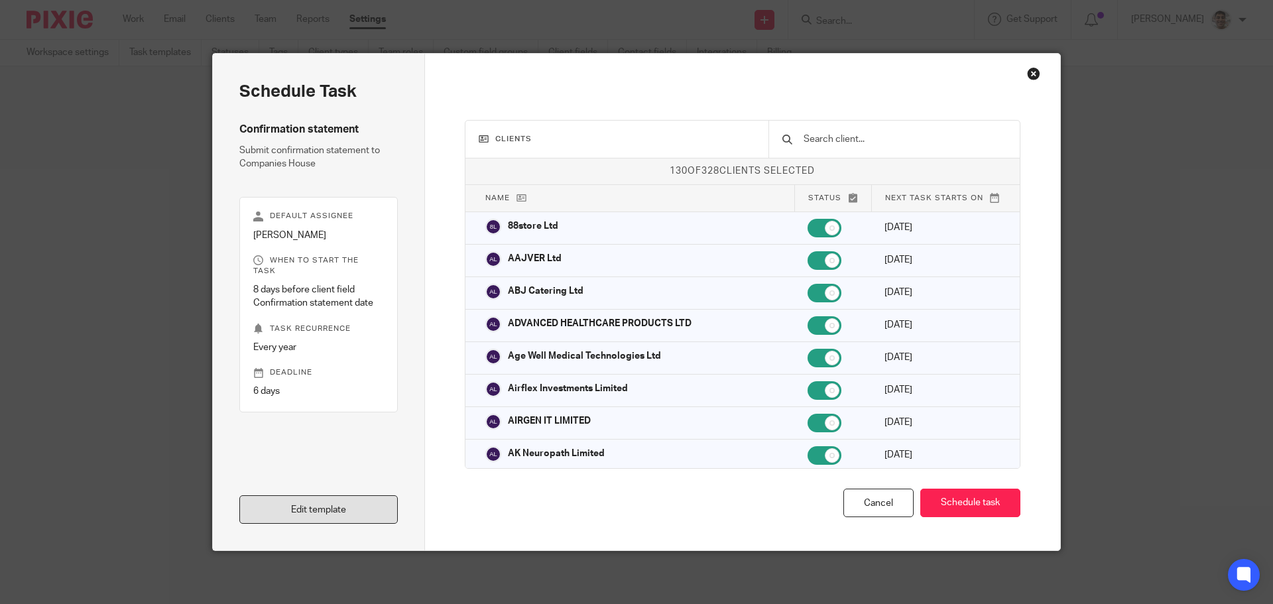
click at [333, 517] on link "Edit template" at bounding box center [318, 509] width 158 height 29
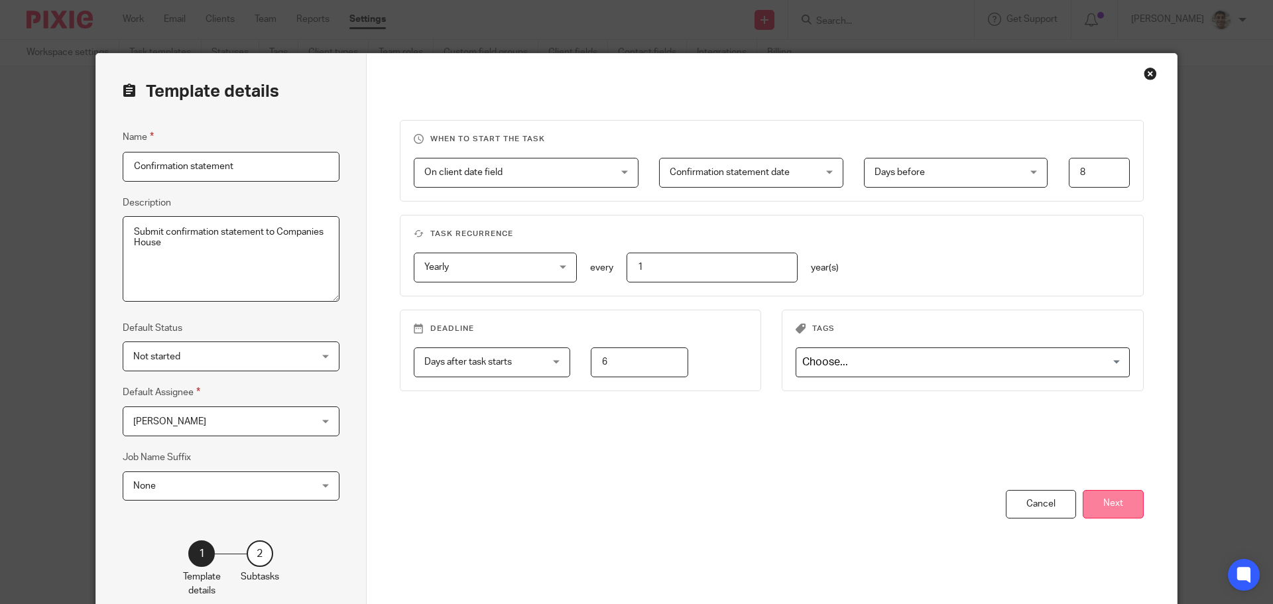
click at [1098, 498] on button "Next" at bounding box center [1112, 504] width 61 height 29
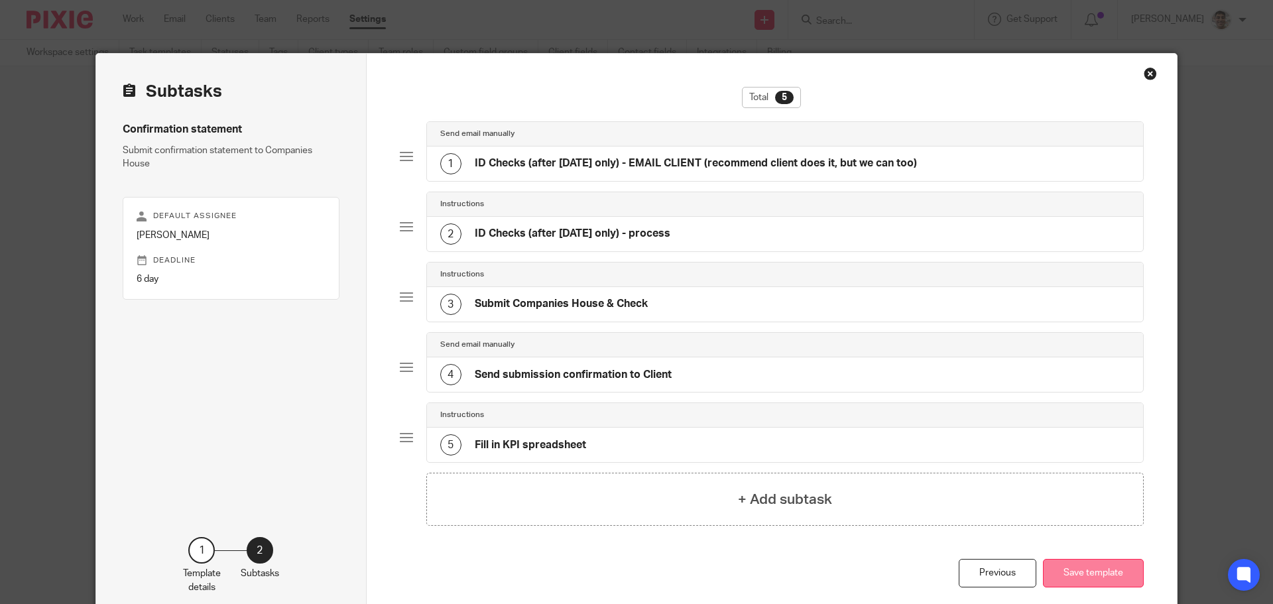
click at [1085, 561] on button "Save template" at bounding box center [1093, 573] width 101 height 29
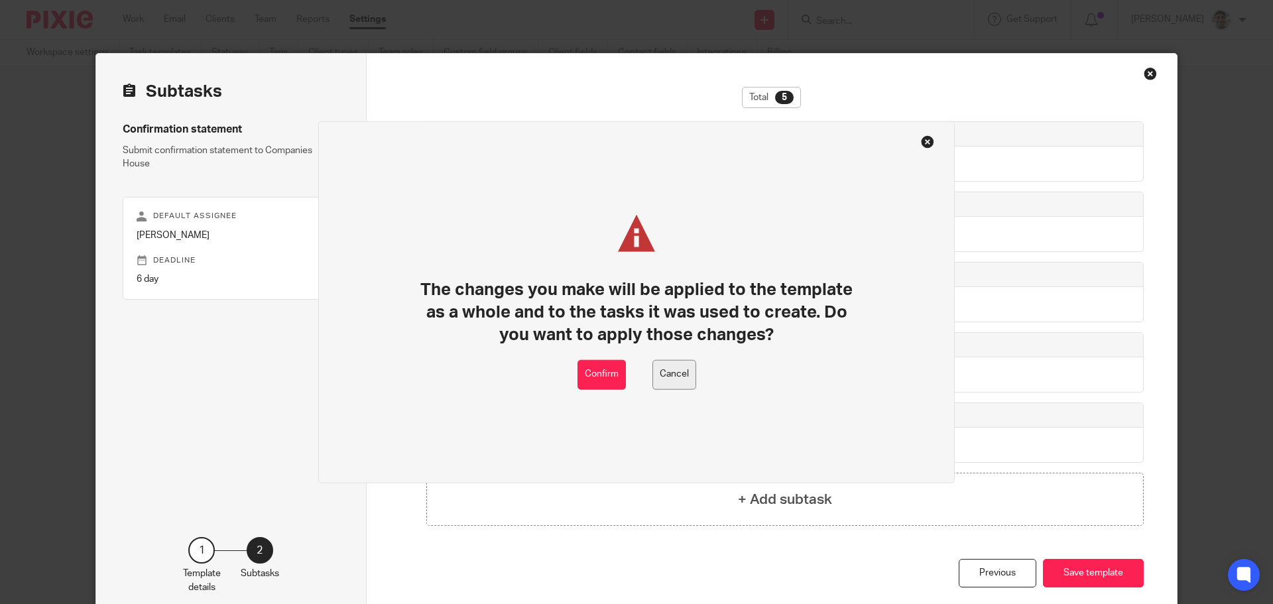
click at [676, 367] on button "Cancel" at bounding box center [674, 374] width 44 height 30
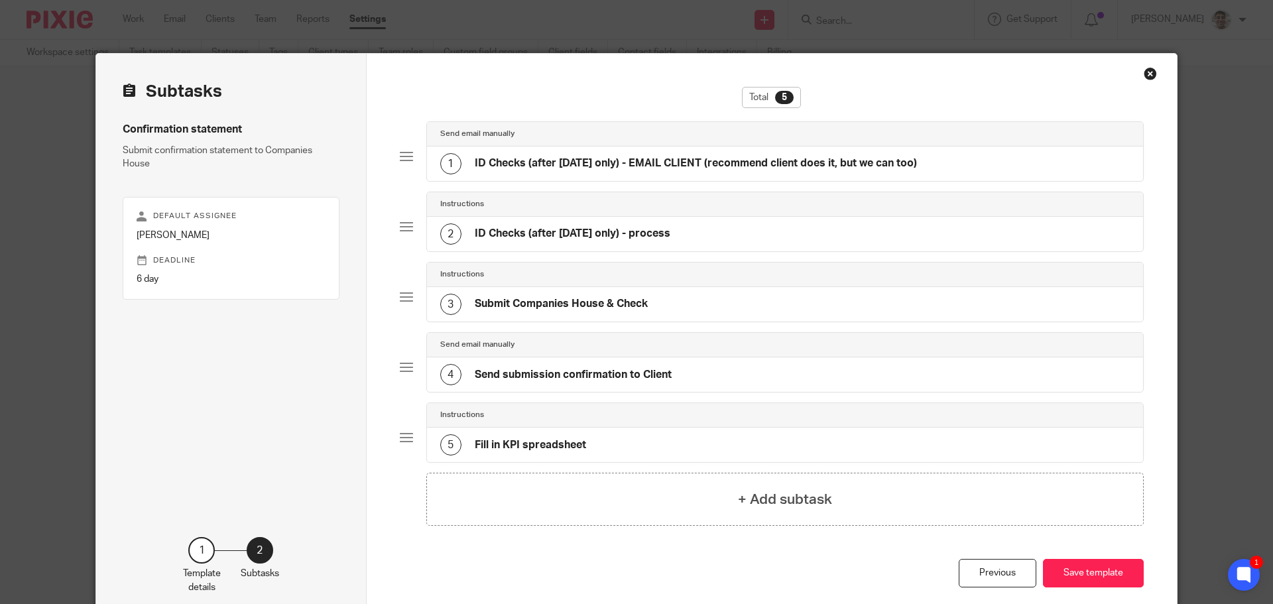
click at [580, 226] on div "2 ID Checks (after [DATE] only) - process" at bounding box center [555, 233] width 230 height 21
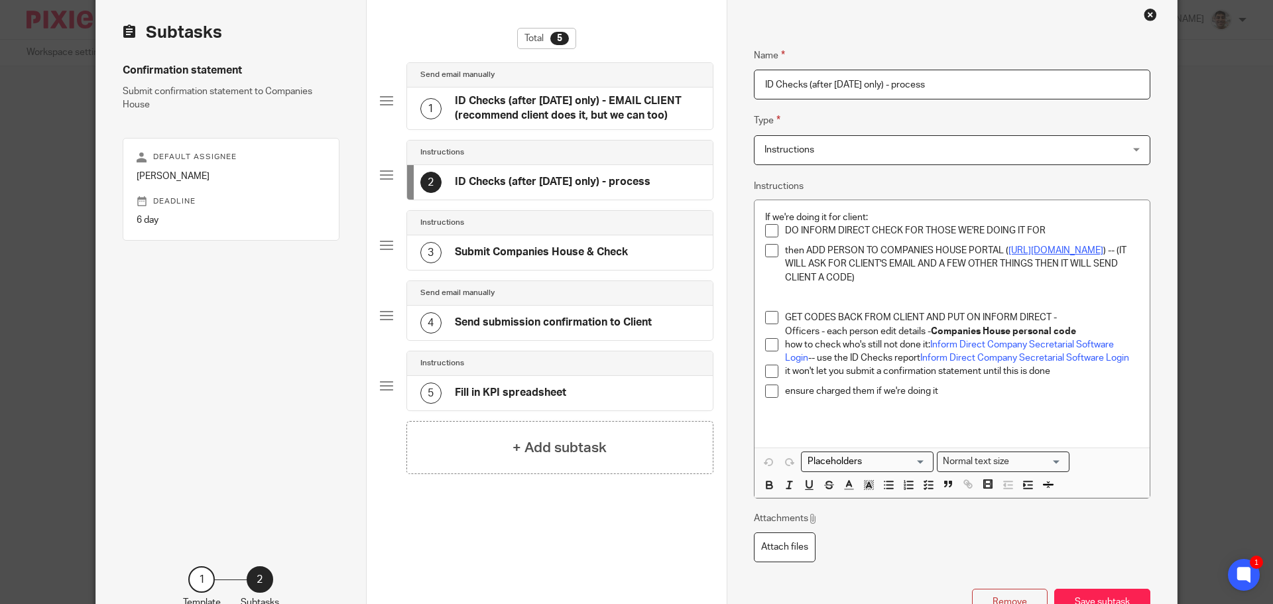
scroll to position [88, 0]
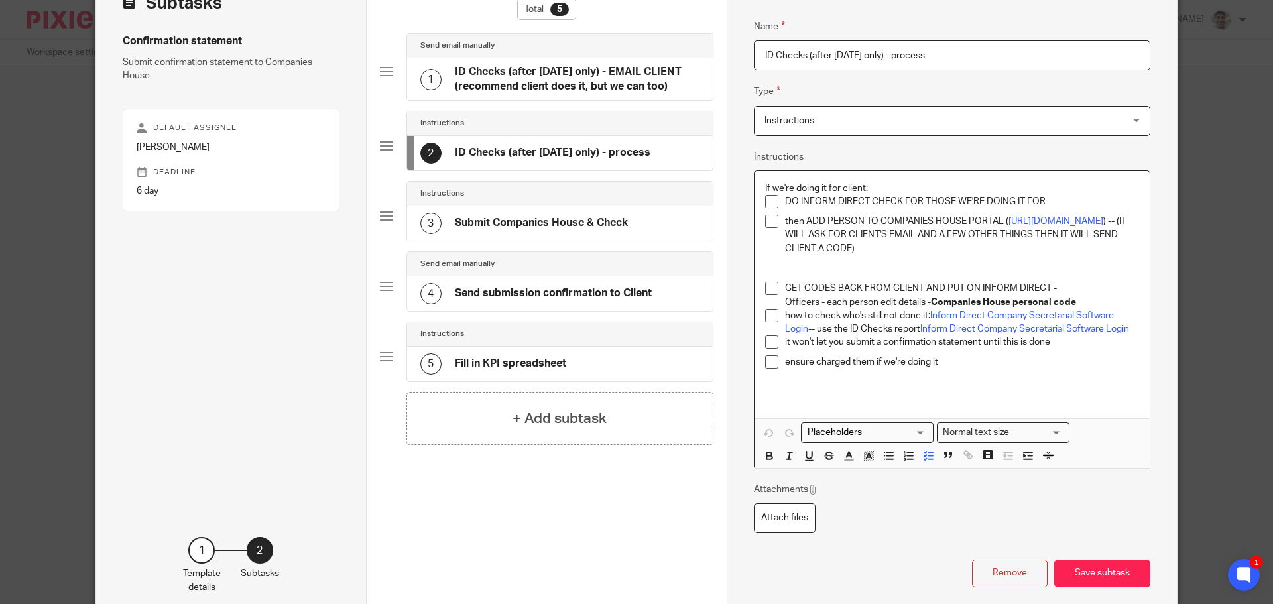
click at [996, 218] on p "then ADD PERSON TO COMPANIES HOUSE PORTAL ( [URL][DOMAIN_NAME] ) -- (IT WILL AS…" at bounding box center [962, 235] width 354 height 40
drag, startPoint x: 1022, startPoint y: 222, endPoint x: 1126, endPoint y: 222, distance: 104.7
click at [1126, 222] on p "then ADD PERSON TO COMPANIES HOUSE PORTAL acsp companies house portal ( https:/…" at bounding box center [962, 235] width 354 height 40
click at [998, 219] on p "then ADD PERSON TO COMPANIES HOUSE PORTAL acsp) ( https://find-and-update.compa…" at bounding box center [962, 235] width 354 height 40
click at [1115, 587] on button "Save subtask" at bounding box center [1102, 573] width 96 height 29
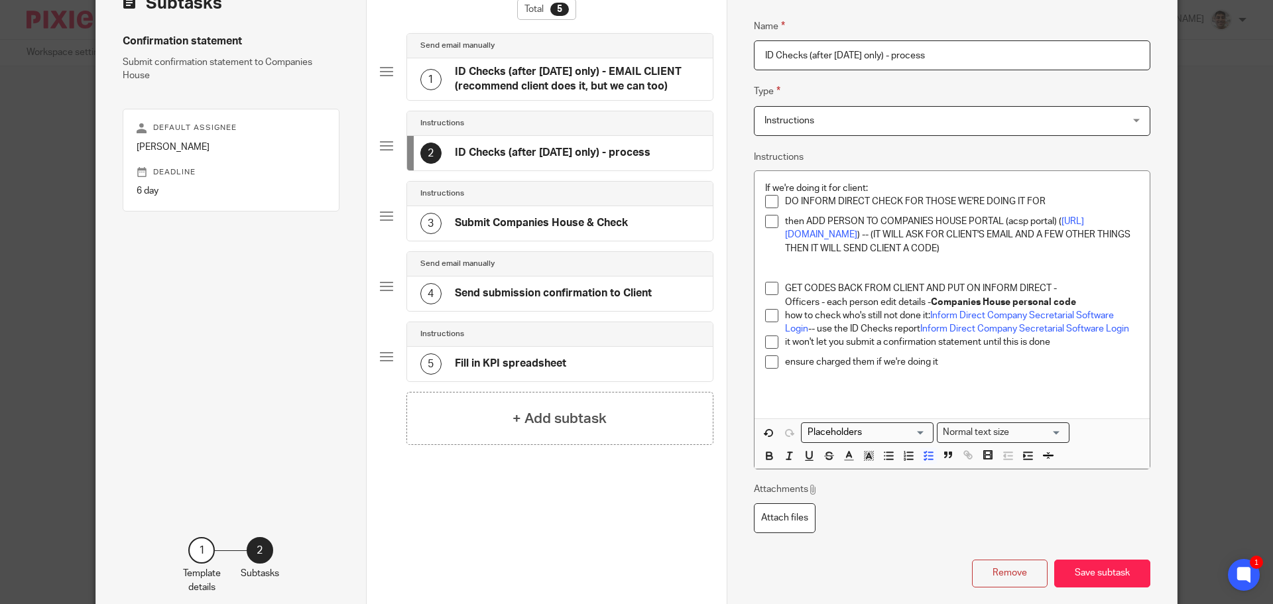
scroll to position [70, 0]
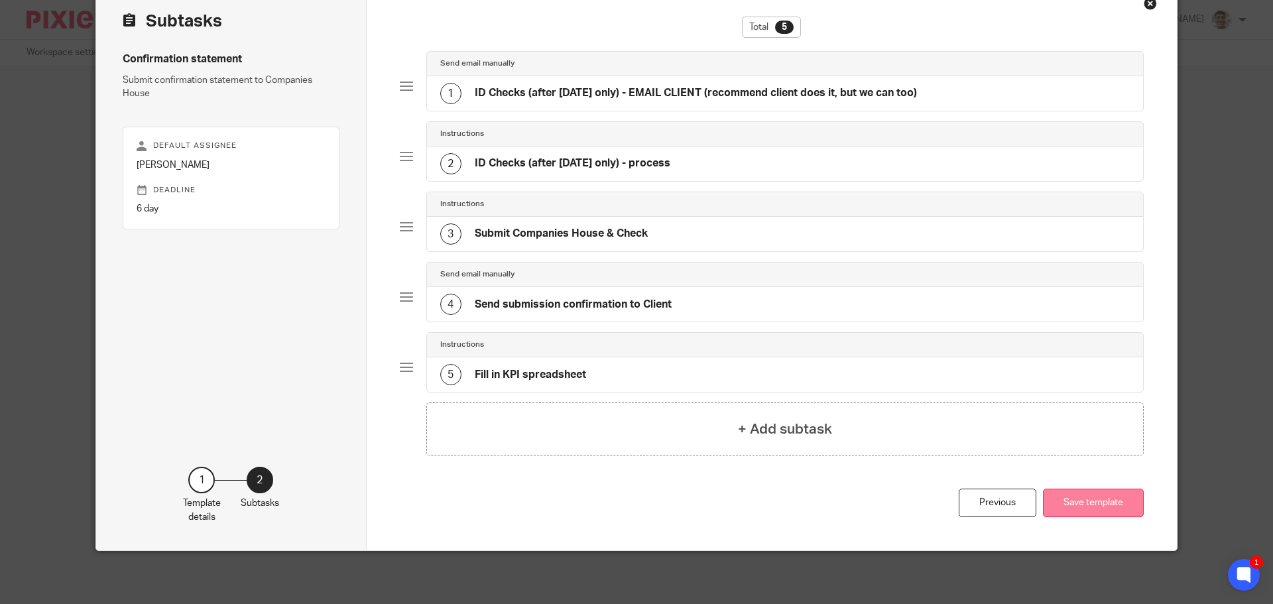
click at [1096, 512] on button "Save template" at bounding box center [1093, 503] width 101 height 29
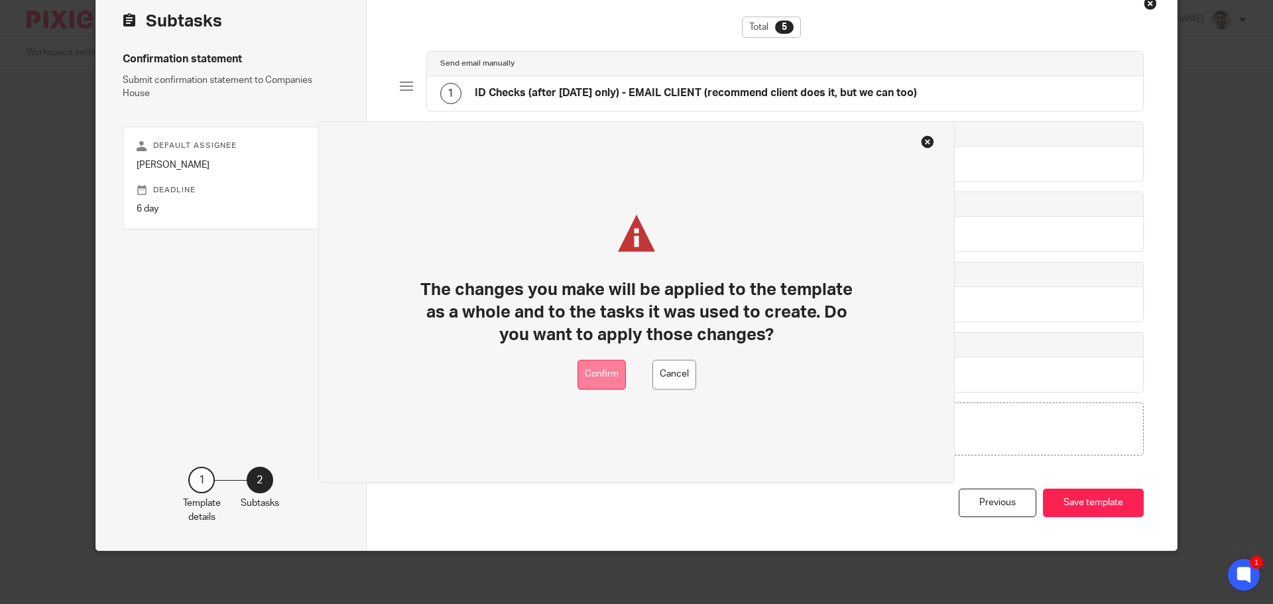
click at [604, 380] on button "Confirm" at bounding box center [601, 374] width 48 height 30
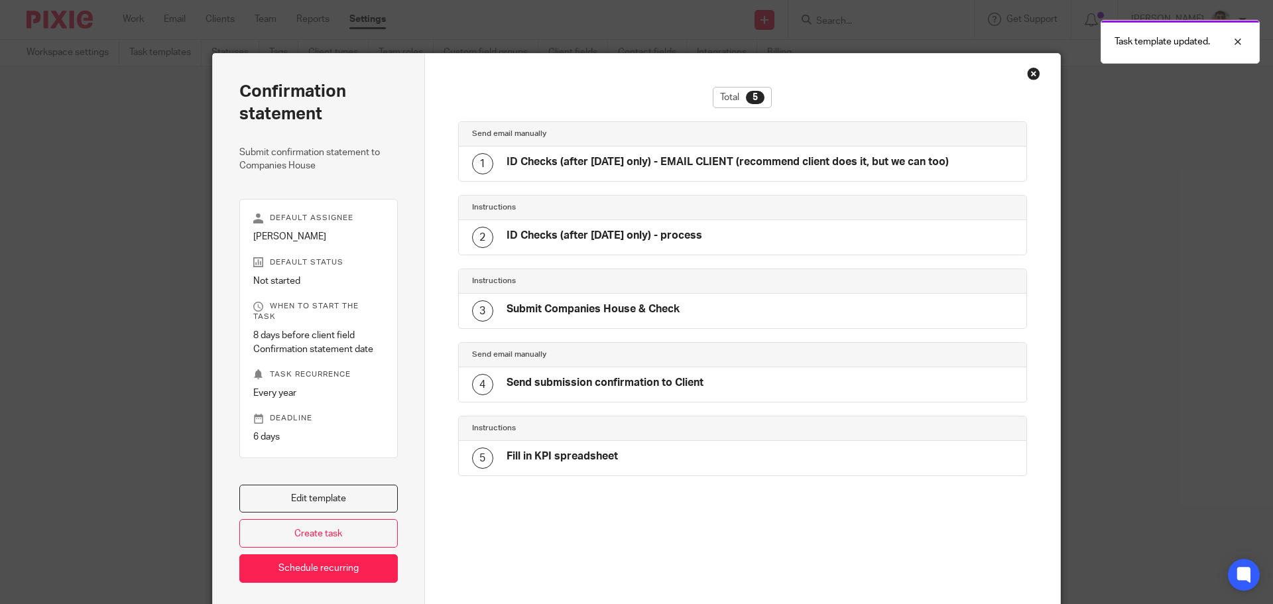
drag, startPoint x: 1028, startPoint y: 74, endPoint x: 1009, endPoint y: 82, distance: 21.1
click at [1028, 74] on div "Close this dialog window" at bounding box center [1033, 73] width 13 height 13
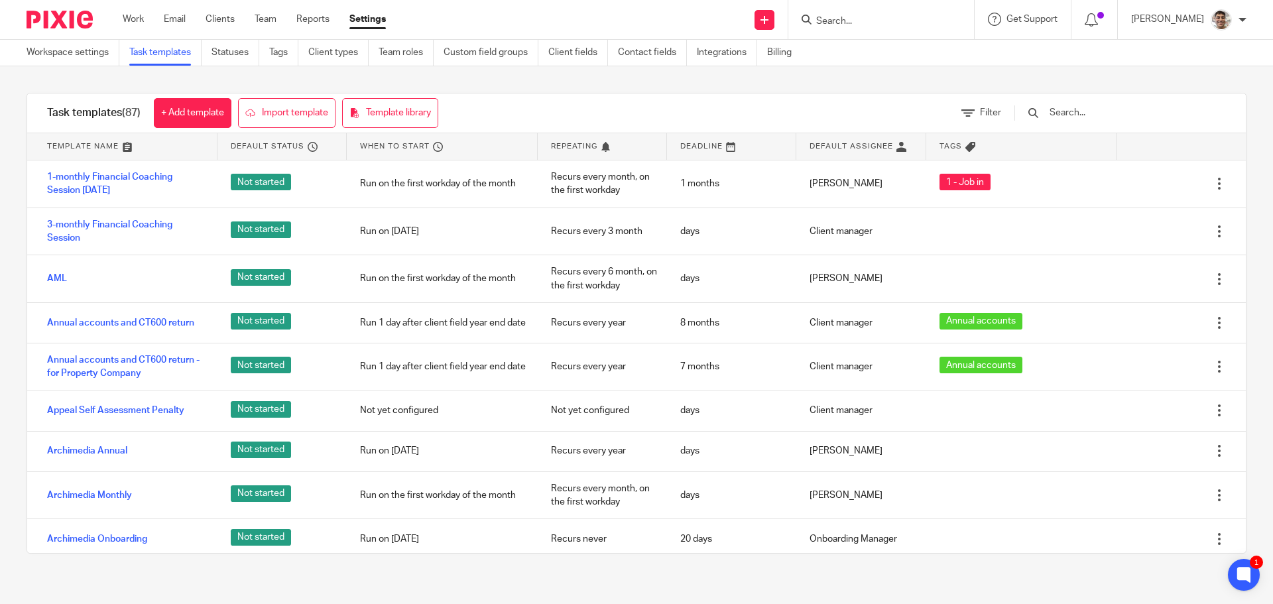
click at [1, 309] on div "Task templates (87) + Add template Import template Template library Filter Temp…" at bounding box center [636, 323] width 1273 height 514
click at [0, 281] on div "Task templates (87) + Add template Import template Template library Filter Temp…" at bounding box center [636, 323] width 1273 height 514
click at [139, 20] on link "Work" at bounding box center [133, 19] width 21 height 13
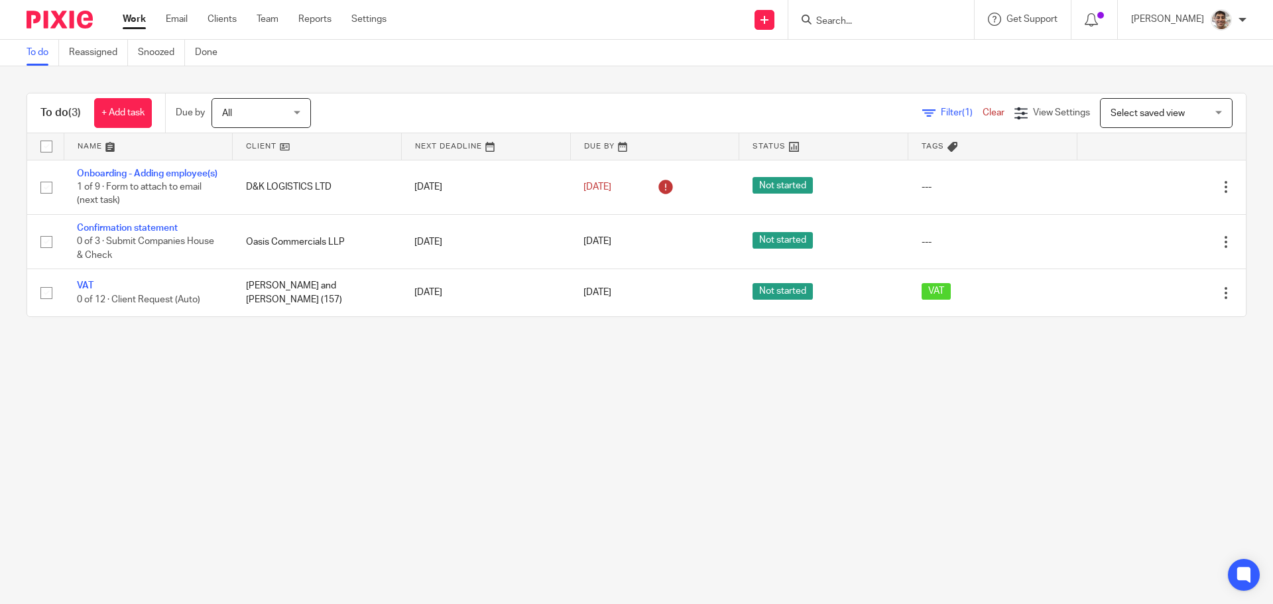
click at [243, 427] on main "To do Reassigned Snoozed Done To do (3) + Add task Due by All All Today Tomorro…" at bounding box center [636, 302] width 1273 height 604
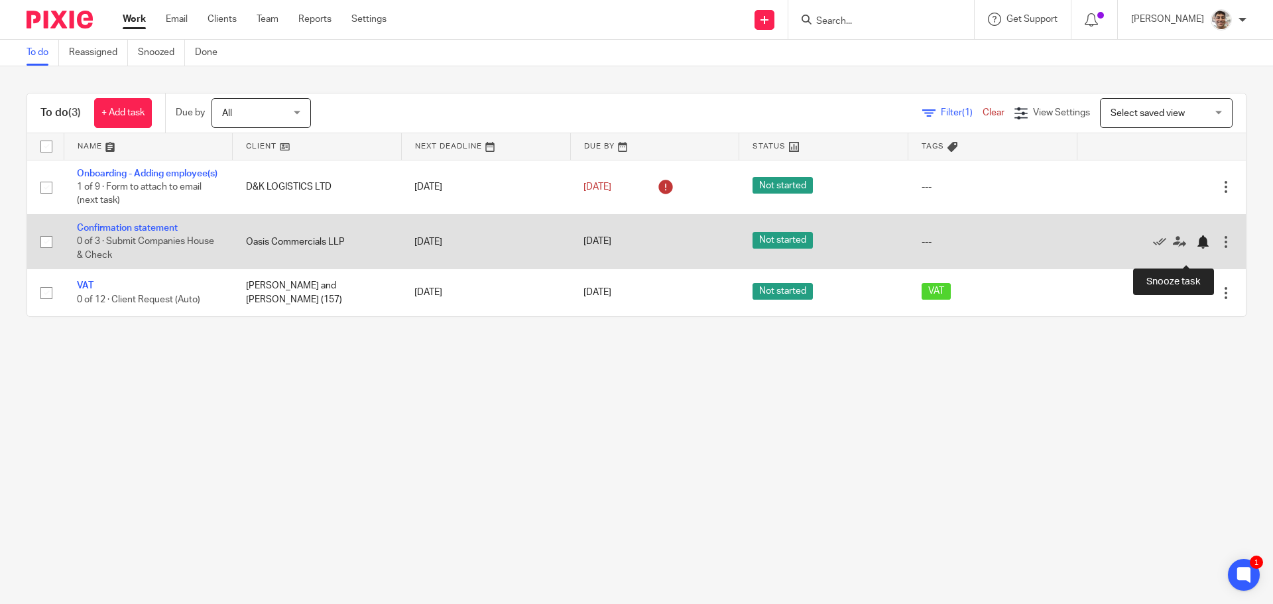
click at [1196, 249] on div at bounding box center [1202, 241] width 13 height 13
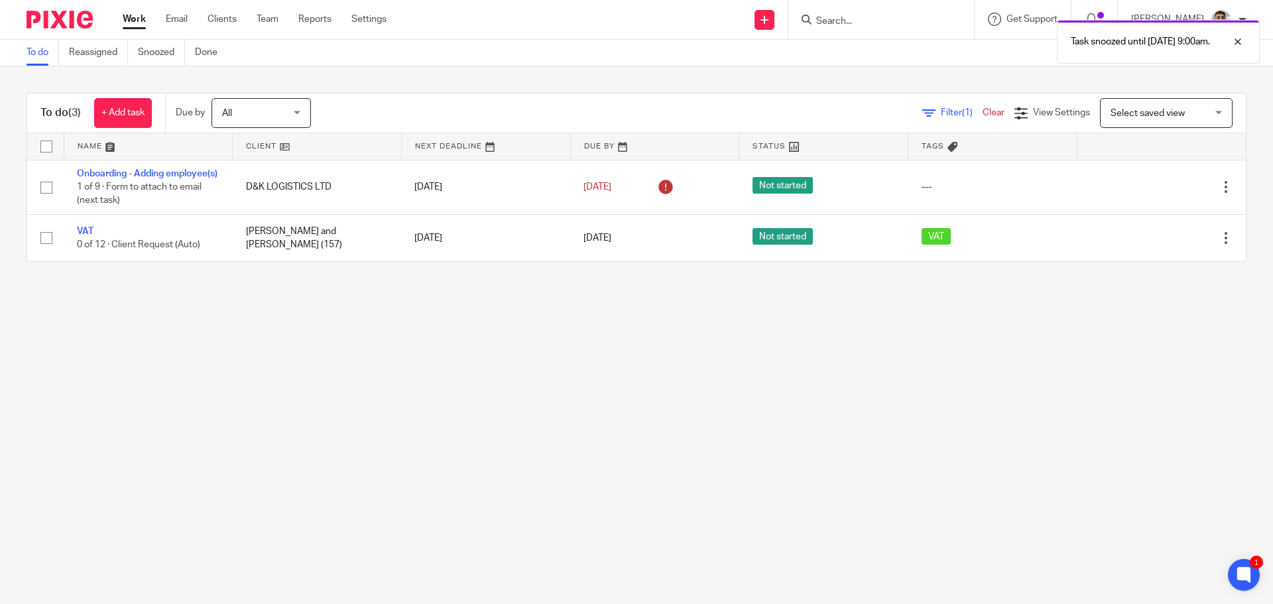
drag, startPoint x: 412, startPoint y: 412, endPoint x: 447, endPoint y: 412, distance: 35.1
click at [414, 412] on main "To do Reassigned Snoozed Done To do (3) + Add task Due by All All Today Tomorro…" at bounding box center [636, 302] width 1273 height 604
click at [516, 411] on main "To do Reassigned Snoozed Done To do (3) + Add task Due by All All Today Tomorro…" at bounding box center [636, 302] width 1273 height 604
click at [392, 424] on main "To do Reassigned Snoozed Done To do (2) + Add task Due by All All [DATE] [DATE]…" at bounding box center [636, 302] width 1273 height 604
click at [423, 473] on main "To do Reassigned Snoozed Done To do (2) + Add task Due by All All [DATE] [DATE]…" at bounding box center [636, 302] width 1273 height 604
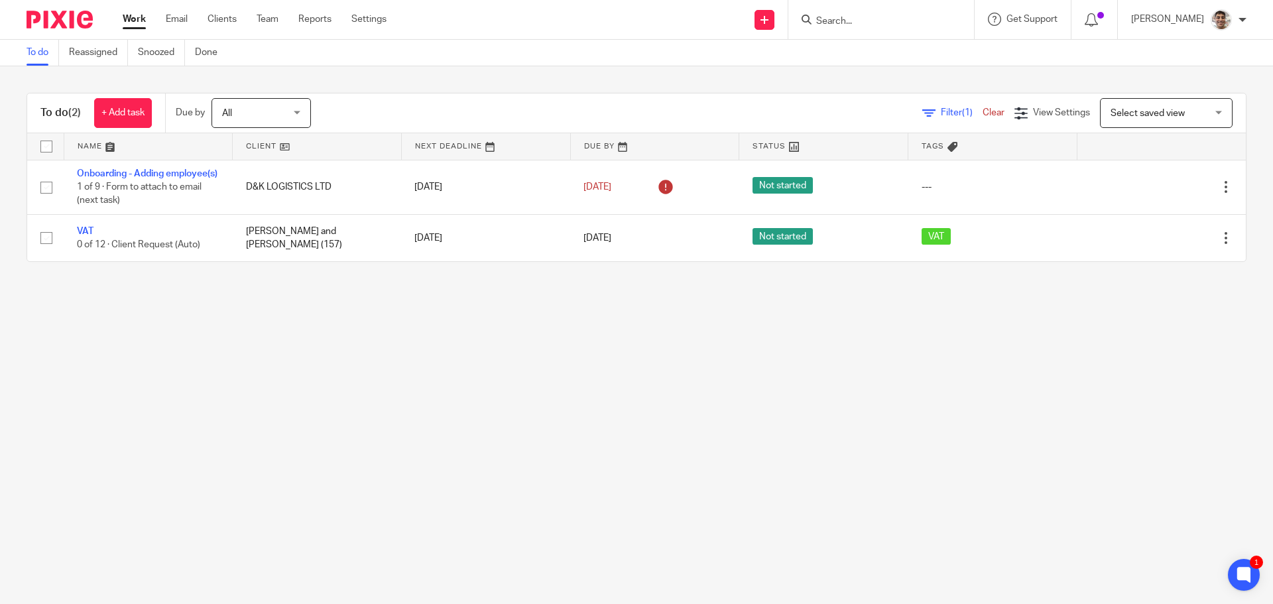
click at [260, 446] on main "To do Reassigned Snoozed Done To do (2) + Add task Due by All All [DATE] [DATE]…" at bounding box center [636, 302] width 1273 height 604
click at [202, 395] on main "To do Reassigned Snoozed Done To do (2) + Add task Due by All All Today Tomorro…" at bounding box center [636, 302] width 1273 height 604
click at [862, 434] on main "To do Reassigned Snoozed Done To do (2) + Add task Due by All All Today Tomorro…" at bounding box center [636, 302] width 1273 height 604
click at [893, 432] on main "To do Reassigned Snoozed Done To do (2) + Add task Due by All All Today Tomorro…" at bounding box center [636, 302] width 1273 height 604
click at [430, 477] on main "To do Reassigned Snoozed Done To do (2) + Add task Due by All All Today Tomorro…" at bounding box center [636, 302] width 1273 height 604
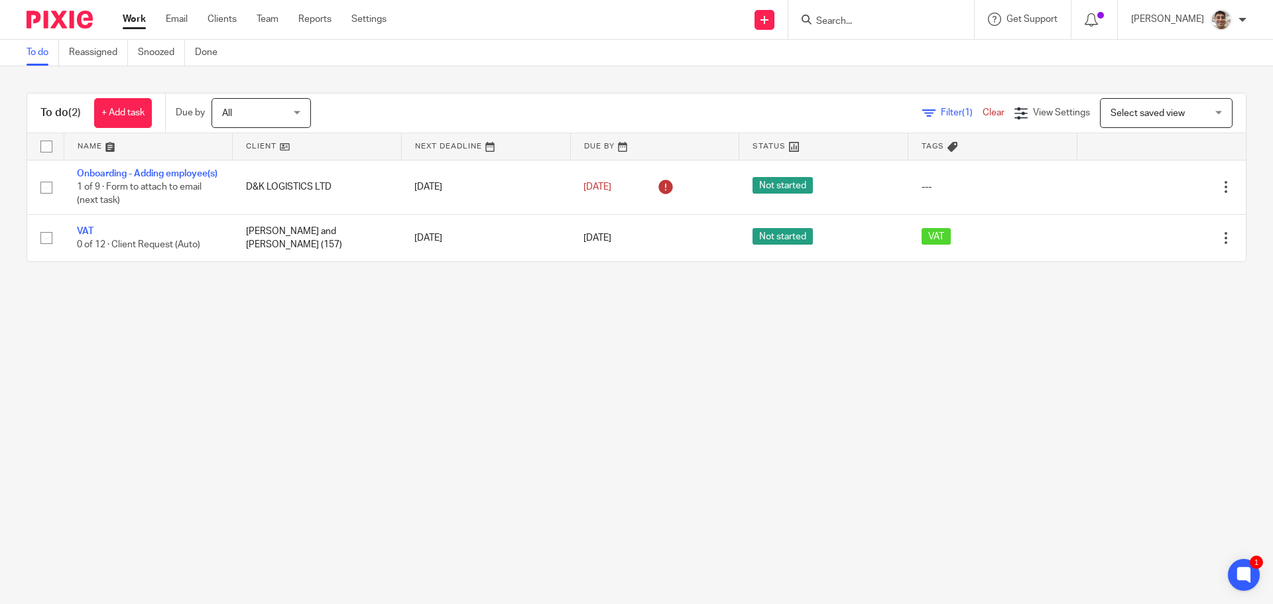
click at [466, 469] on main "To do Reassigned Snoozed Done To do (2) + Add task Due by All All Today Tomorro…" at bounding box center [636, 302] width 1273 height 604
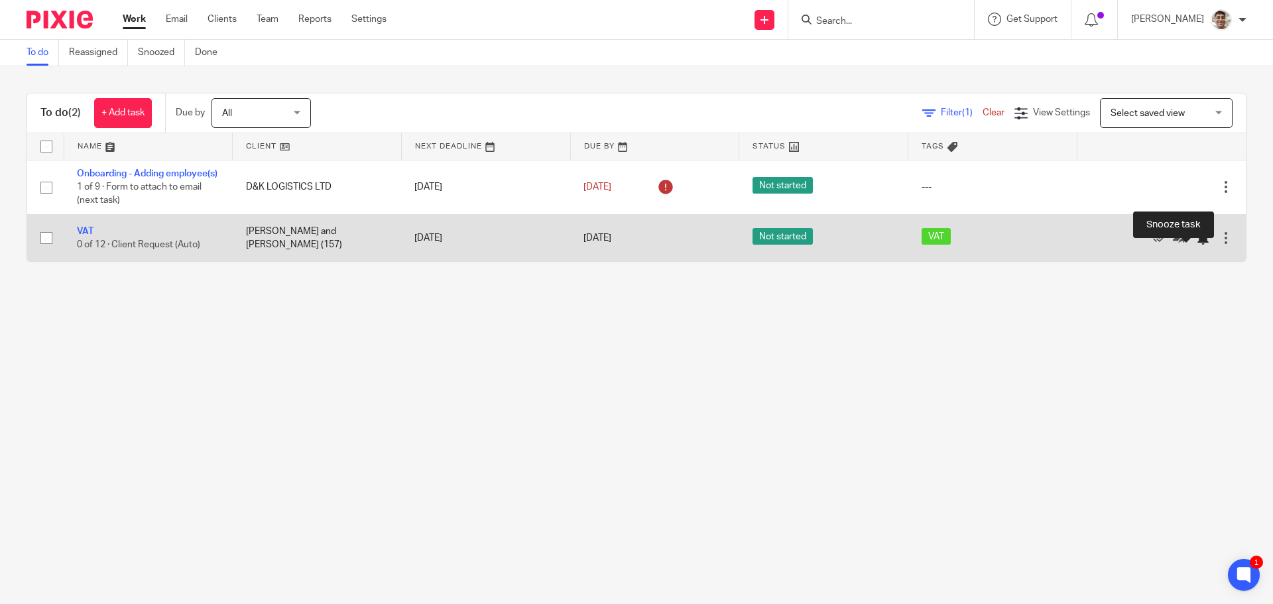
click at [1196, 245] on div at bounding box center [1202, 237] width 13 height 13
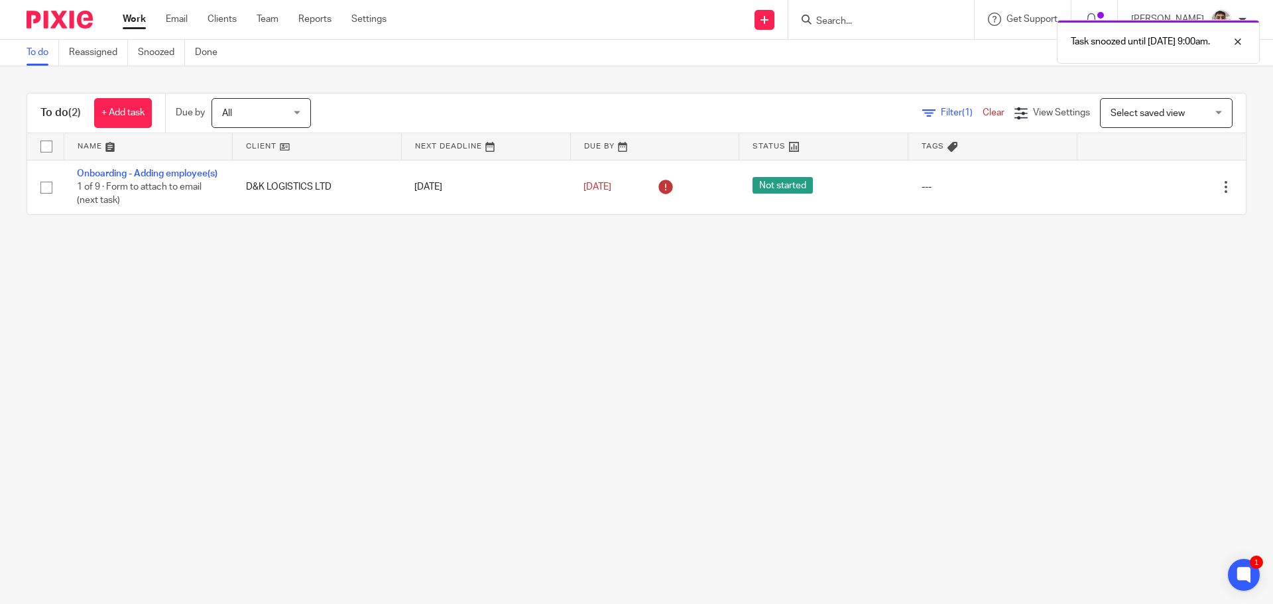
click at [482, 375] on main "To do Reassigned Snoozed Done To do (2) + Add task Due by All All Today Tomorro…" at bounding box center [636, 302] width 1273 height 604
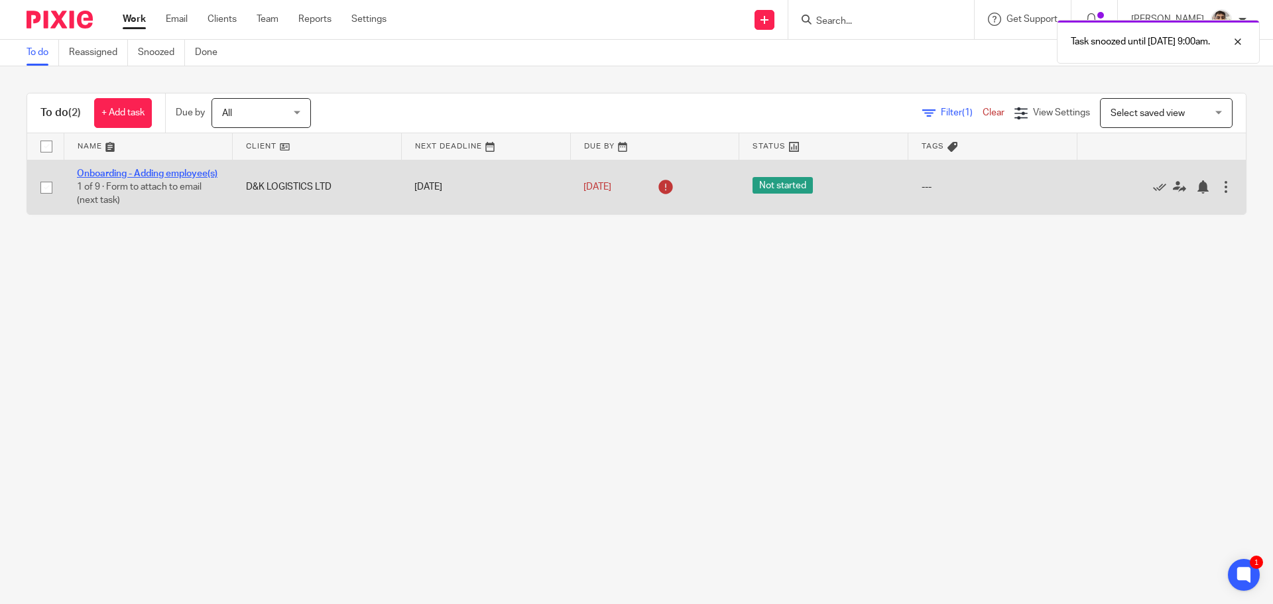
click at [99, 173] on link "Onboarding - Adding employee(s)" at bounding box center [147, 173] width 141 height 9
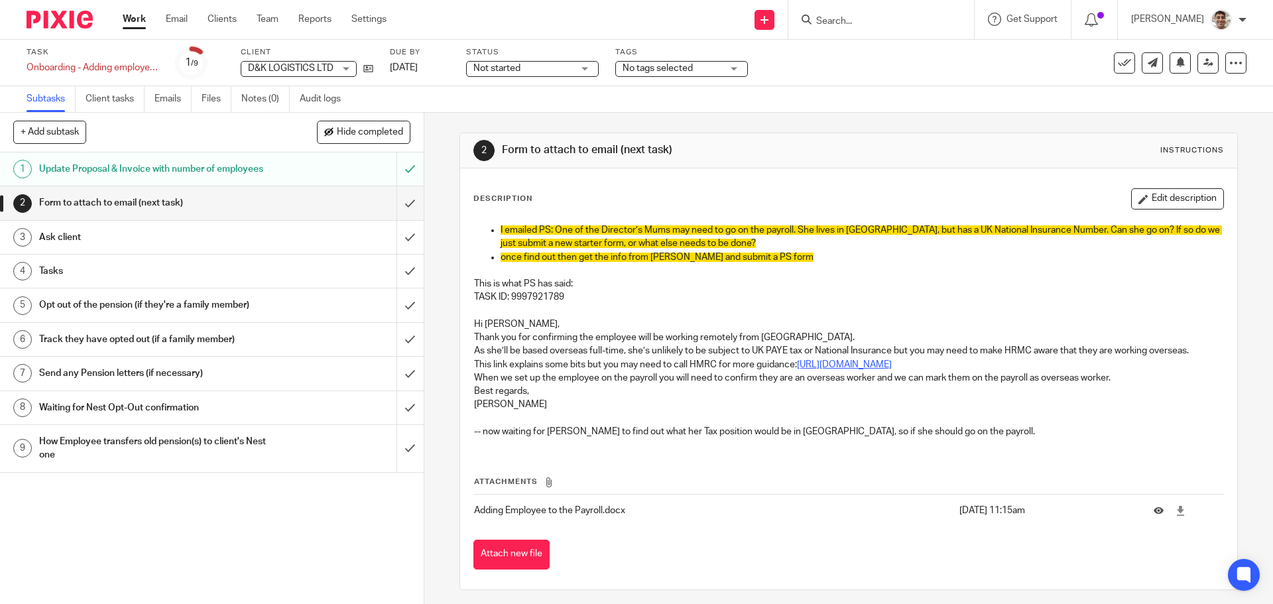
click at [707, 359] on p "This link explains some bits but you may need to call HMRC for more guidance: h…" at bounding box center [848, 364] width 748 height 13
click at [722, 335] on p "Thank you for confirming the employee will be working remotely from [GEOGRAPHIC…" at bounding box center [848, 337] width 748 height 13
click at [696, 379] on p "When we set up the employee on the payroll you will need to confirm they are an…" at bounding box center [848, 377] width 748 height 13
click at [713, 351] on p "As she’ll be based overseas full-time, she’s unlikely to be subject to UK PAYE …" at bounding box center [848, 350] width 748 height 13
click at [767, 269] on p at bounding box center [848, 270] width 748 height 13
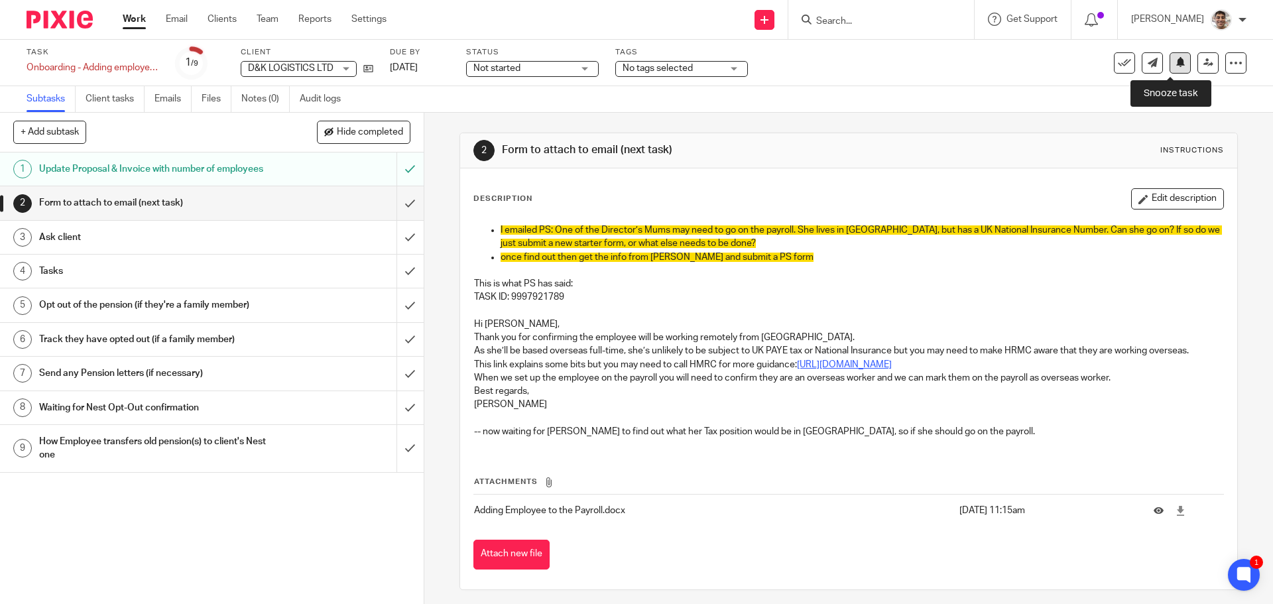
click at [1177, 64] on button at bounding box center [1179, 62] width 21 height 21
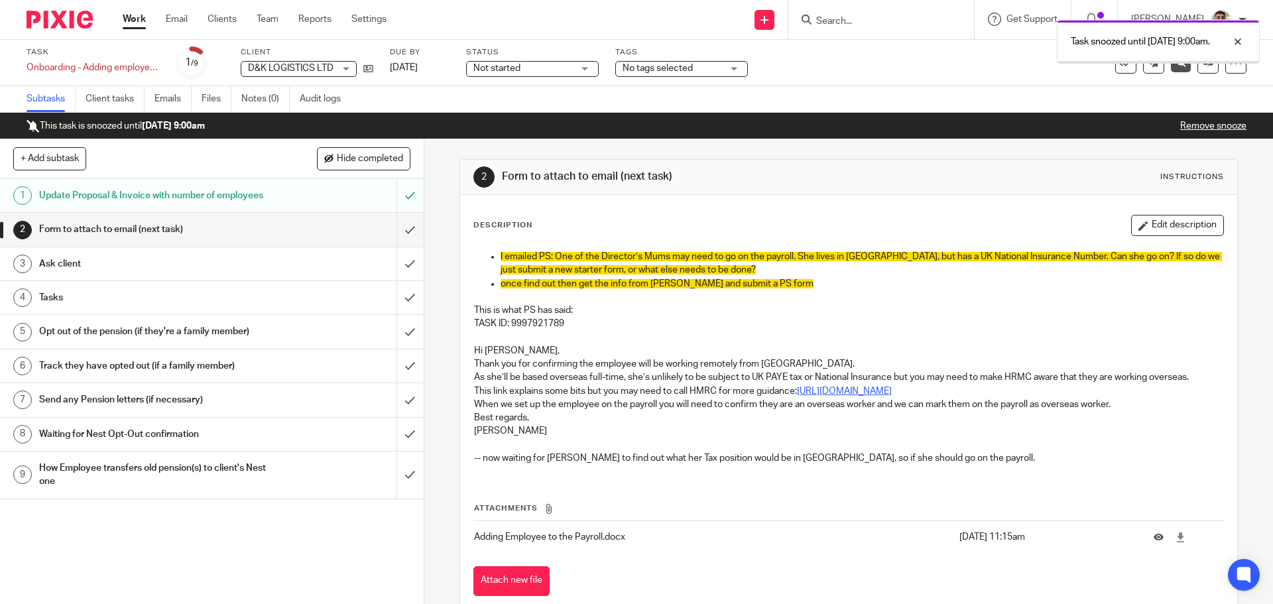
drag, startPoint x: 0, startPoint y: 0, endPoint x: 128, endPoint y: 19, distance: 129.3
click at [128, 19] on link "Work" at bounding box center [134, 19] width 23 height 13
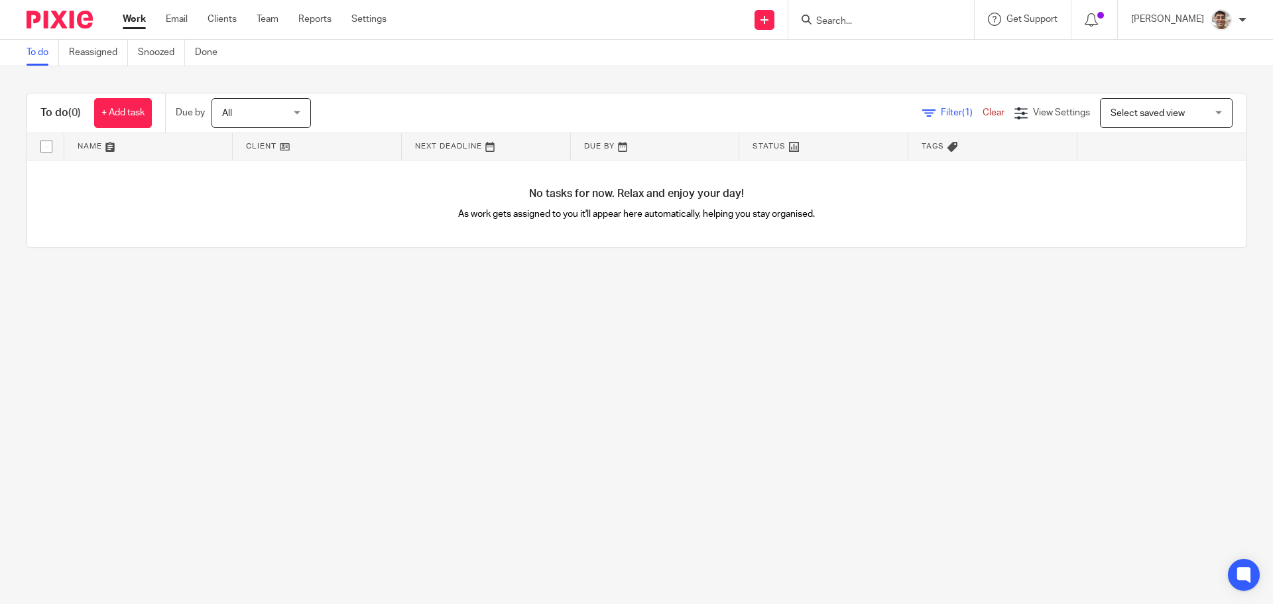
click at [589, 414] on main "To do Reassigned Snoozed Done To do (0) + Add task Due by All All [DATE] [DATE]…" at bounding box center [636, 302] width 1273 height 604
click at [876, 433] on main "To do Reassigned Snoozed Done To do (0) + Add task Due by All All [DATE] [DATE]…" at bounding box center [636, 302] width 1273 height 604
click at [666, 488] on main "To do Reassigned Snoozed Done To do (0) + Add task Due by All All [DATE] [DATE]…" at bounding box center [636, 302] width 1273 height 604
click at [792, 461] on main "To do Reassigned Snoozed Done To do (0) + Add task Due by All All [DATE] [DATE]…" at bounding box center [636, 302] width 1273 height 604
click at [892, 418] on main "To do Reassigned Snoozed Done To do (0) + Add task Due by All All [DATE] [DATE]…" at bounding box center [636, 302] width 1273 height 604
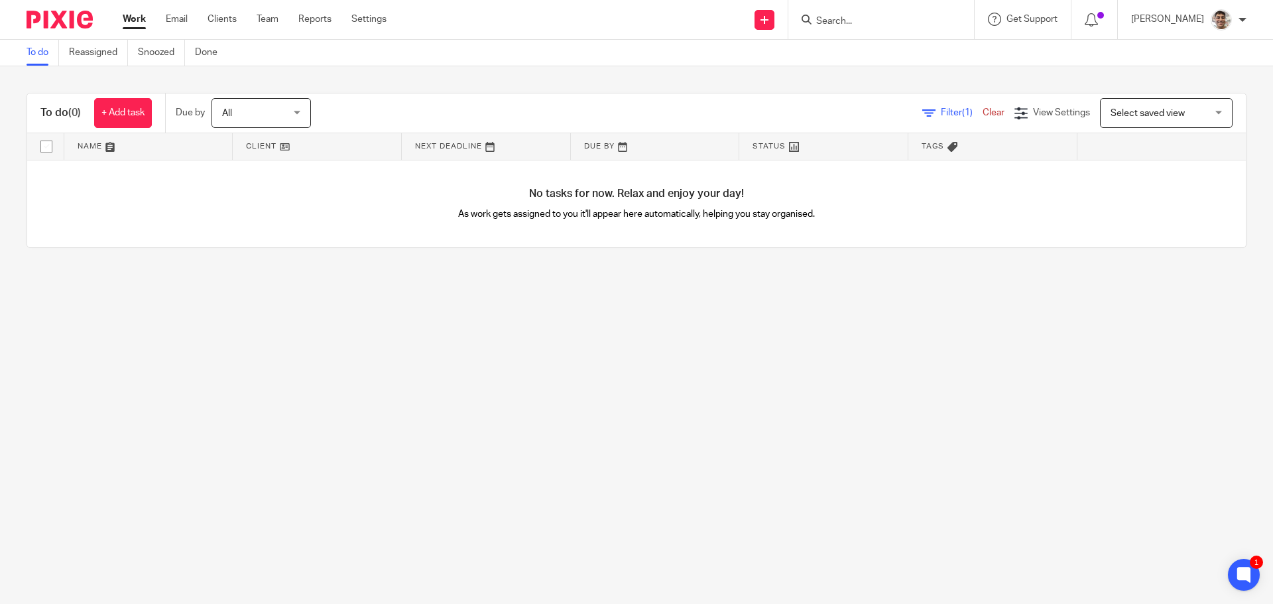
click at [886, 491] on main "To do Reassigned Snoozed Done To do (0) + Add task Due by All All [DATE] [DATE]…" at bounding box center [636, 302] width 1273 height 604
